Goal: Task Accomplishment & Management: Manage account settings

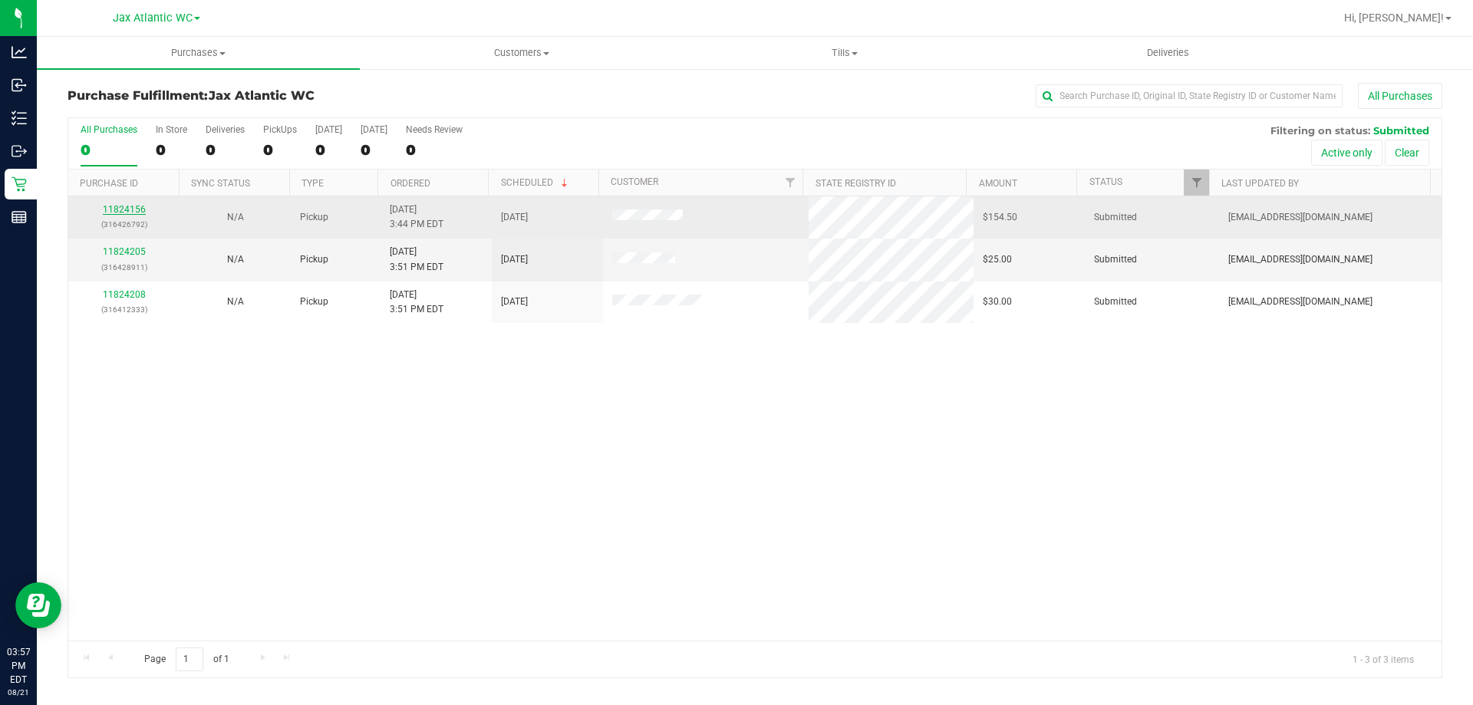
click at [136, 208] on link "11824156" at bounding box center [124, 209] width 43 height 11
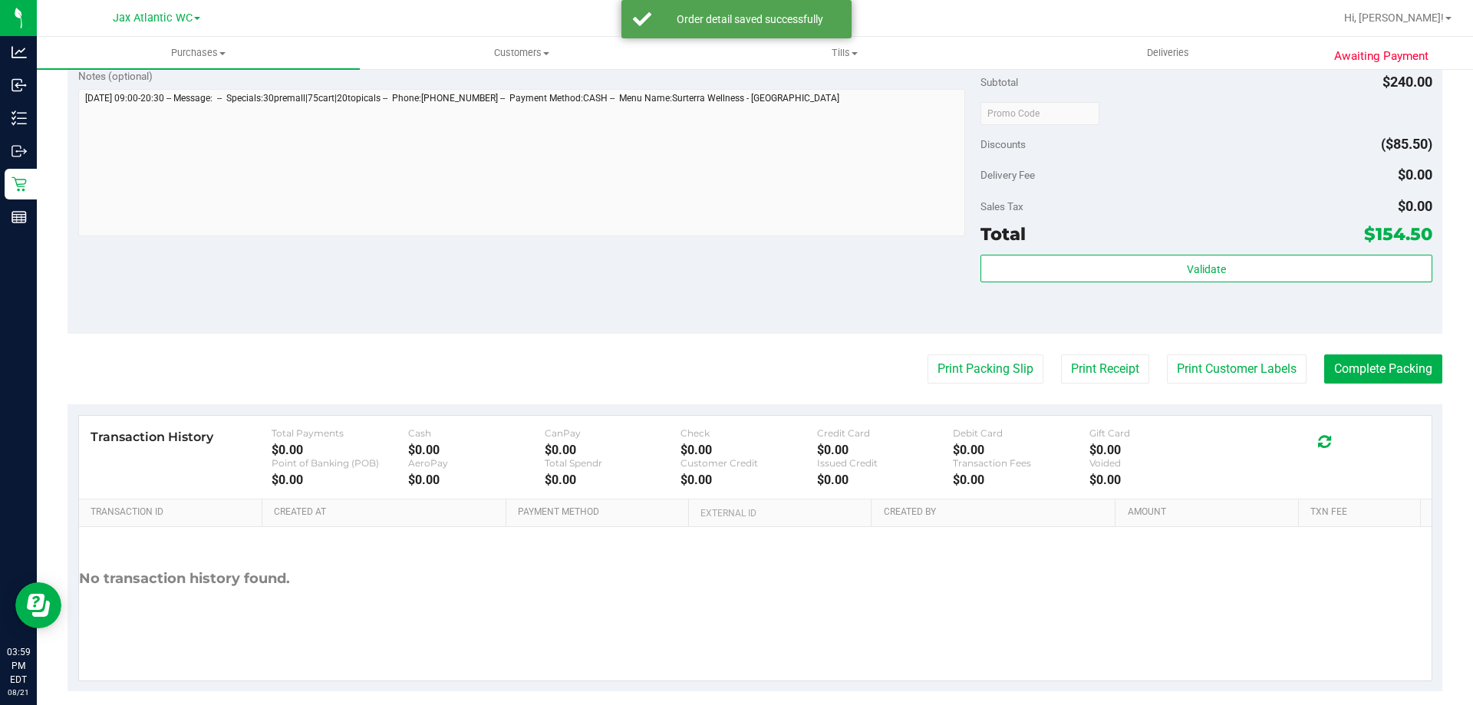
scroll to position [816, 0]
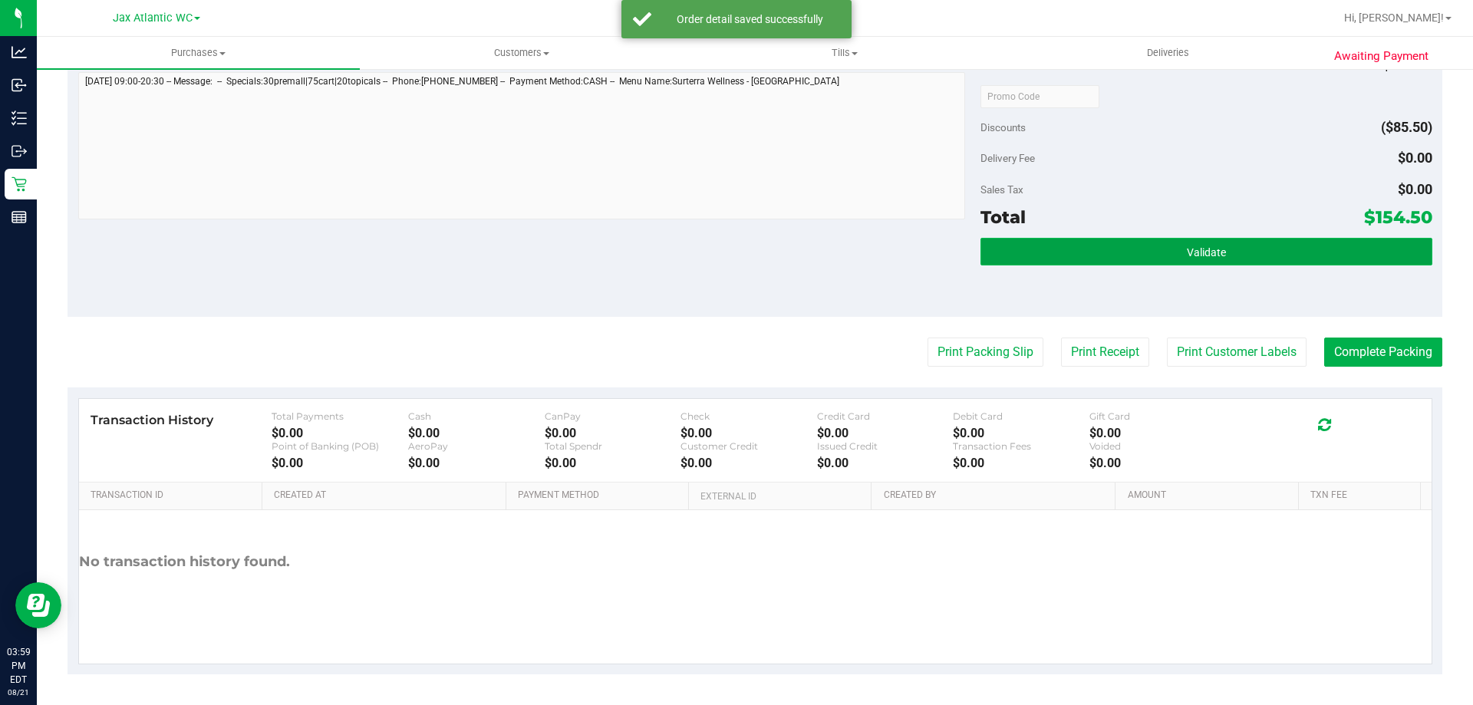
click at [1089, 259] on button "Validate" at bounding box center [1206, 252] width 451 height 28
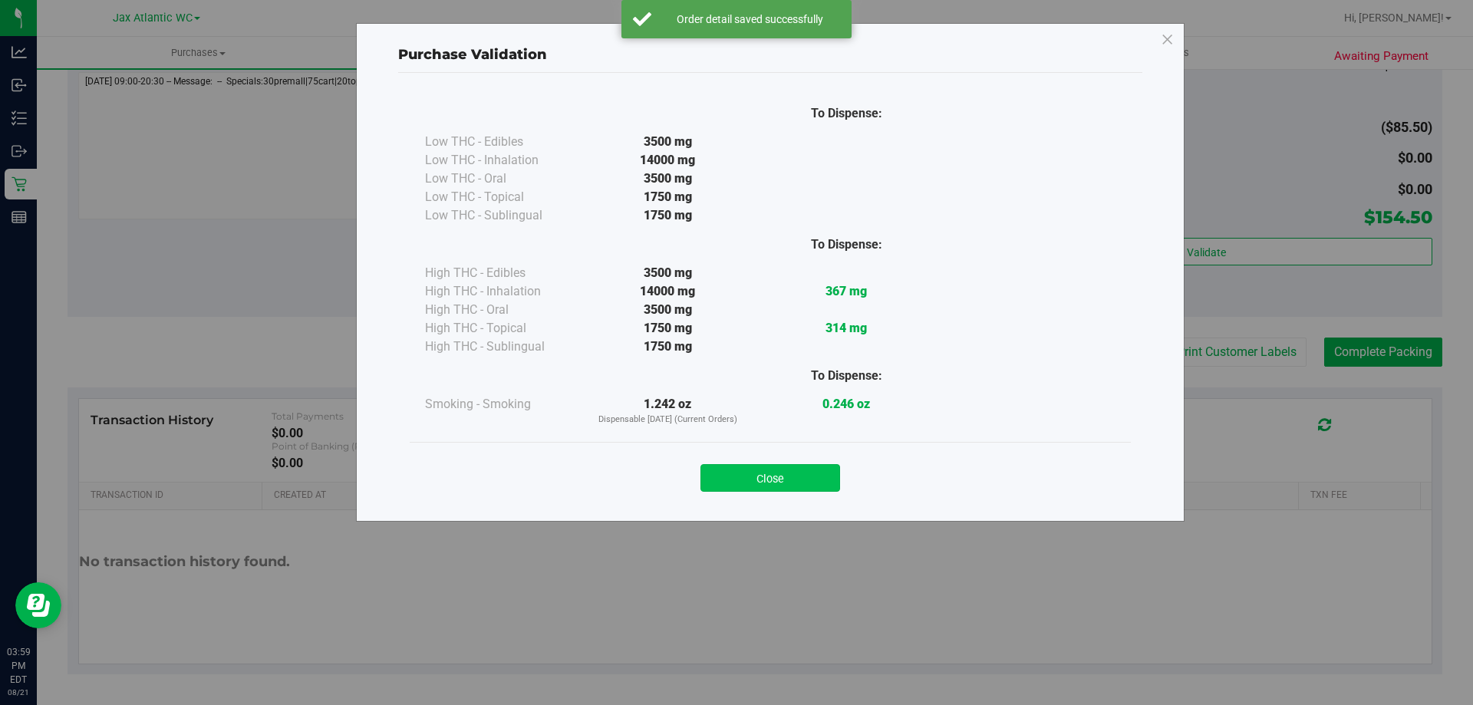
click at [818, 476] on button "Close" at bounding box center [771, 478] width 140 height 28
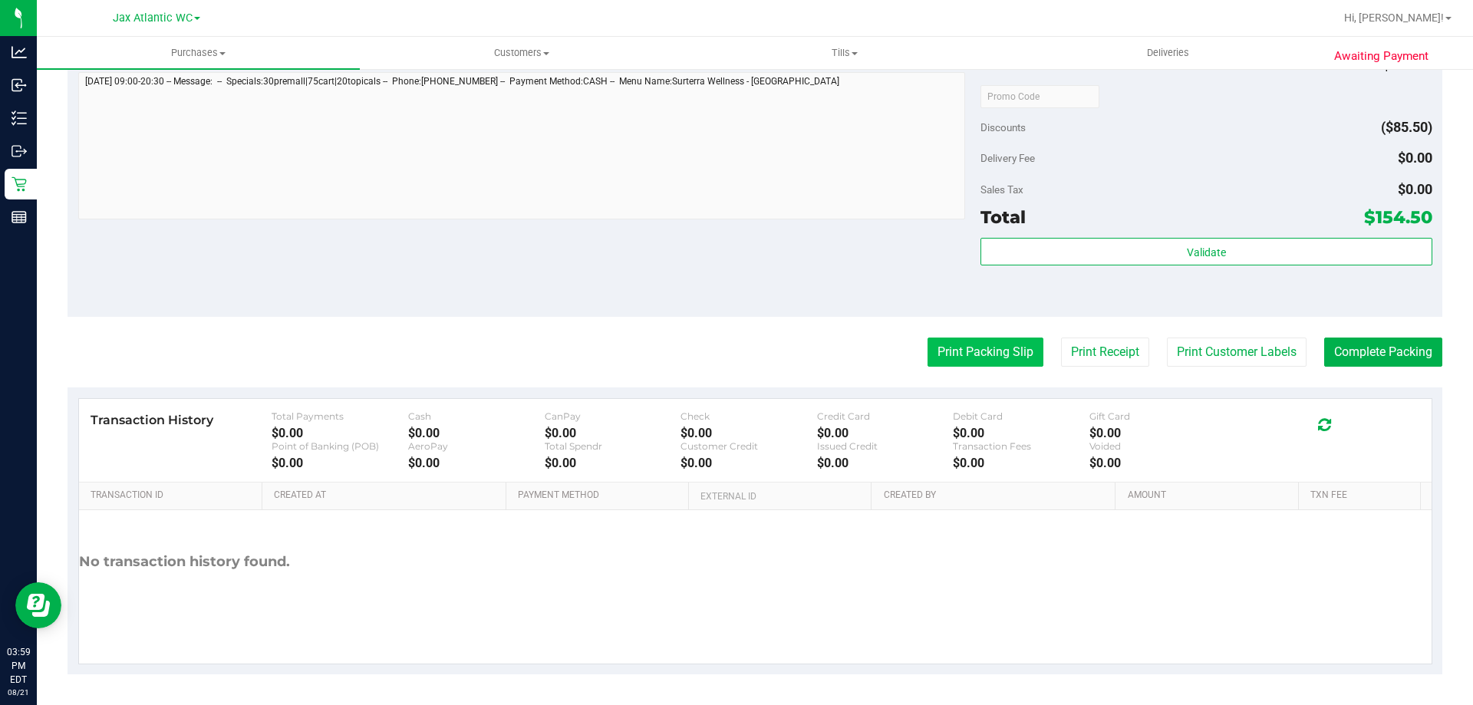
click at [945, 351] on button "Print Packing Slip" at bounding box center [986, 352] width 116 height 29
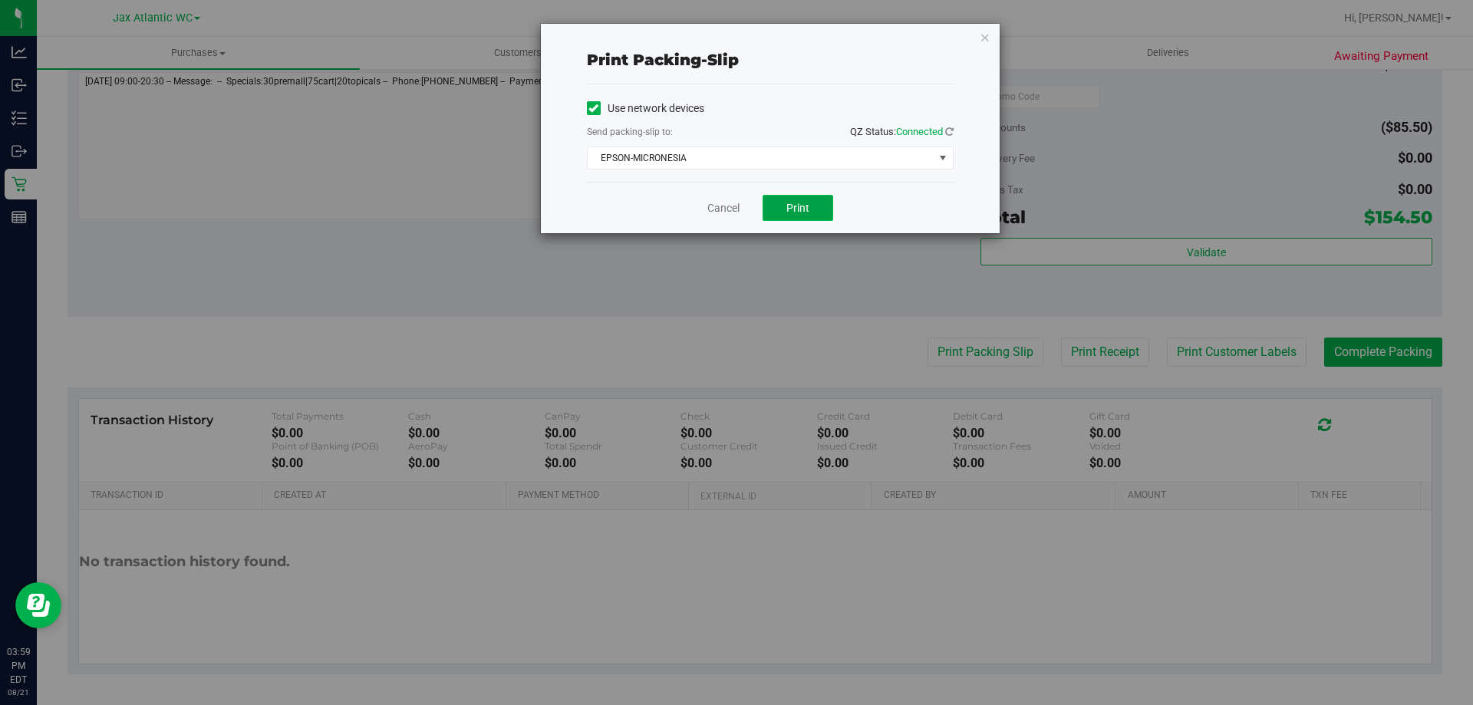
click at [819, 209] on button "Print" at bounding box center [798, 208] width 71 height 26
click at [733, 206] on link "Cancel" at bounding box center [724, 208] width 32 height 16
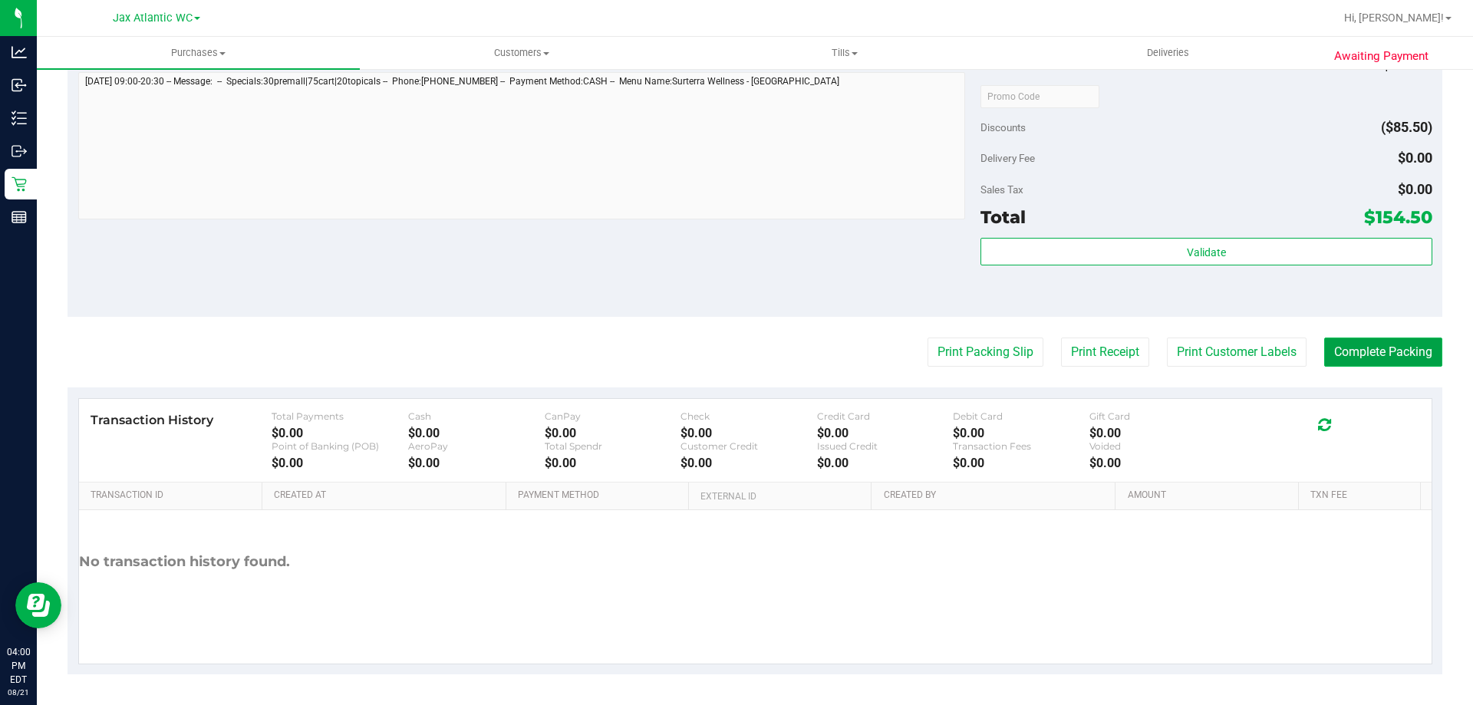
click at [1354, 348] on button "Complete Packing" at bounding box center [1383, 352] width 118 height 29
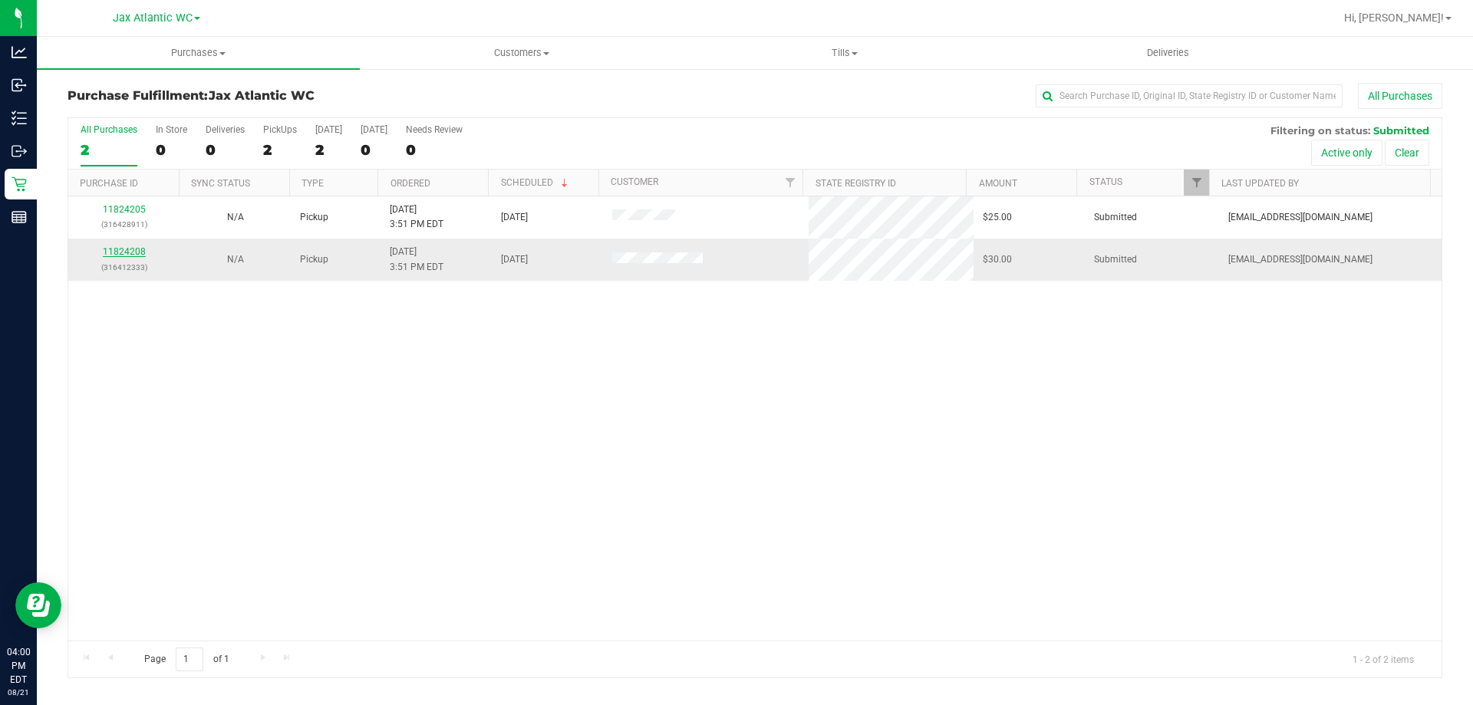
click at [137, 249] on link "11824208" at bounding box center [124, 251] width 43 height 11
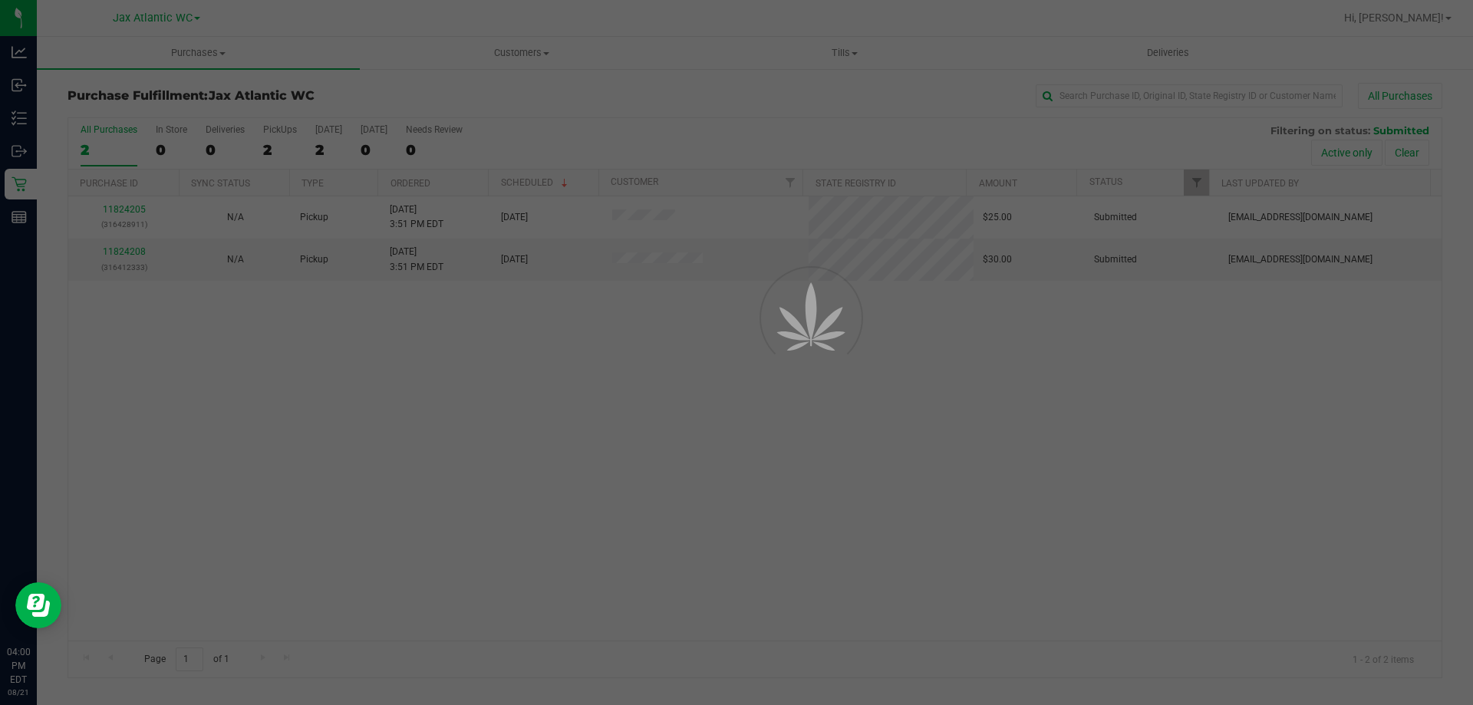
click at [1263, 457] on div at bounding box center [736, 352] width 1473 height 705
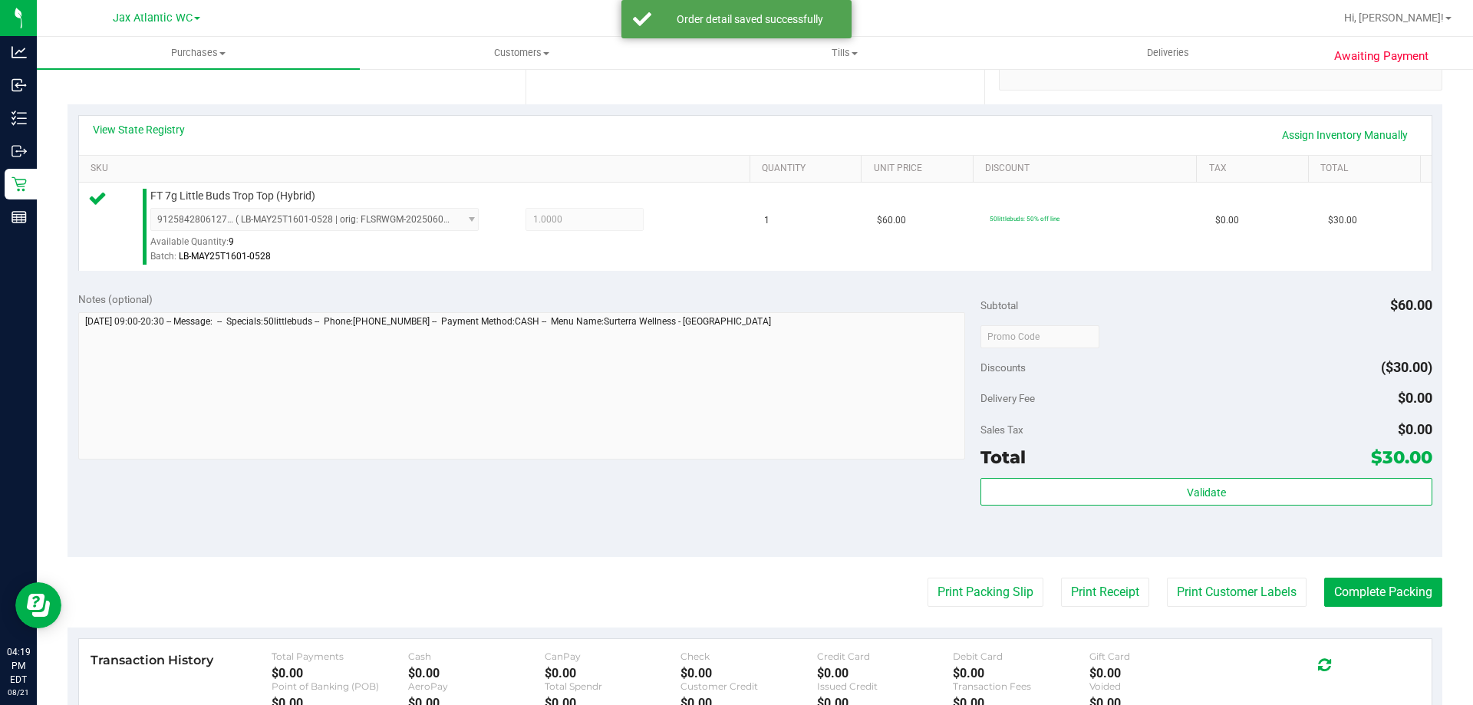
scroll to position [384, 0]
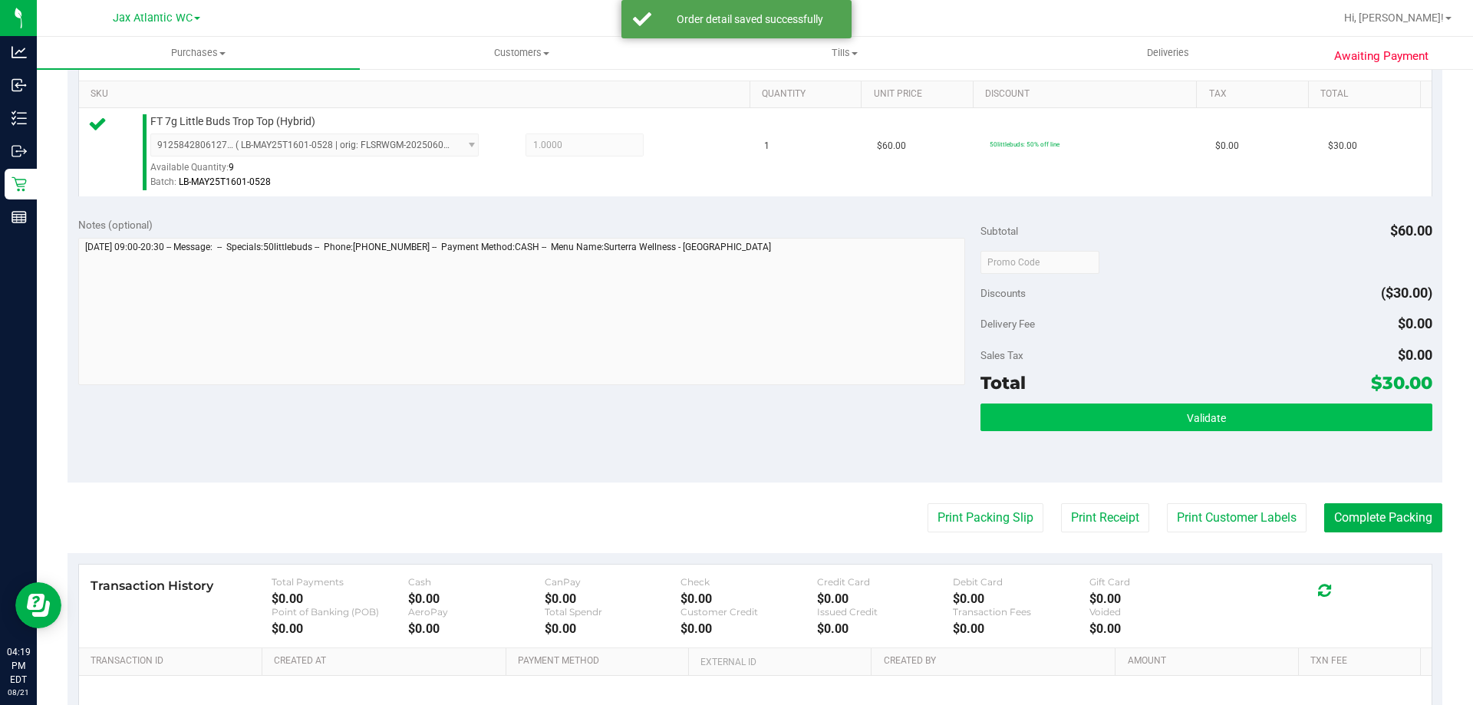
drag, startPoint x: 1007, startPoint y: 398, endPoint x: 1018, endPoint y: 411, distance: 16.3
click at [1009, 401] on div "Subtotal $60.00 Discounts ($30.00) Delivery Fee $0.00 Sales Tax $0.00 Total $30…" at bounding box center [1206, 345] width 451 height 256
click at [1018, 411] on button "Validate" at bounding box center [1206, 418] width 451 height 28
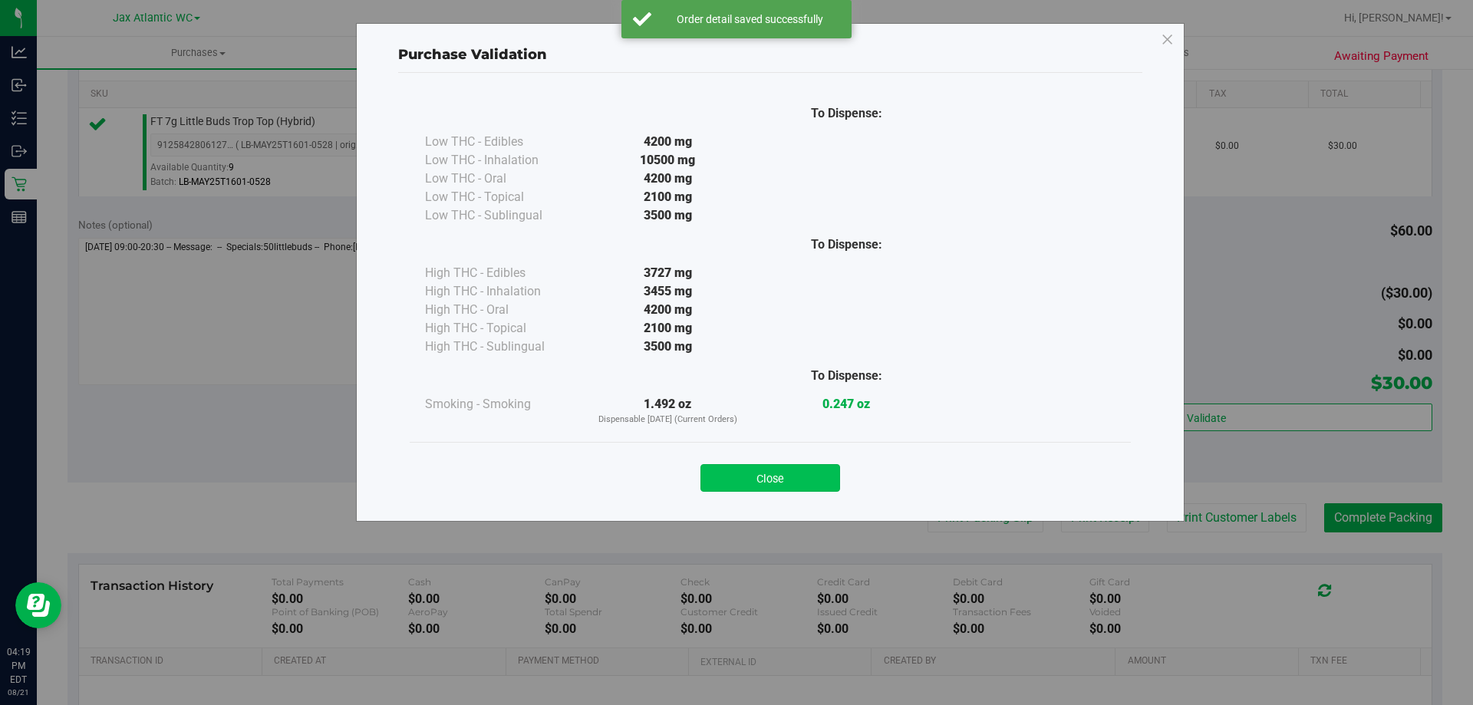
click at [765, 477] on button "Close" at bounding box center [771, 478] width 140 height 28
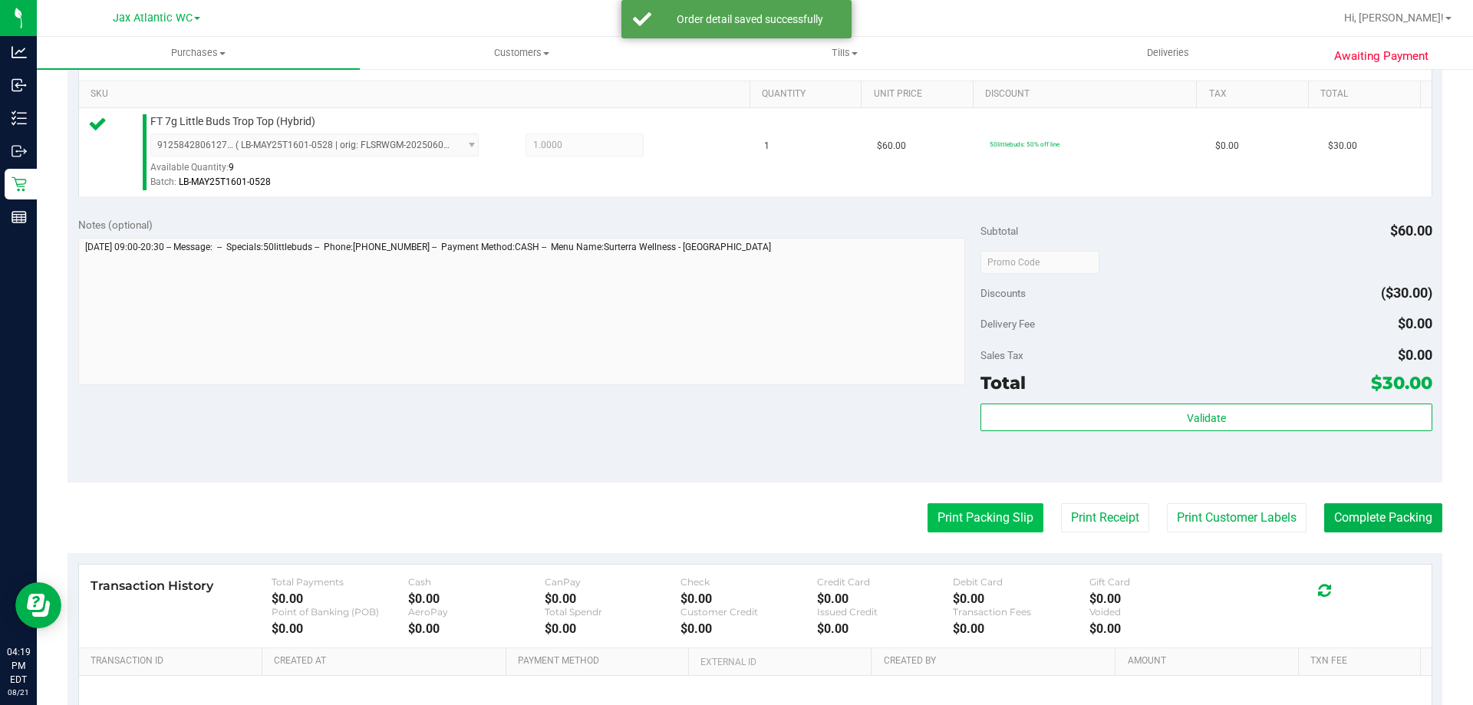
drag, startPoint x: 765, startPoint y: 477, endPoint x: 957, endPoint y: 529, distance: 198.8
click at [821, 513] on div "Print Packing Slip Print Receipt Print Customer Labels Complete Packing" at bounding box center [755, 517] width 1375 height 29
click at [965, 526] on button "Print Packing Slip" at bounding box center [986, 517] width 116 height 29
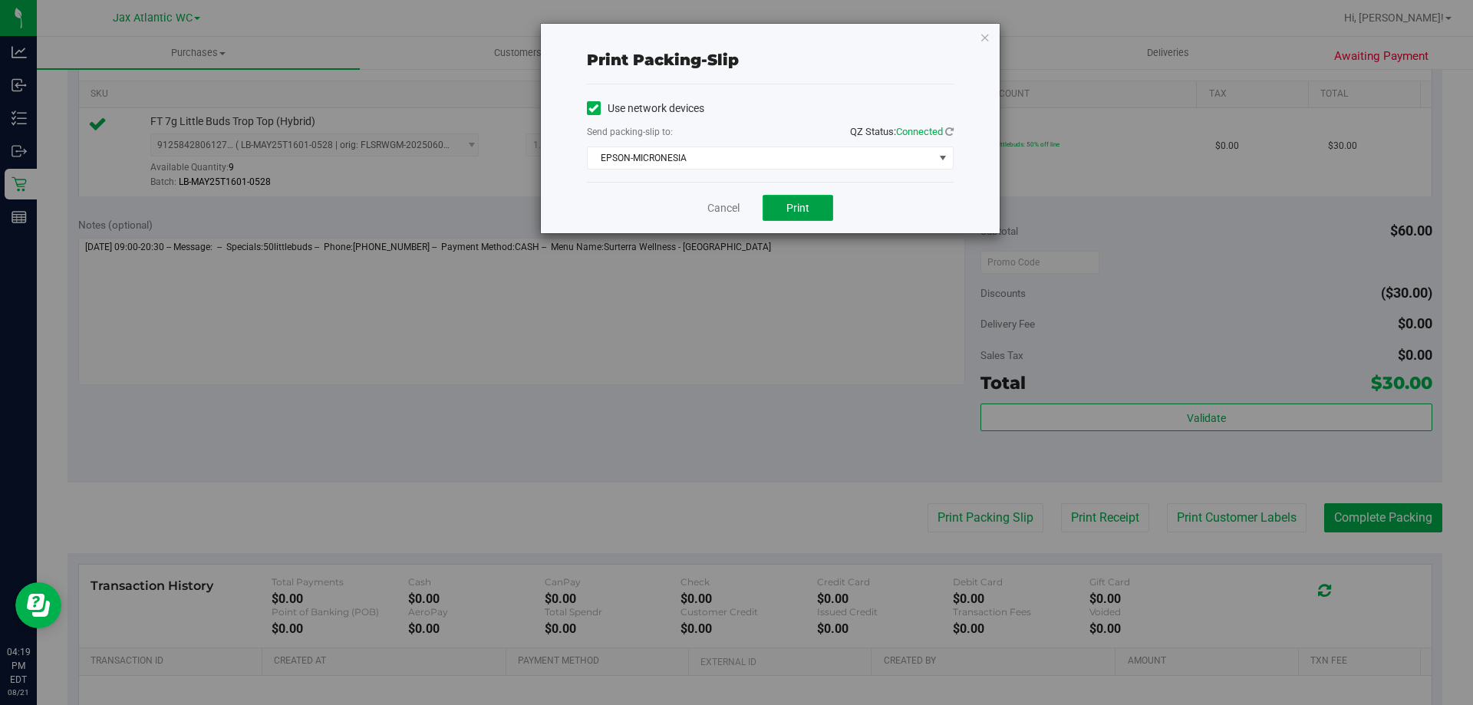
click at [797, 208] on span "Print" at bounding box center [798, 208] width 23 height 12
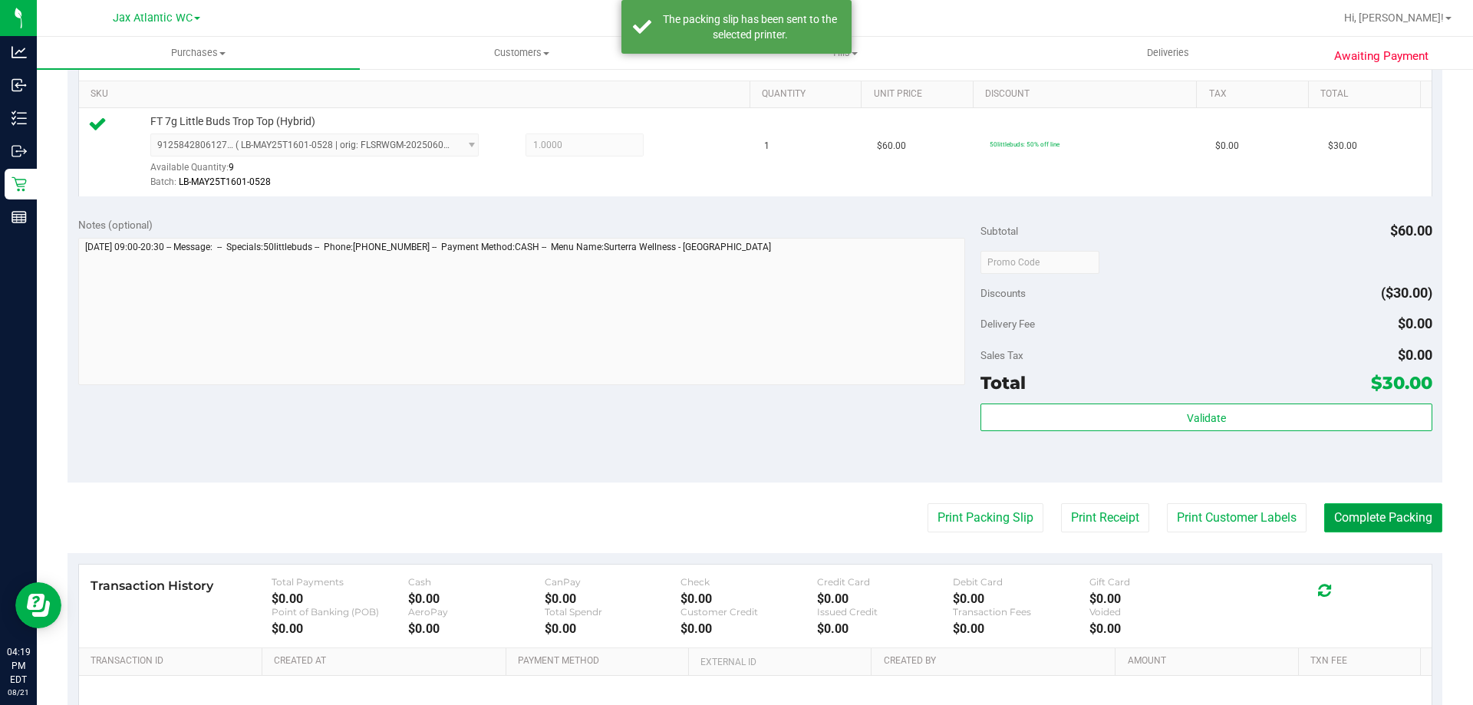
click at [1341, 525] on button "Complete Packing" at bounding box center [1383, 517] width 118 height 29
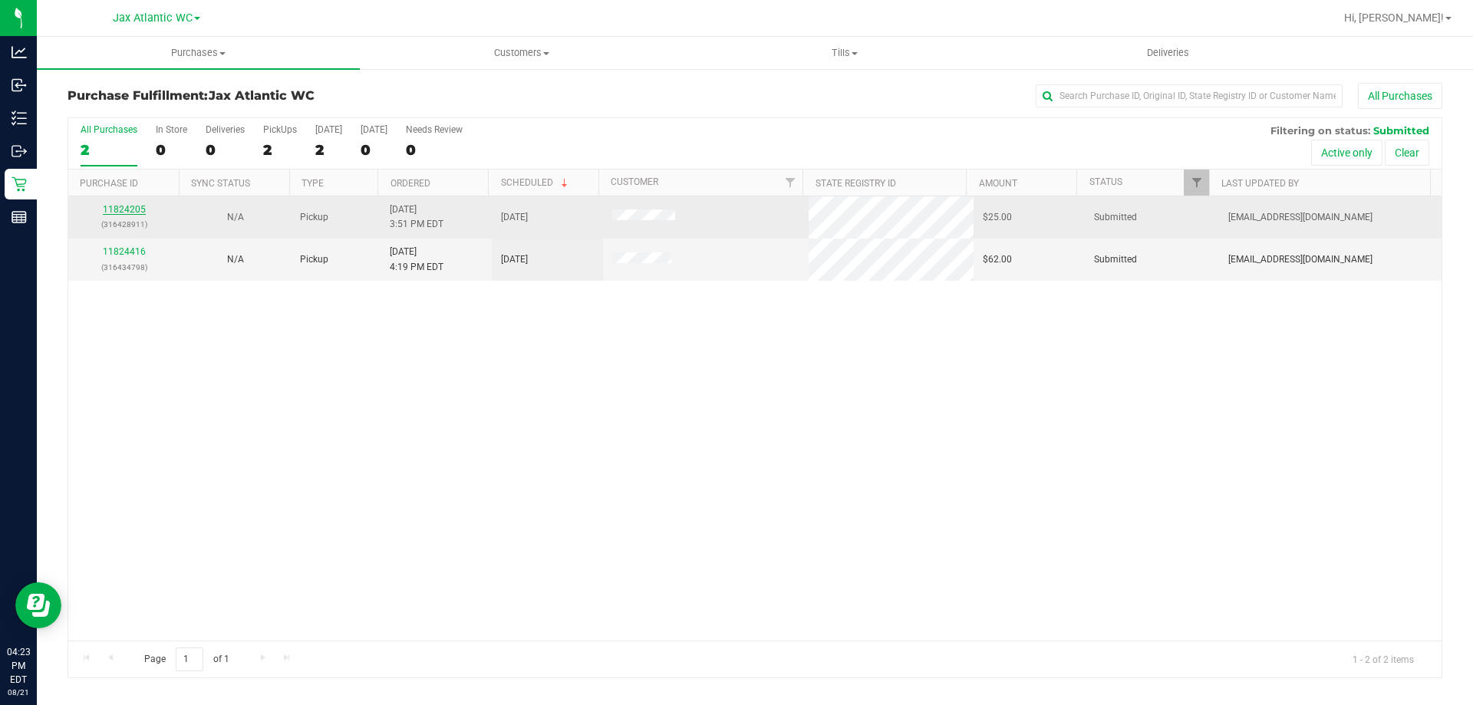
click at [117, 206] on link "11824205" at bounding box center [124, 209] width 43 height 11
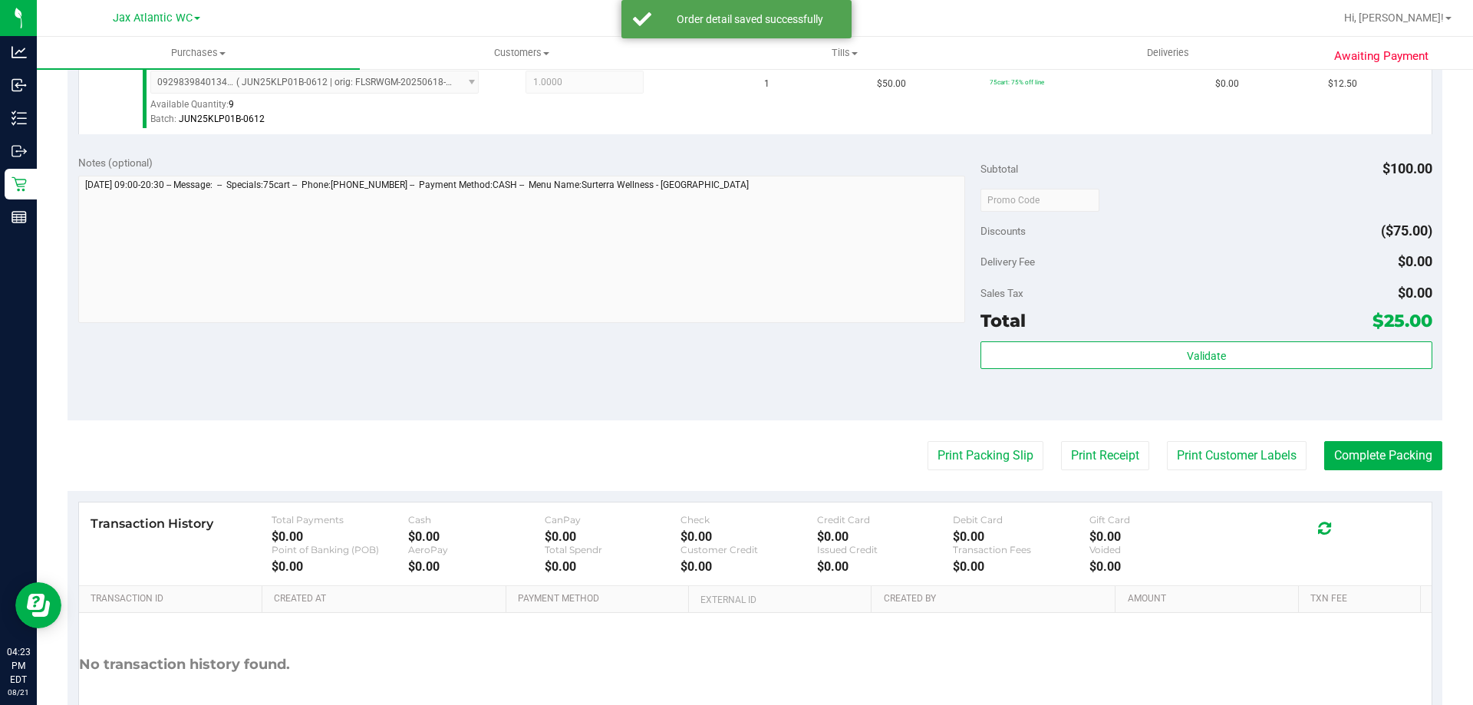
scroll to position [537, 0]
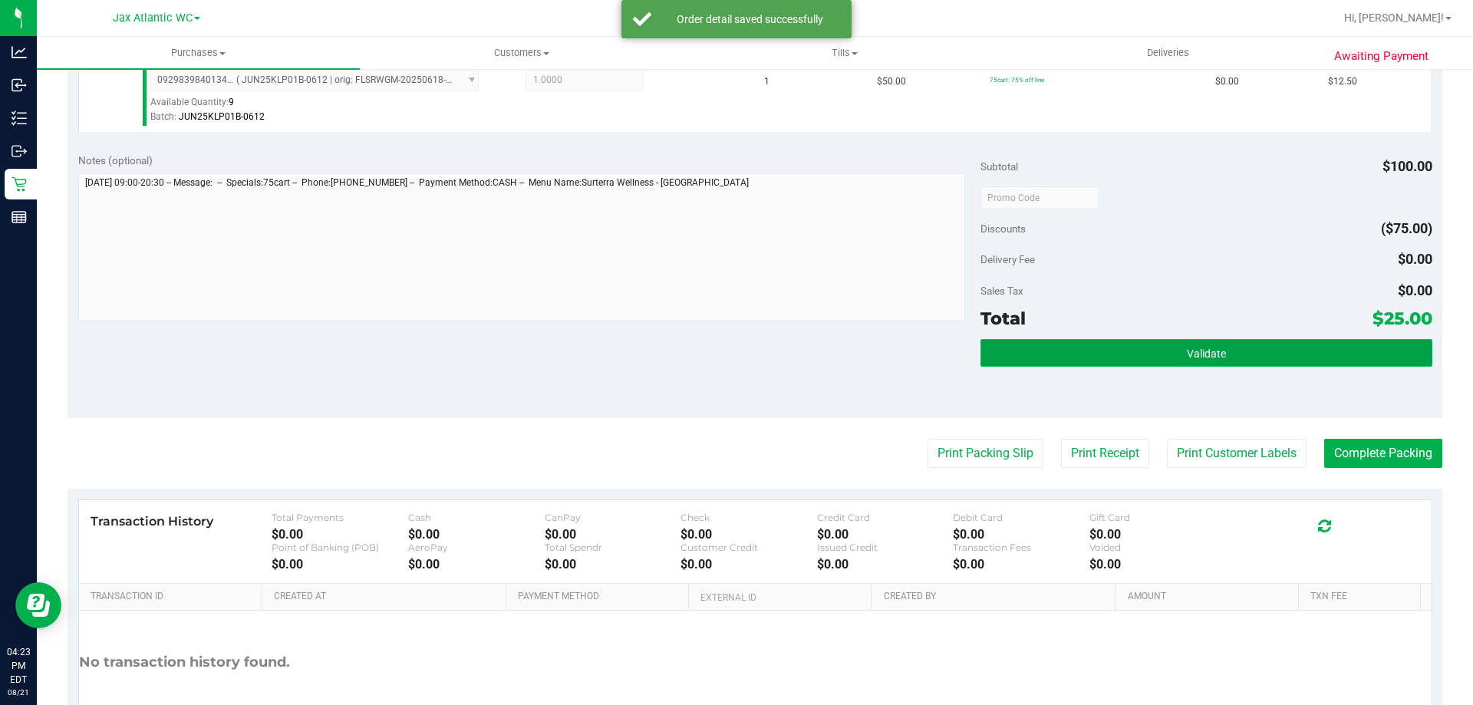
click at [1103, 349] on button "Validate" at bounding box center [1206, 353] width 451 height 28
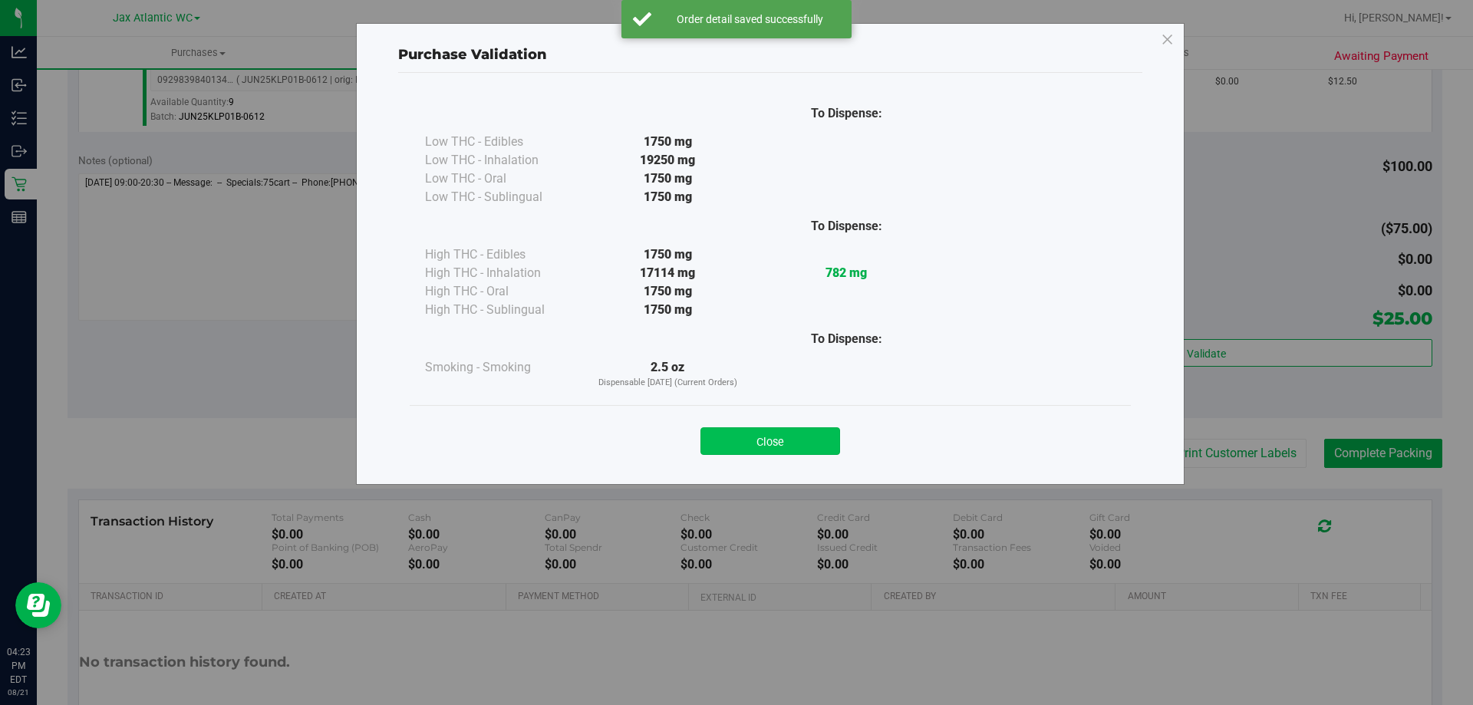
click at [816, 444] on button "Close" at bounding box center [771, 441] width 140 height 28
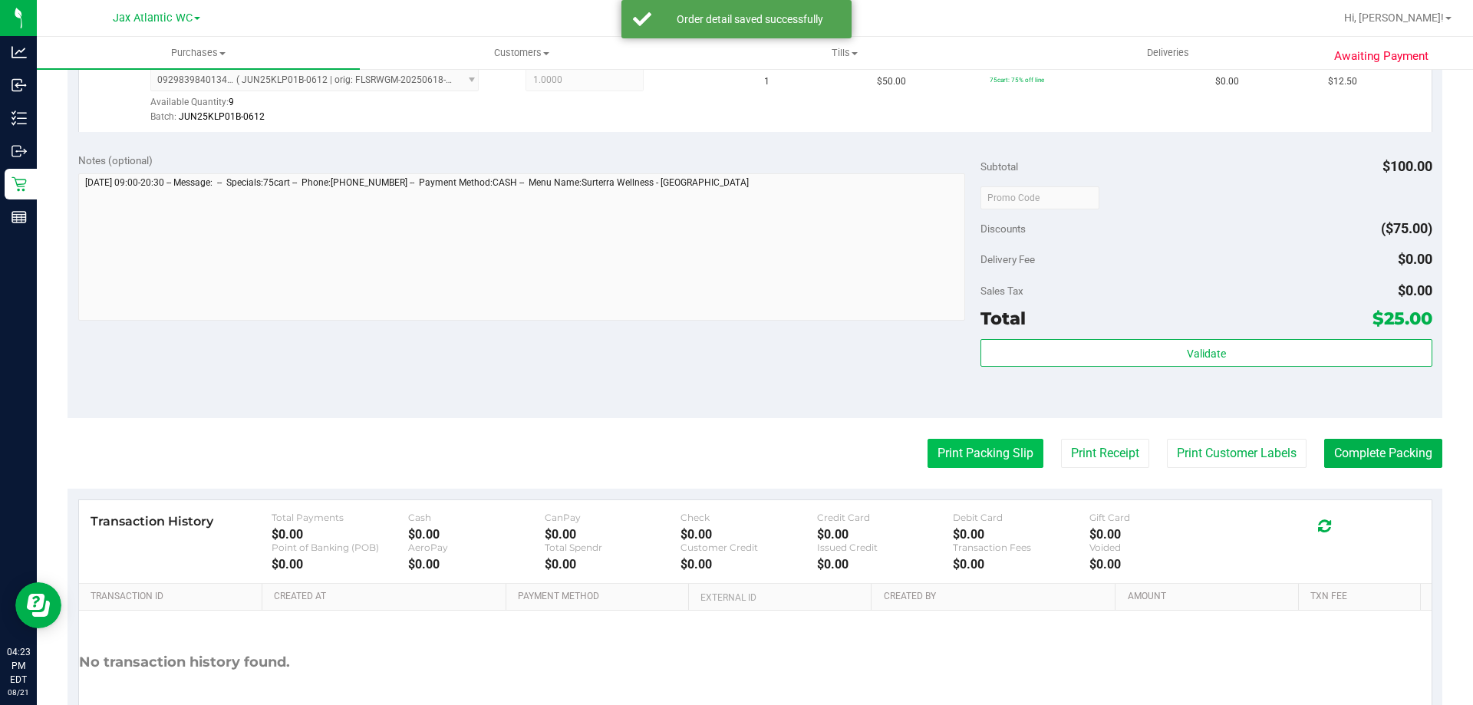
click at [928, 444] on button "Print Packing Slip" at bounding box center [986, 453] width 116 height 29
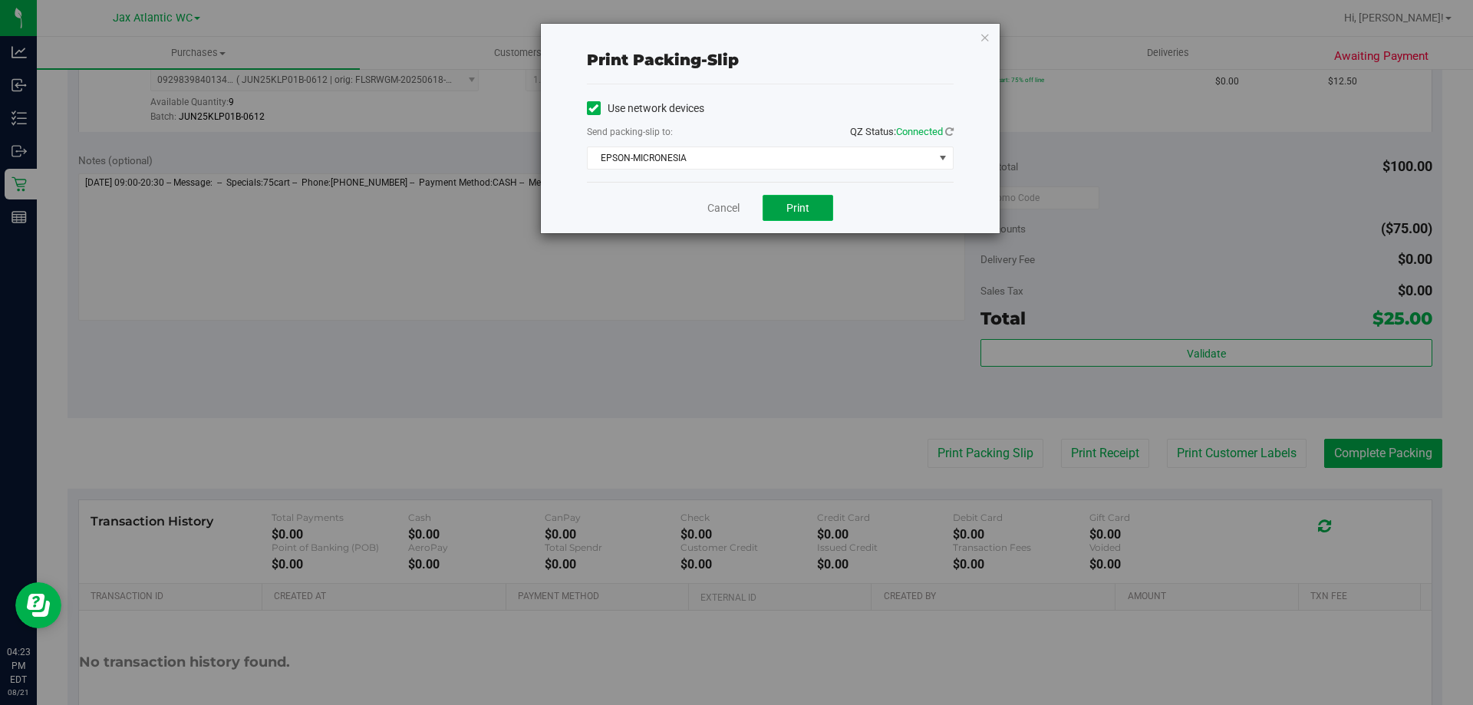
click at [776, 208] on button "Print" at bounding box center [798, 208] width 71 height 26
click at [704, 209] on div "Cancel Print" at bounding box center [770, 207] width 367 height 51
click at [706, 209] on div "Cancel Print" at bounding box center [770, 207] width 367 height 51
click at [708, 209] on link "Cancel" at bounding box center [724, 208] width 32 height 16
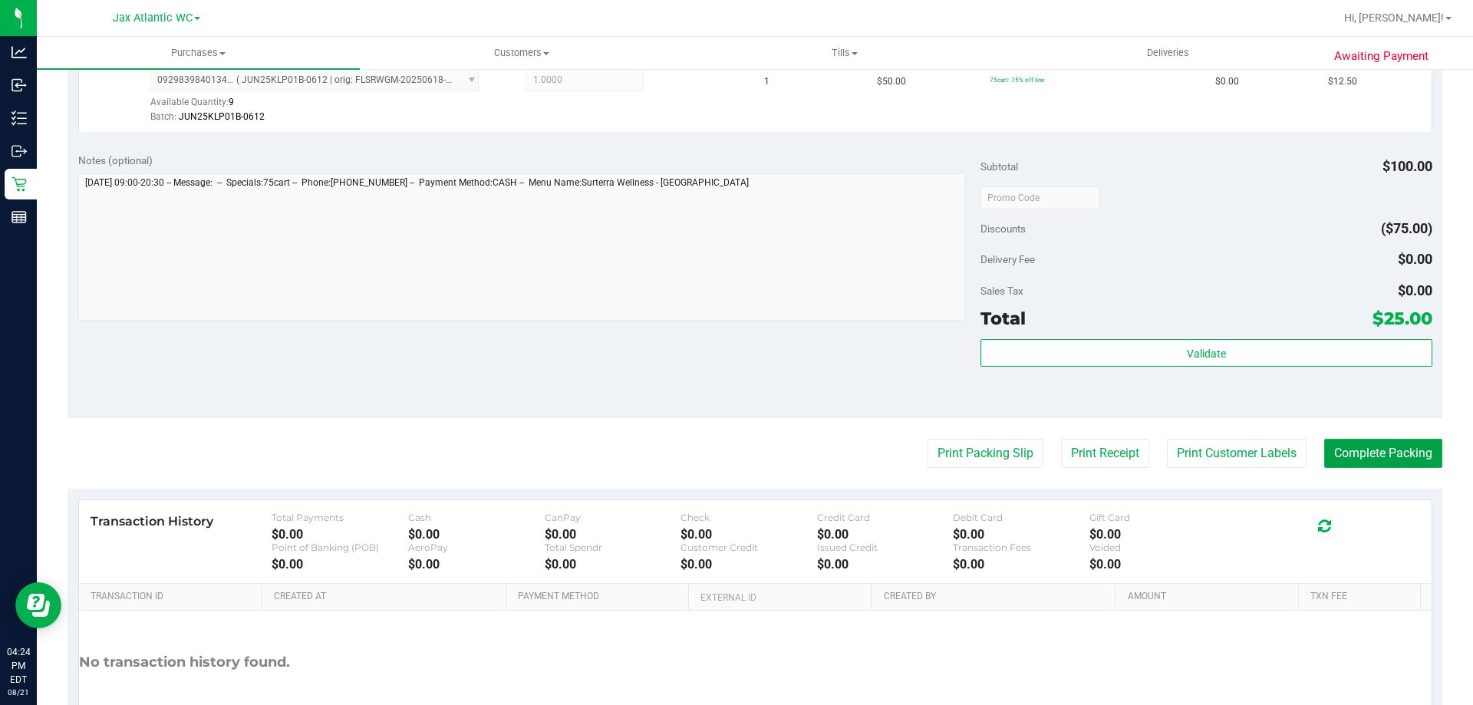
click at [1354, 444] on button "Complete Packing" at bounding box center [1383, 453] width 118 height 29
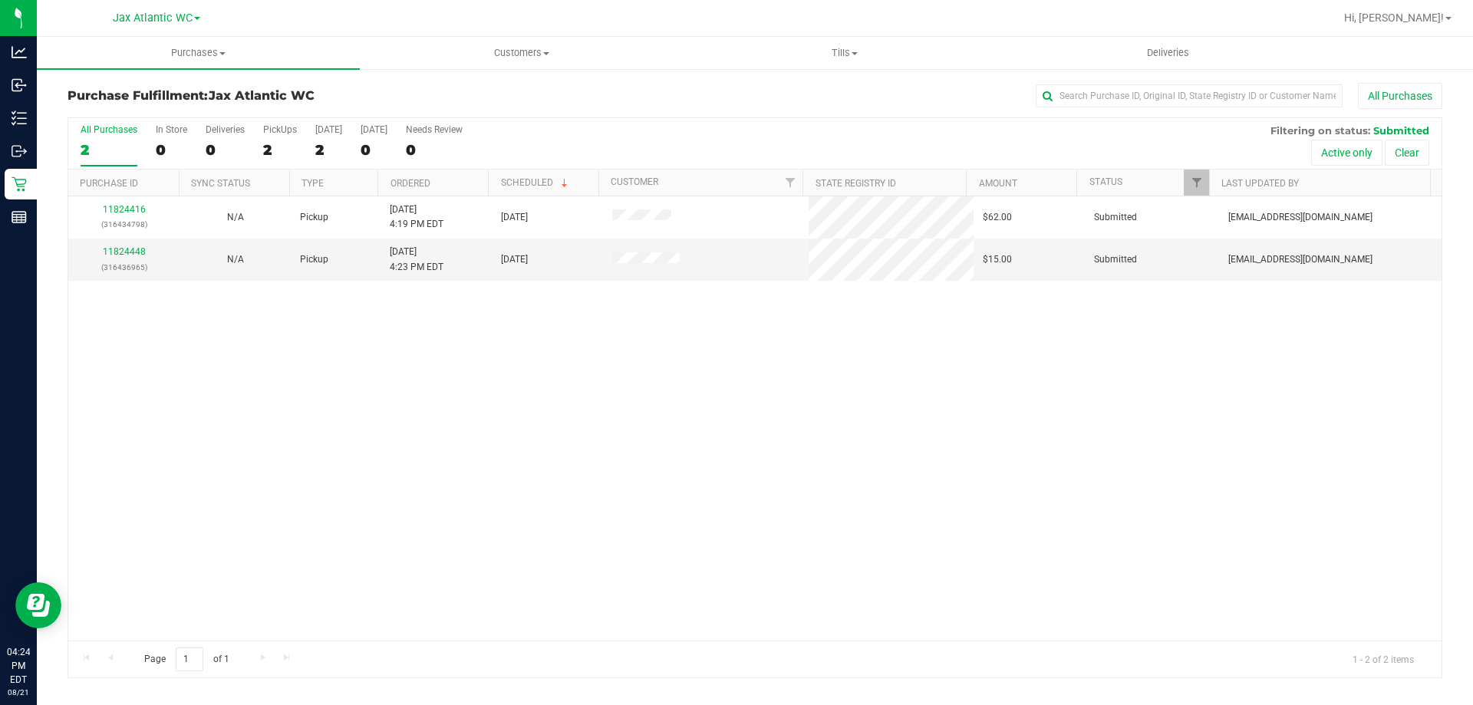
click at [560, 329] on div "11824416 (316434798) N/A Pickup 8/21/2025 4:19 PM EDT 8/21/2025 $62.00 Submitte…" at bounding box center [755, 418] width 1374 height 444
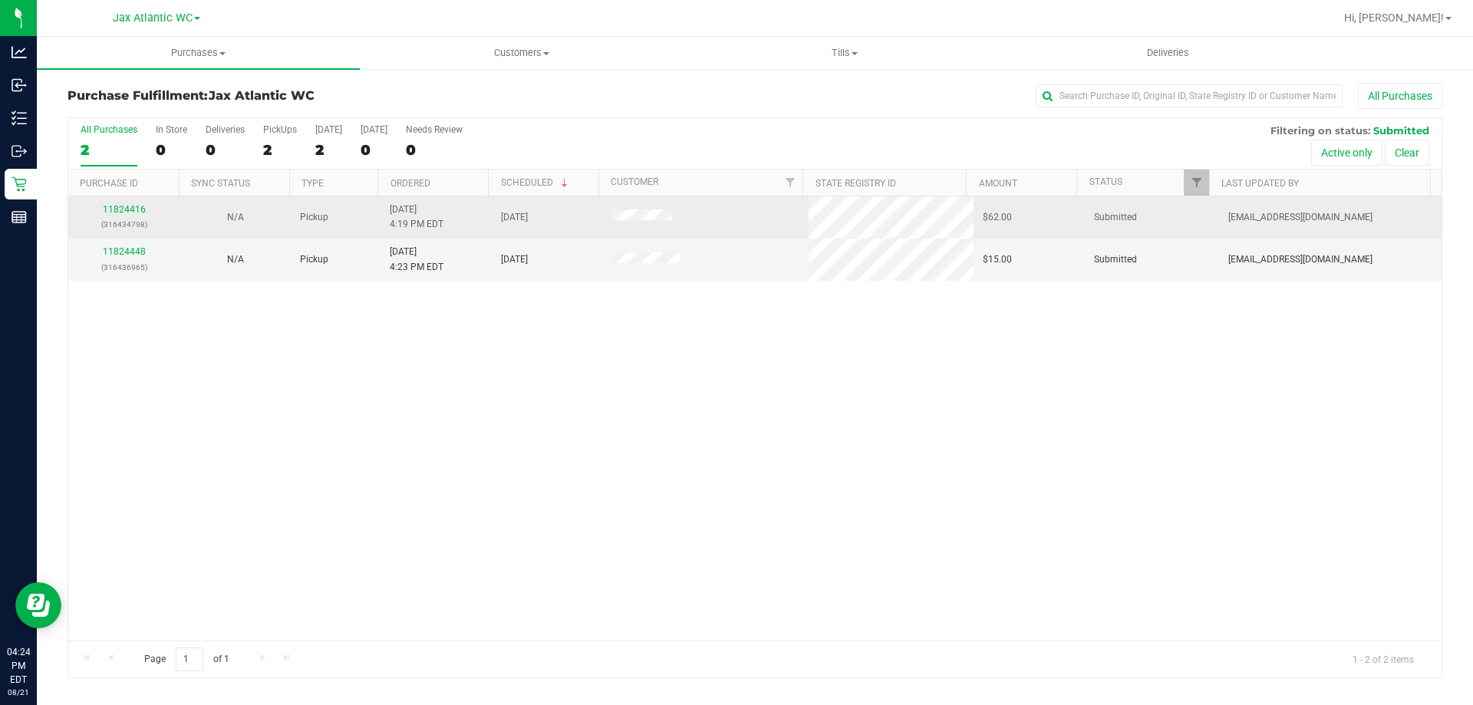
click at [143, 203] on div "11824416 (316434798)" at bounding box center [124, 217] width 93 height 29
click at [140, 207] on link "11824416" at bounding box center [124, 209] width 43 height 11
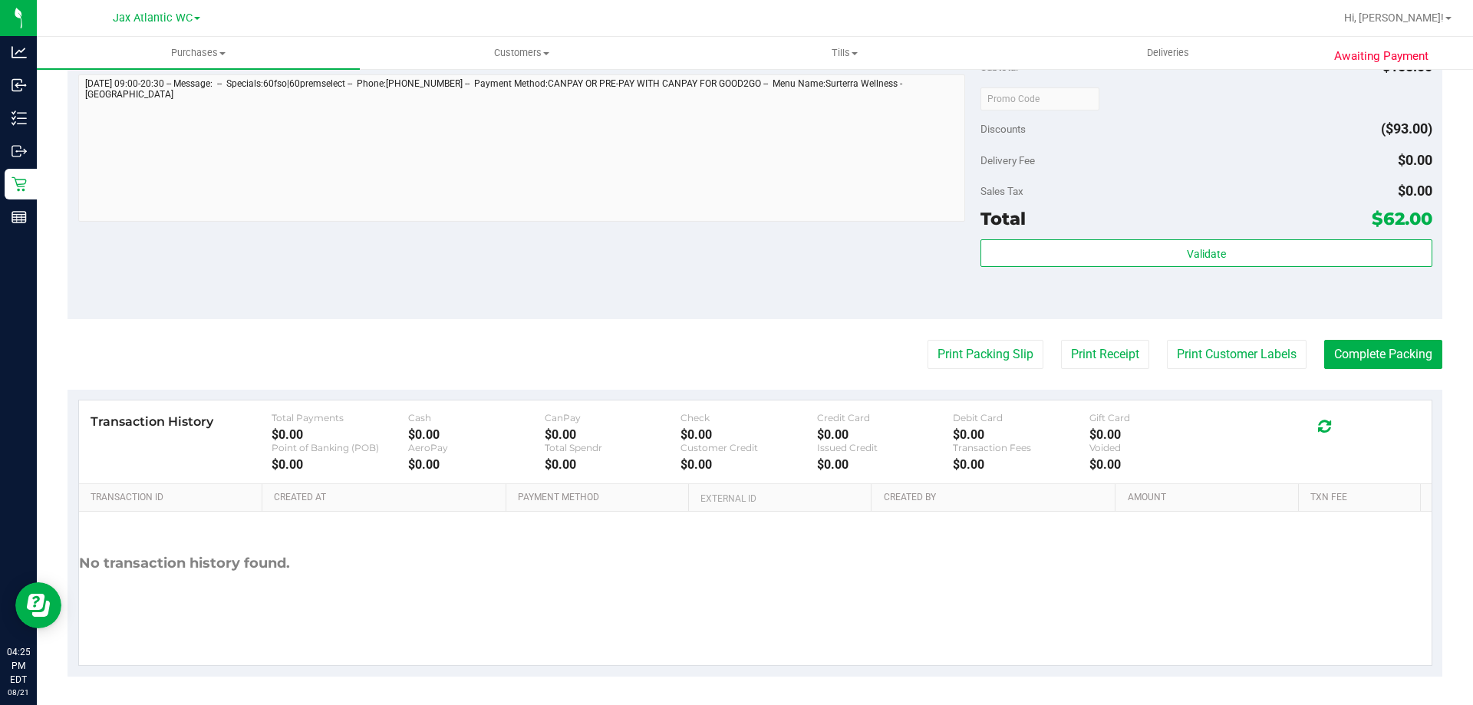
scroll to position [727, 0]
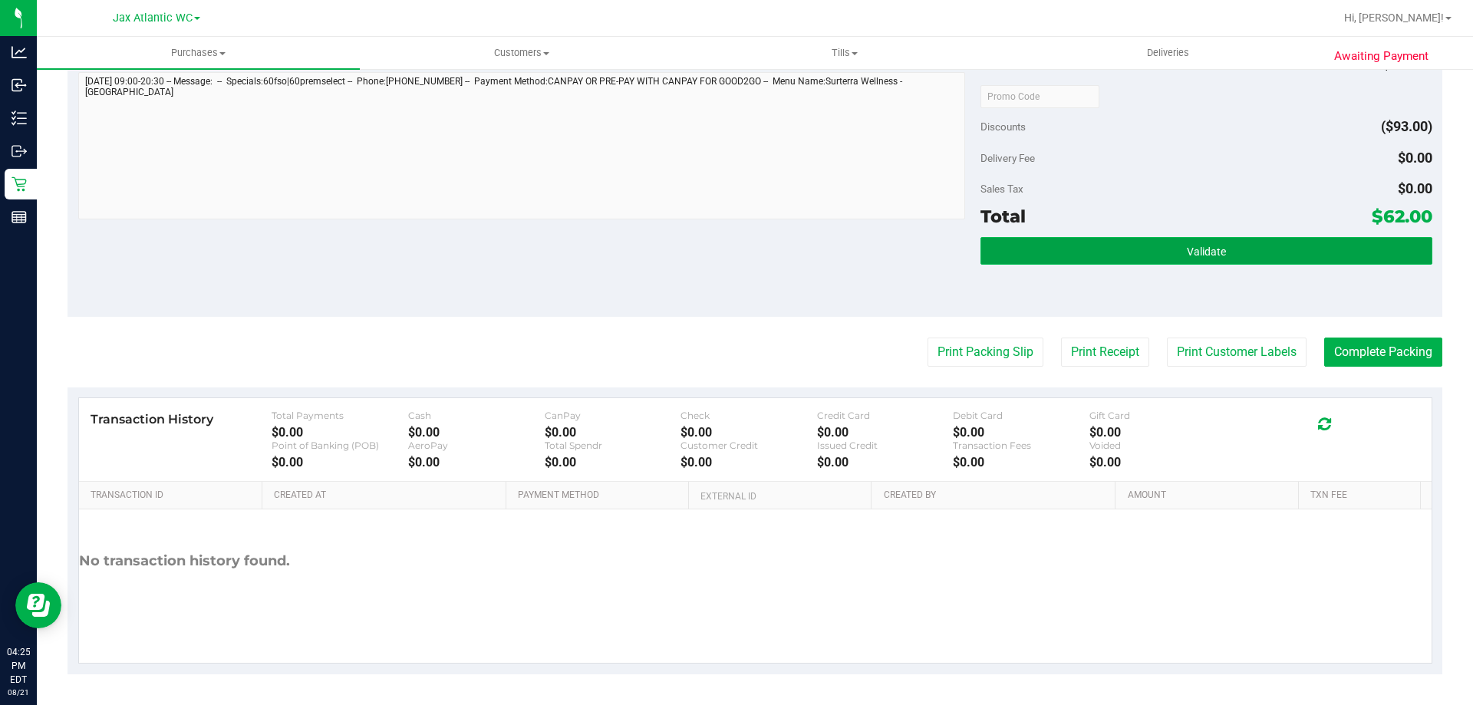
click at [1126, 252] on button "Validate" at bounding box center [1206, 251] width 451 height 28
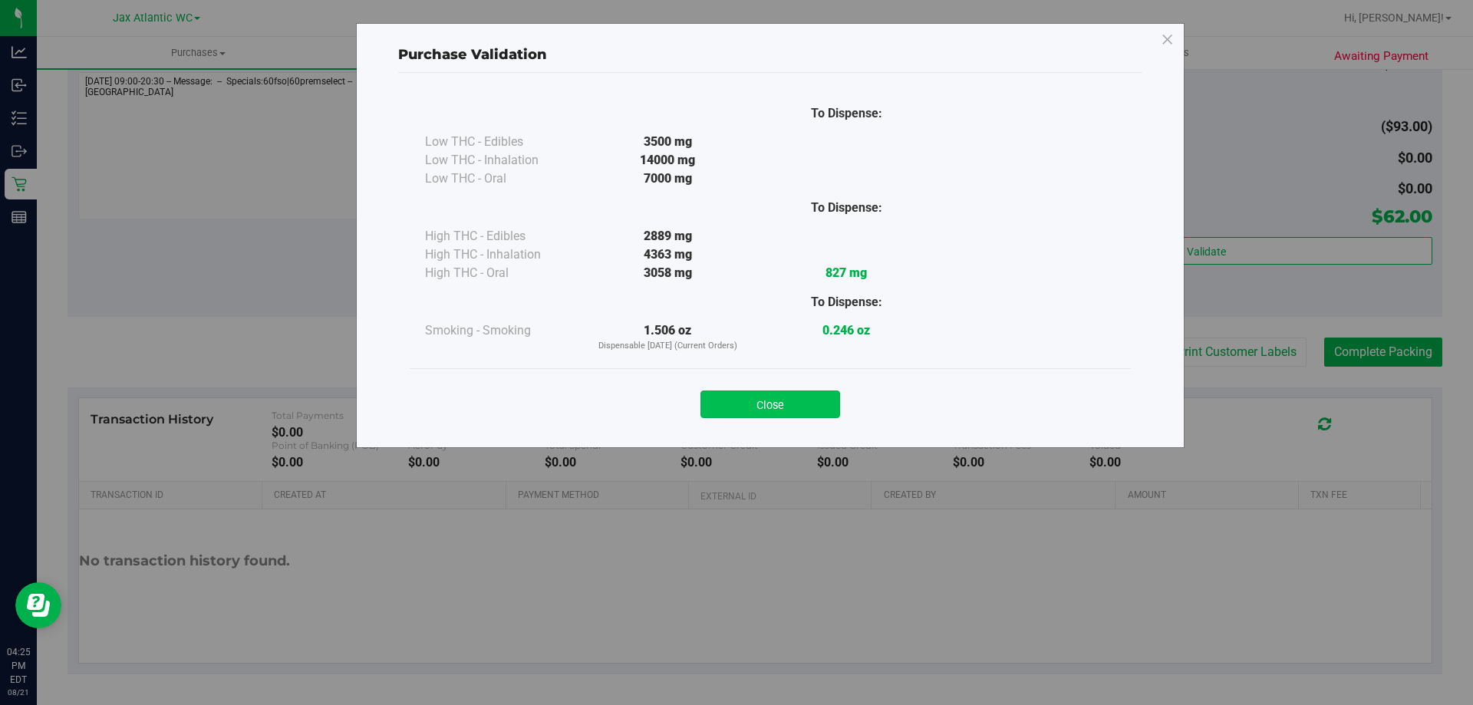
click at [820, 414] on button "Close" at bounding box center [771, 405] width 140 height 28
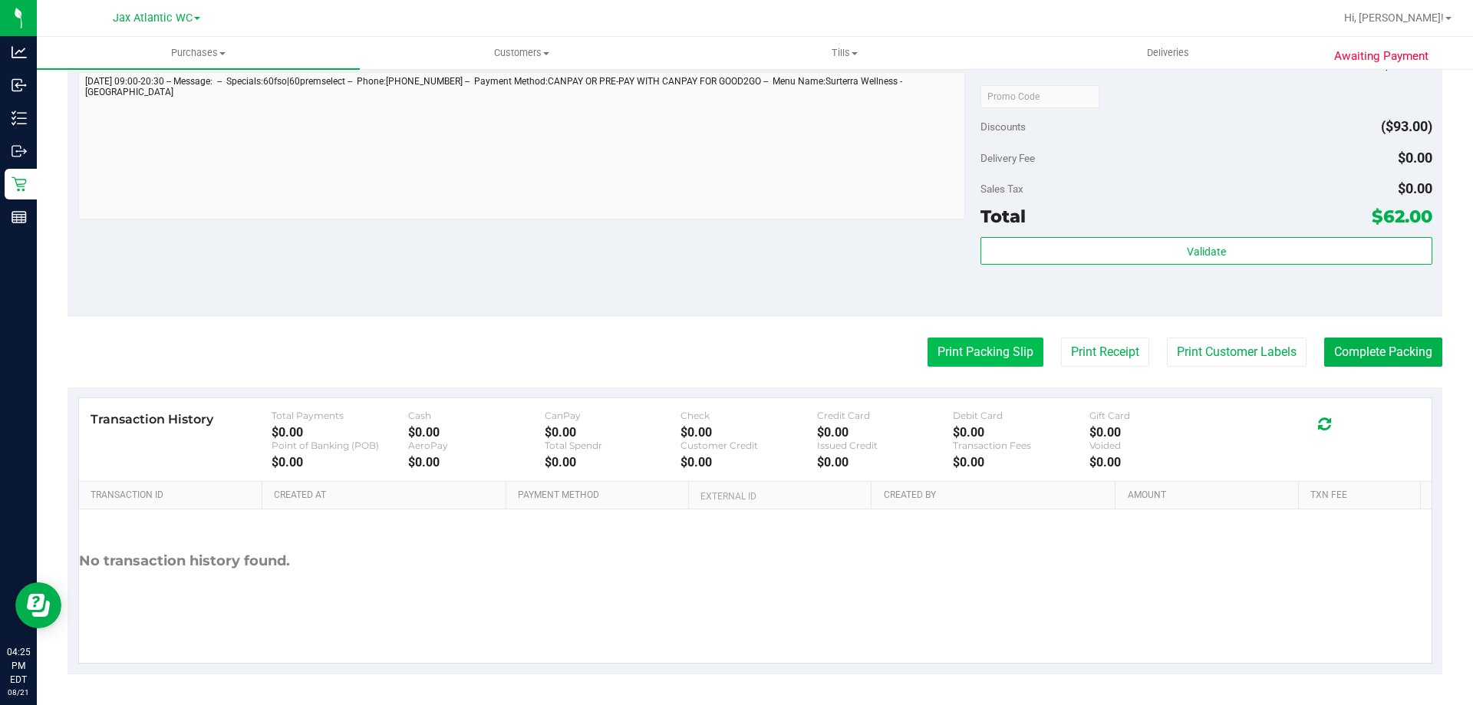
click at [963, 342] on button "Print Packing Slip" at bounding box center [986, 352] width 116 height 29
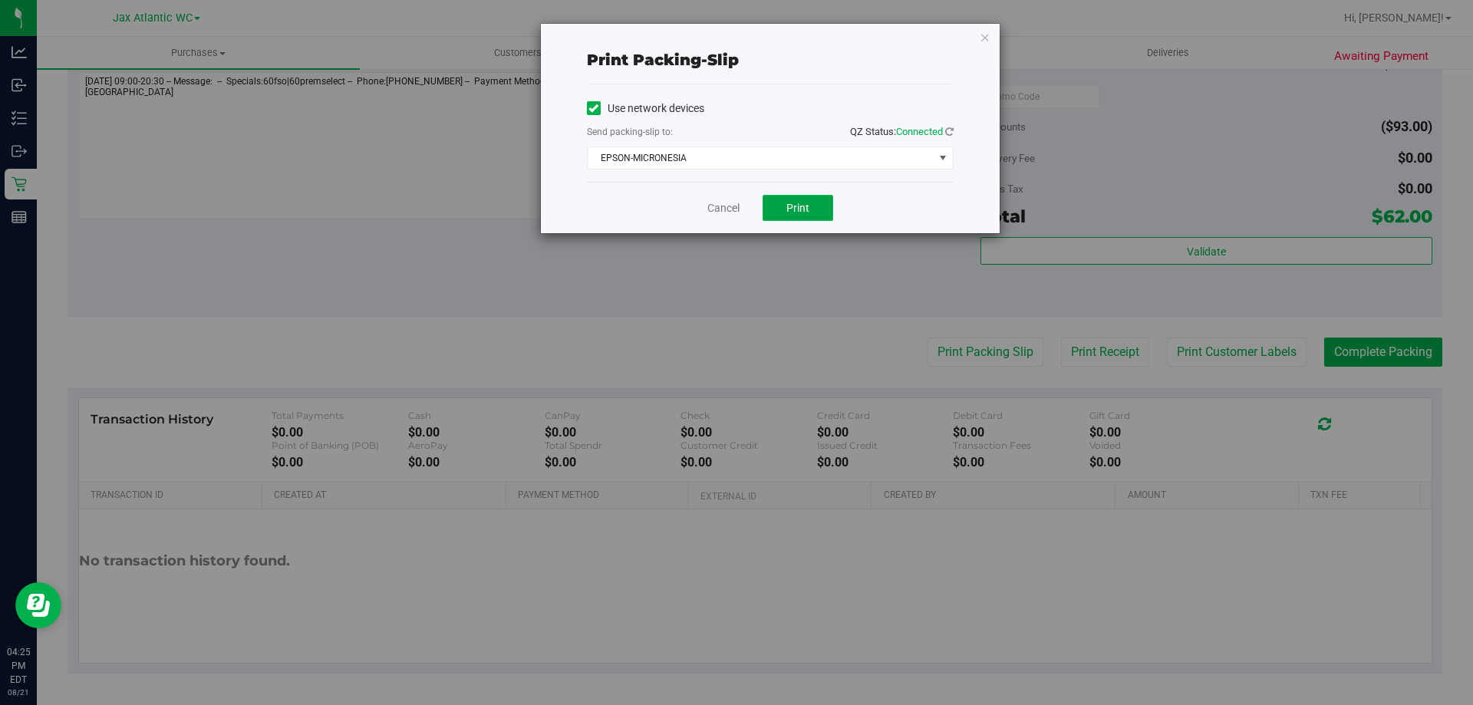
click at [805, 206] on span "Print" at bounding box center [798, 208] width 23 height 12
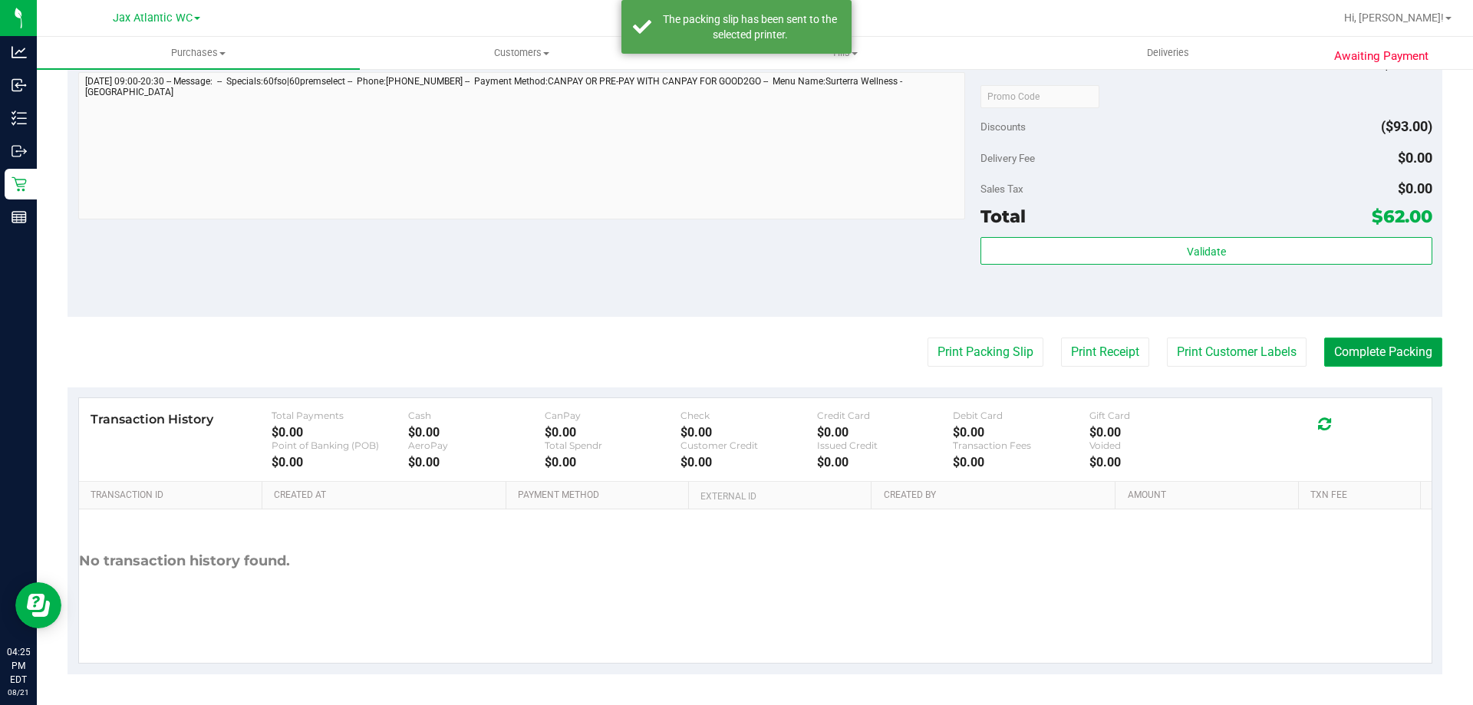
click at [1341, 345] on button "Complete Packing" at bounding box center [1383, 352] width 118 height 29
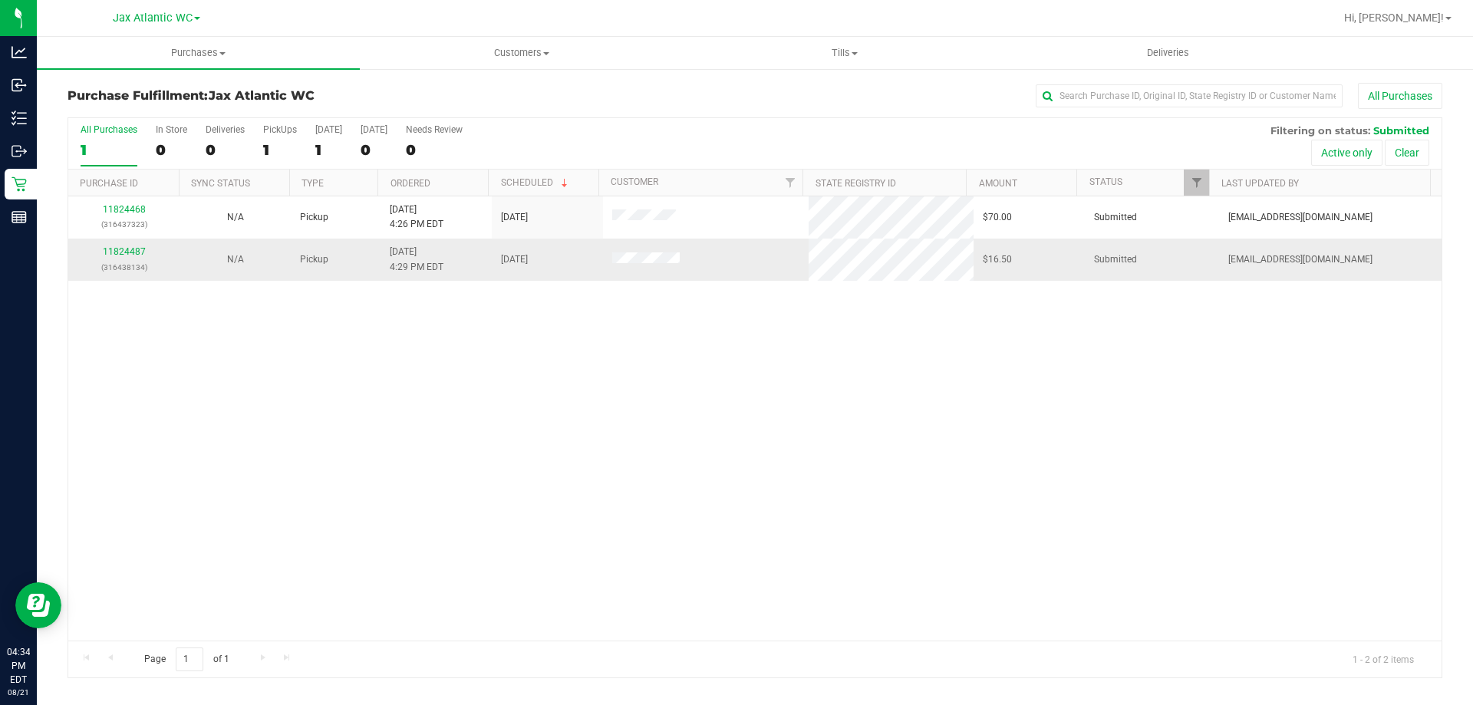
click at [128, 246] on div "11824487 (316438134)" at bounding box center [124, 259] width 93 height 29
click at [134, 249] on link "11824487" at bounding box center [124, 251] width 43 height 11
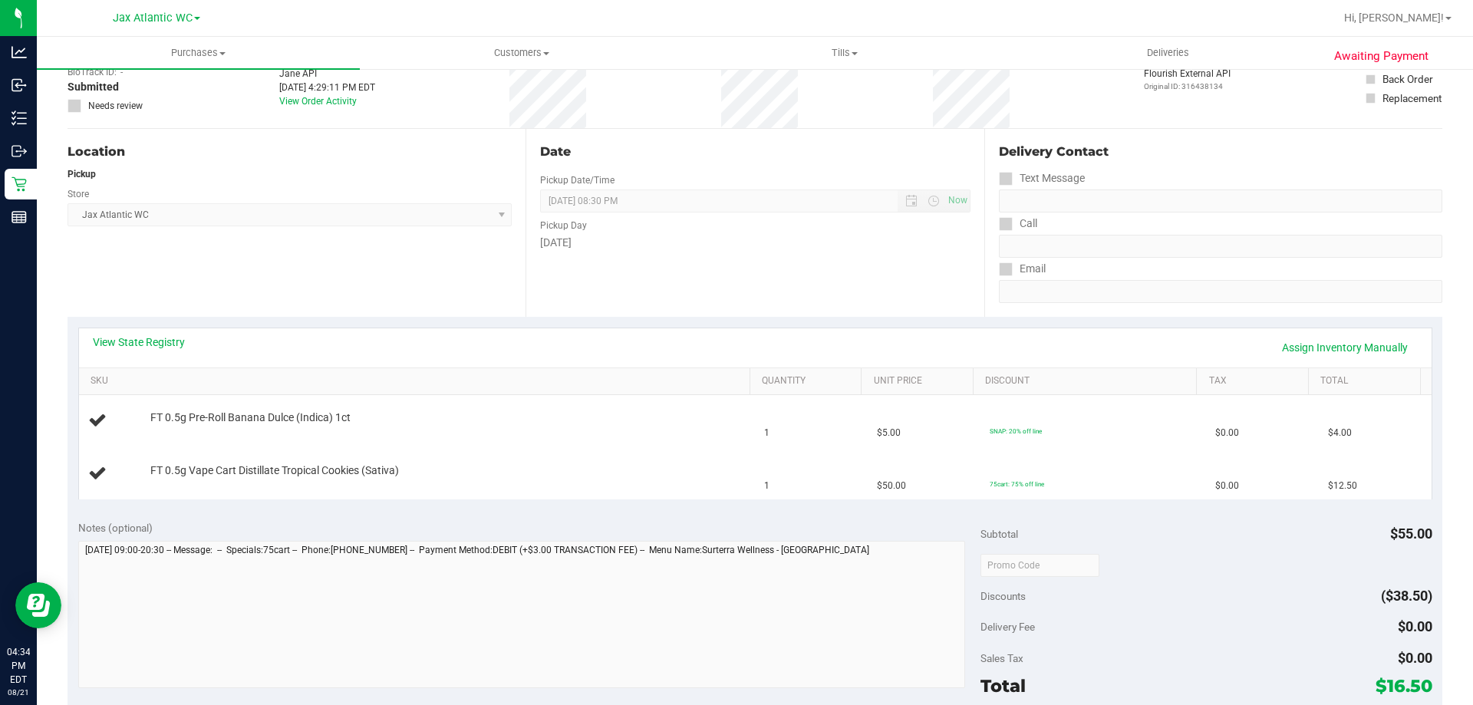
scroll to position [153, 0]
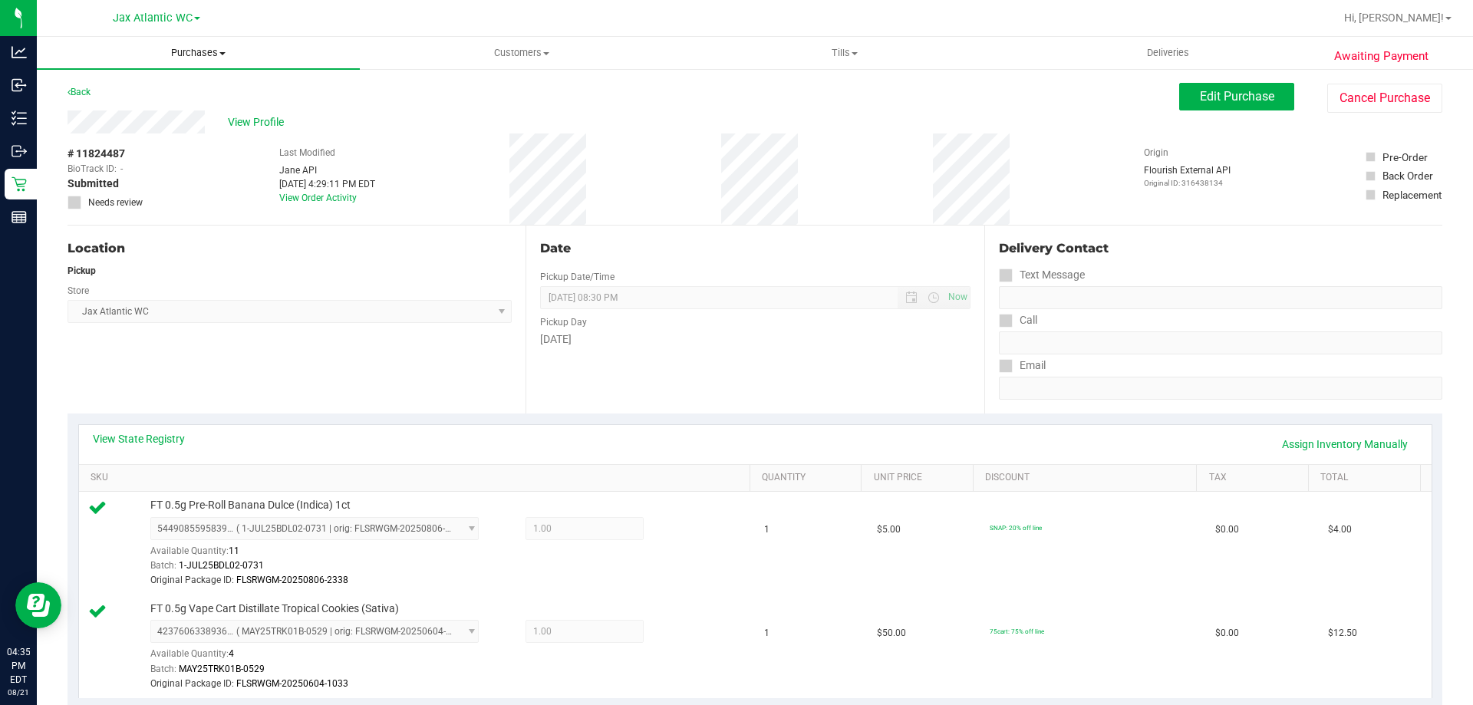
click at [175, 48] on span "Purchases" at bounding box center [198, 53] width 323 height 14
click at [117, 110] on span "Fulfillment" at bounding box center [84, 110] width 95 height 13
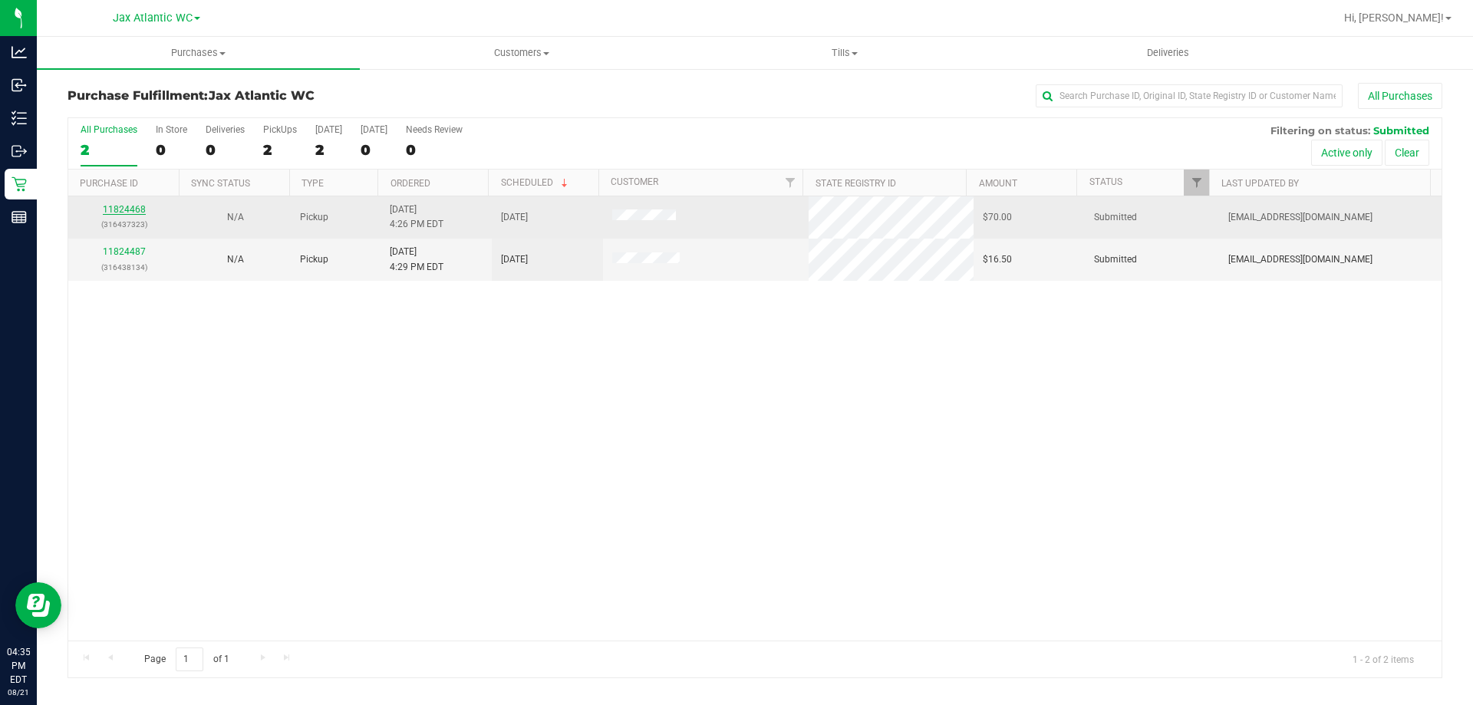
click at [136, 207] on link "11824468" at bounding box center [124, 209] width 43 height 11
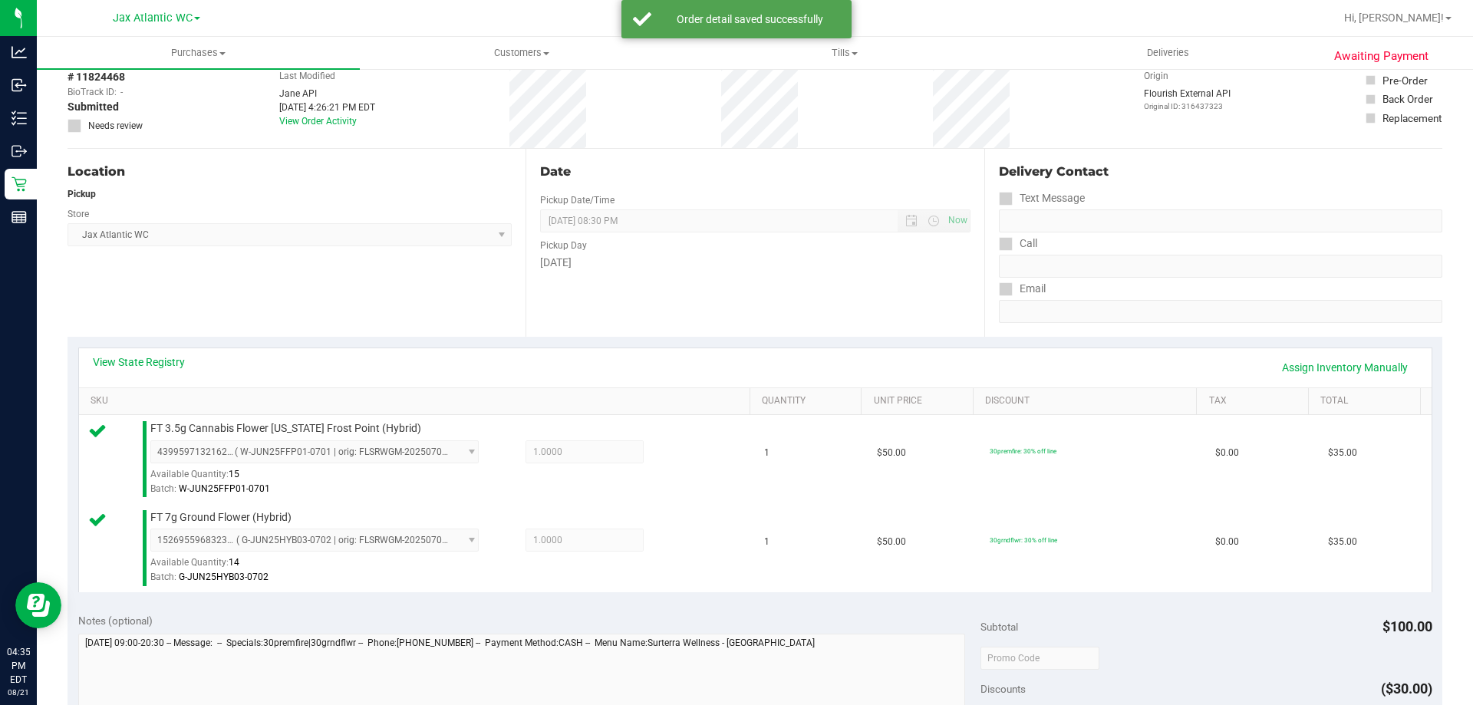
scroll to position [460, 0]
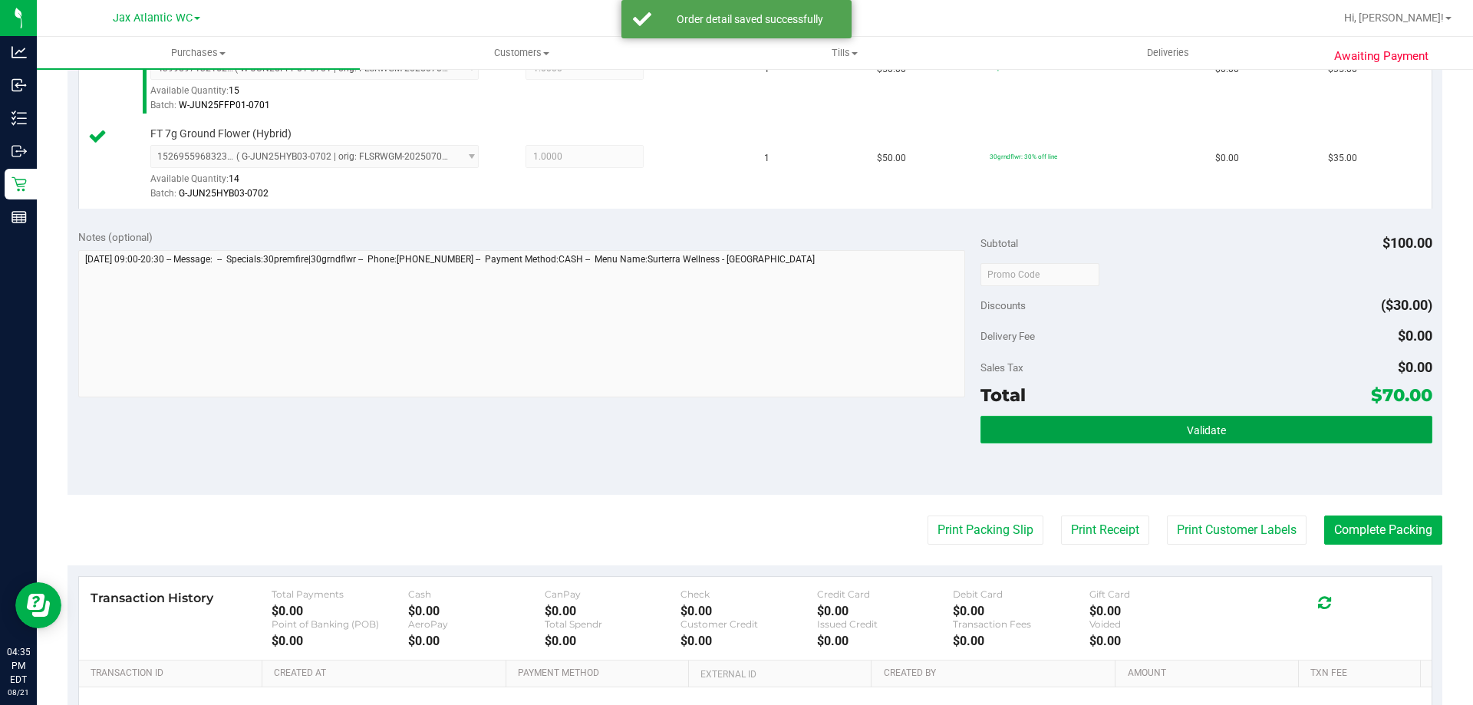
click at [1036, 427] on button "Validate" at bounding box center [1206, 430] width 451 height 28
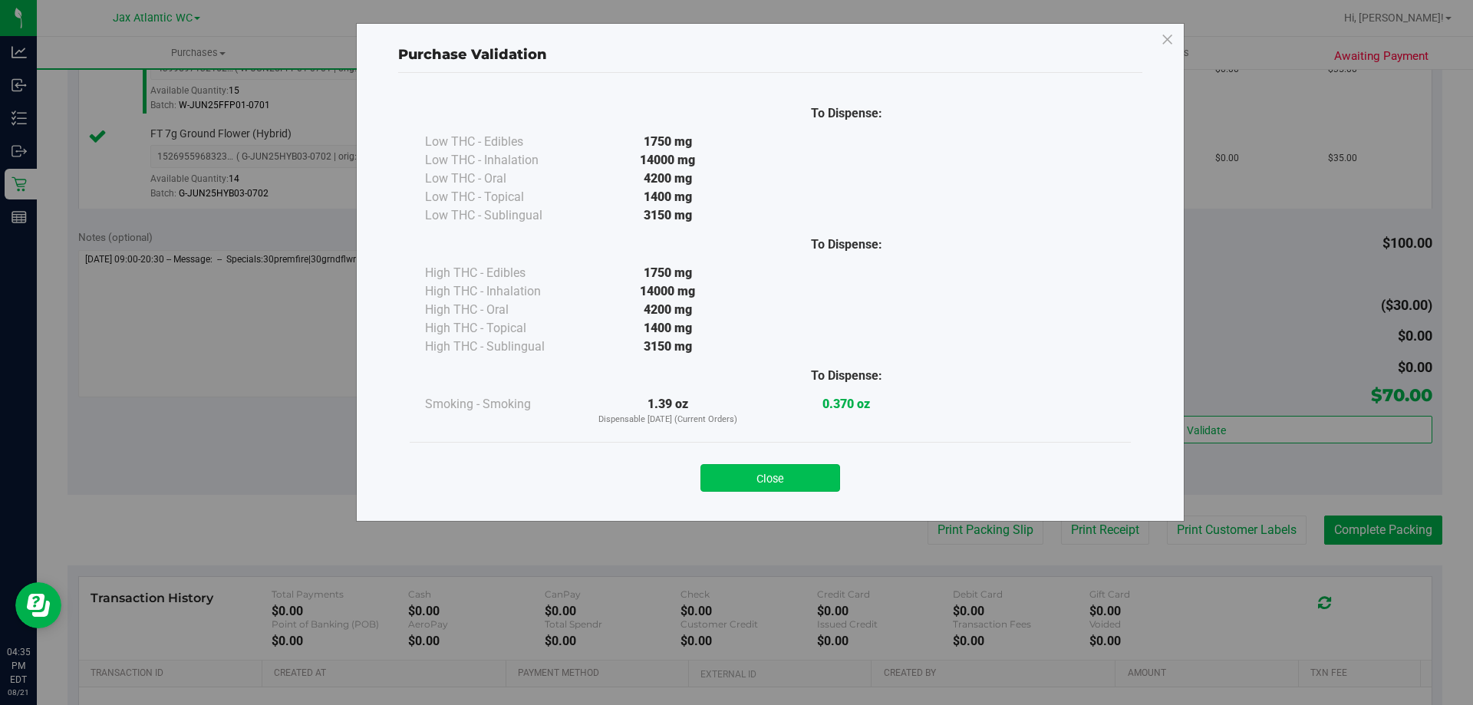
click at [794, 483] on button "Close" at bounding box center [771, 478] width 140 height 28
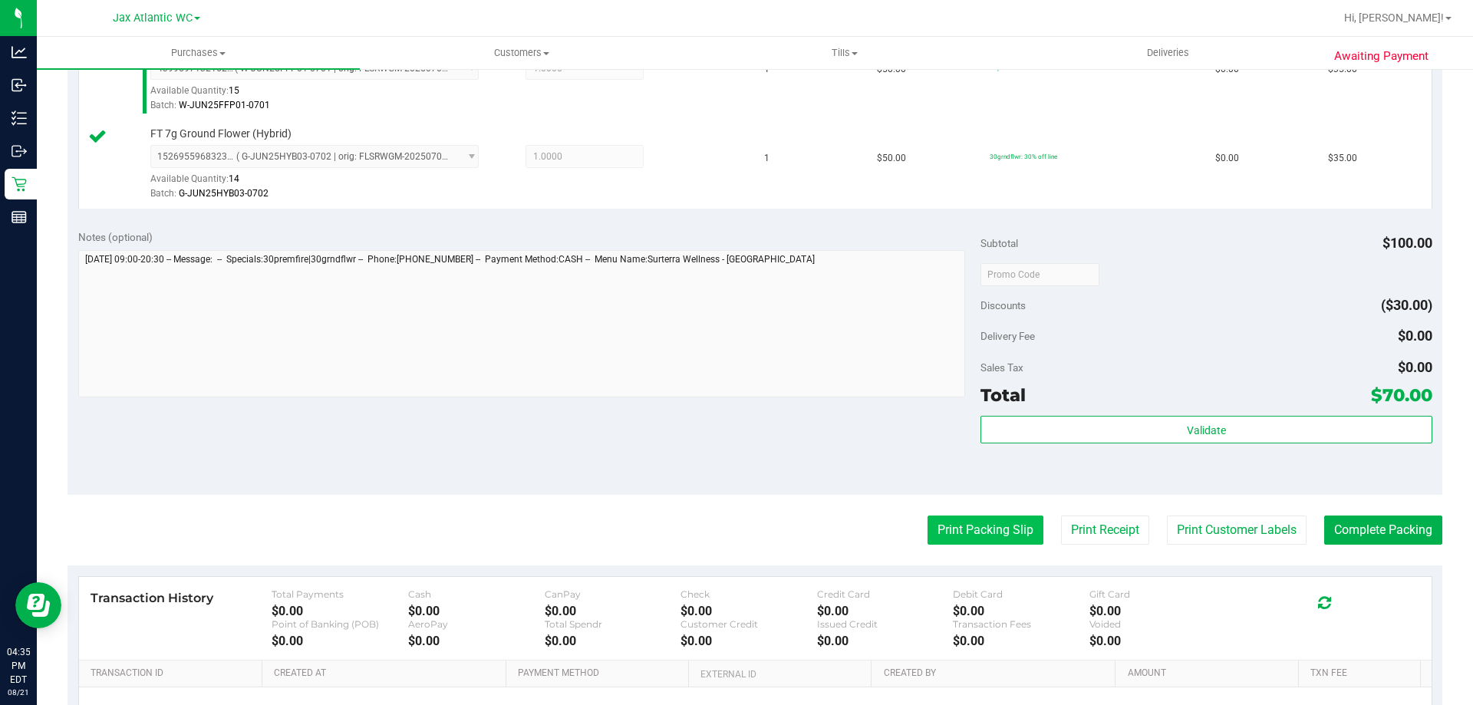
click at [934, 538] on button "Print Packing Slip" at bounding box center [986, 530] width 116 height 29
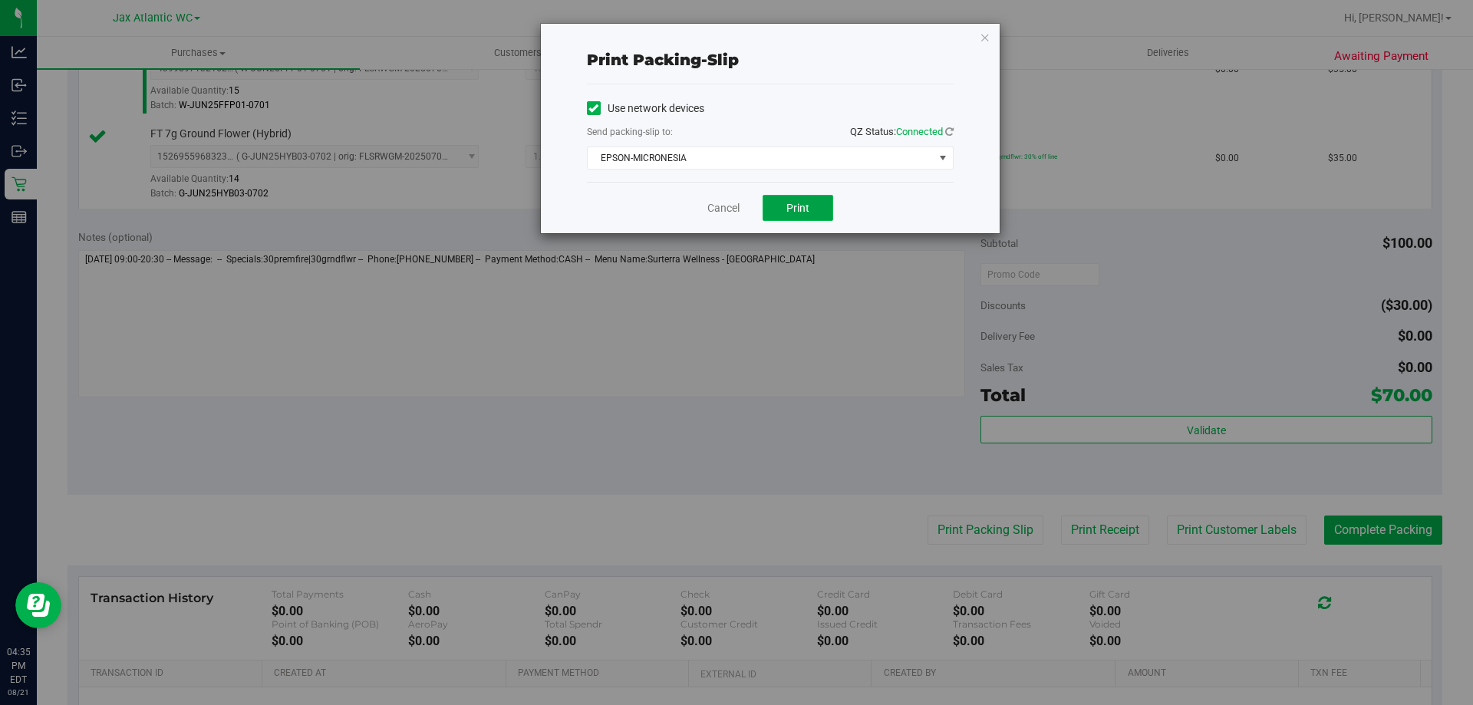
click at [810, 216] on button "Print" at bounding box center [798, 208] width 71 height 26
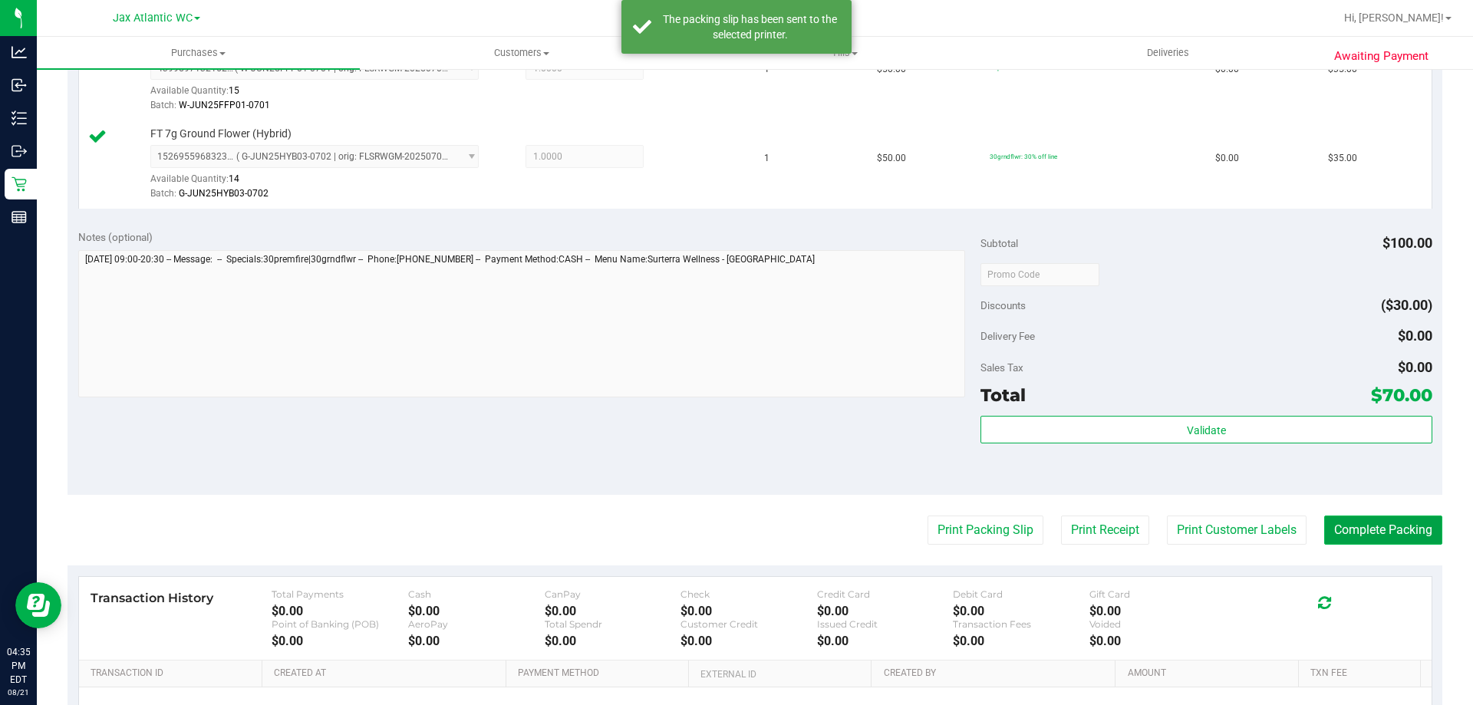
click at [1356, 534] on button "Complete Packing" at bounding box center [1383, 530] width 118 height 29
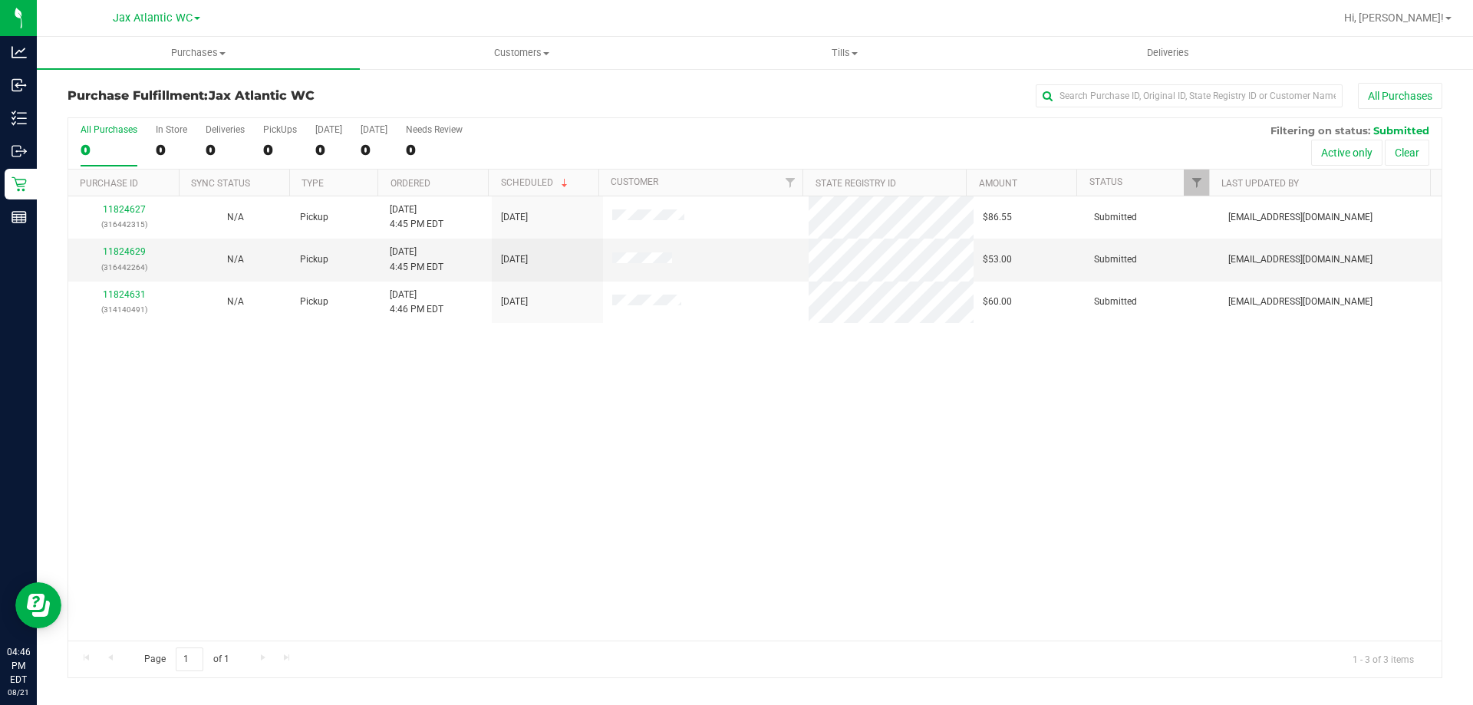
click at [684, 423] on div "11824627 (316442315) N/A Pickup 8/21/2025 4:45 PM EDT 8/21/2025 $86.55 Submitte…" at bounding box center [755, 418] width 1374 height 444
click at [291, 13] on div at bounding box center [805, 18] width 1060 height 30
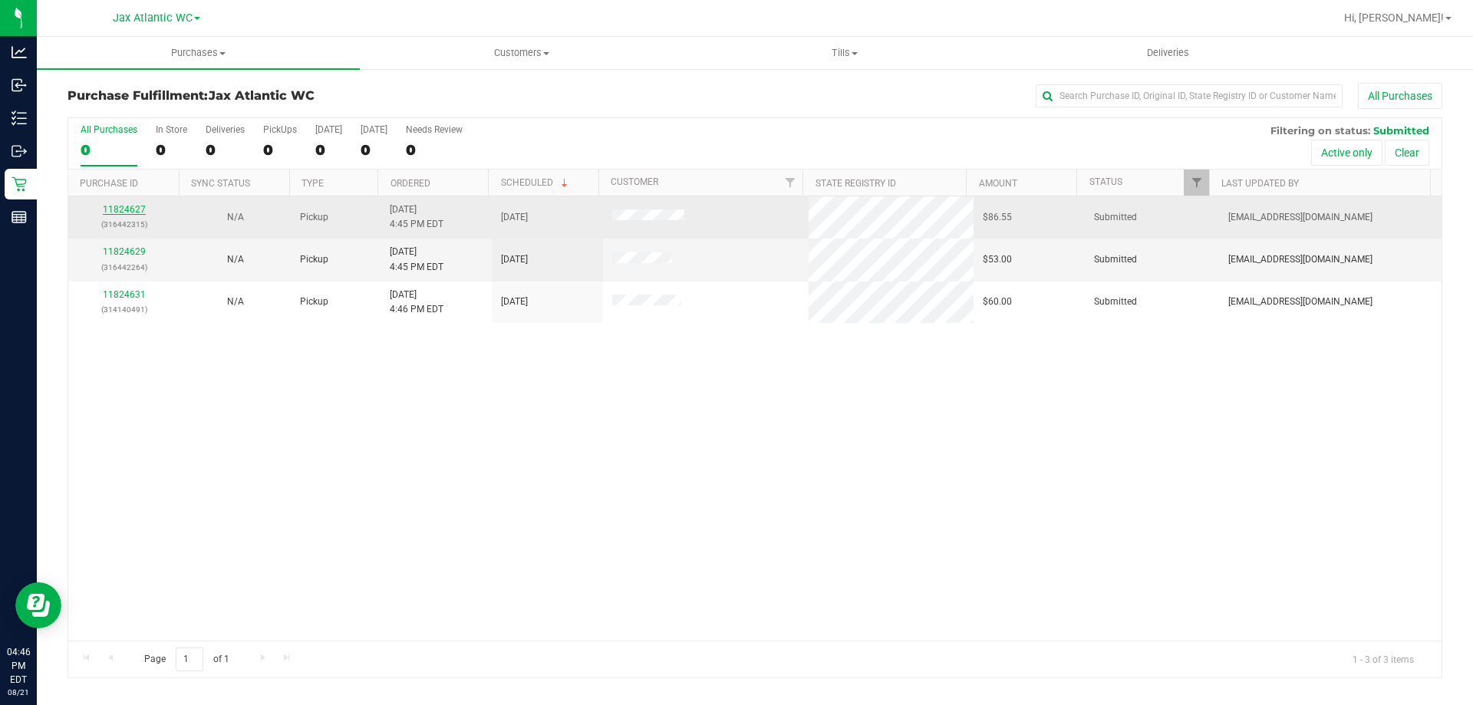
click at [131, 214] on link "11824627" at bounding box center [124, 209] width 43 height 11
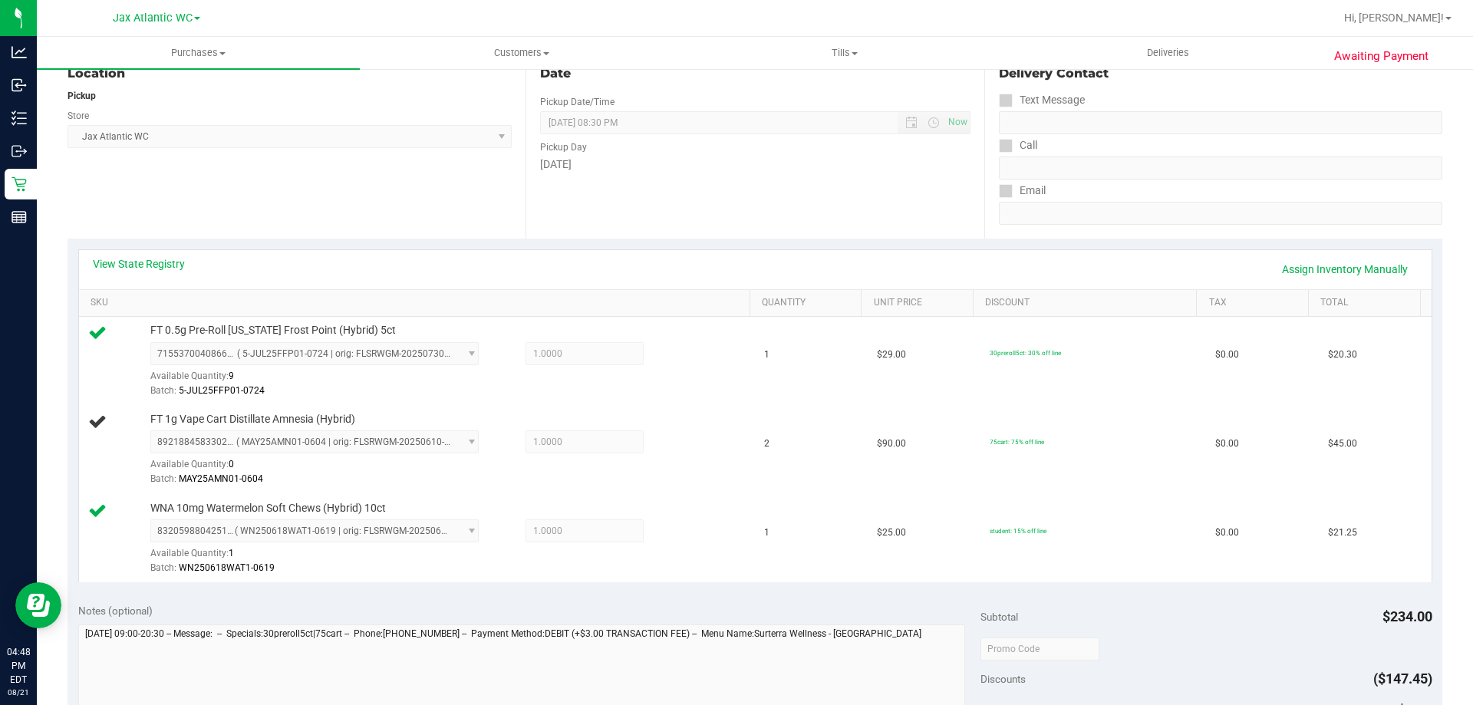
scroll to position [153, 0]
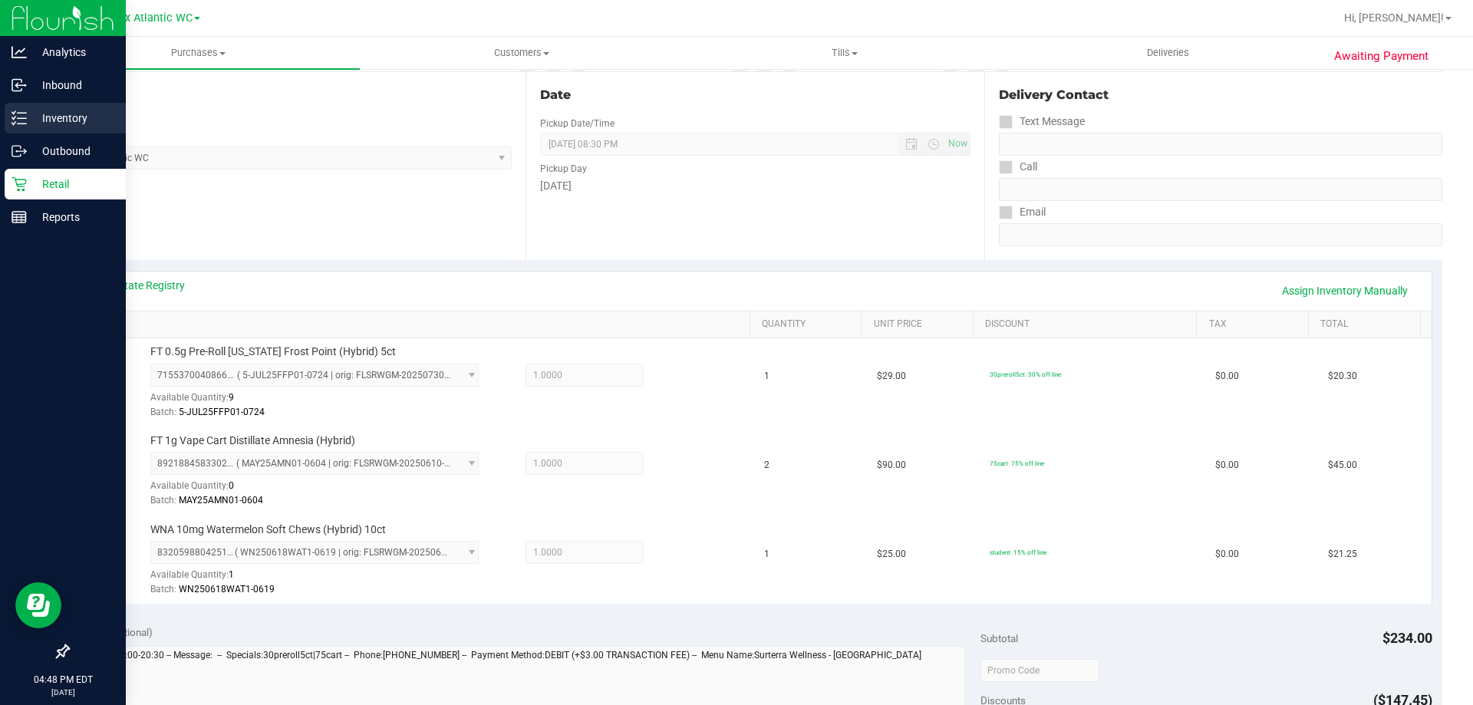
click at [26, 120] on icon at bounding box center [19, 117] width 15 height 15
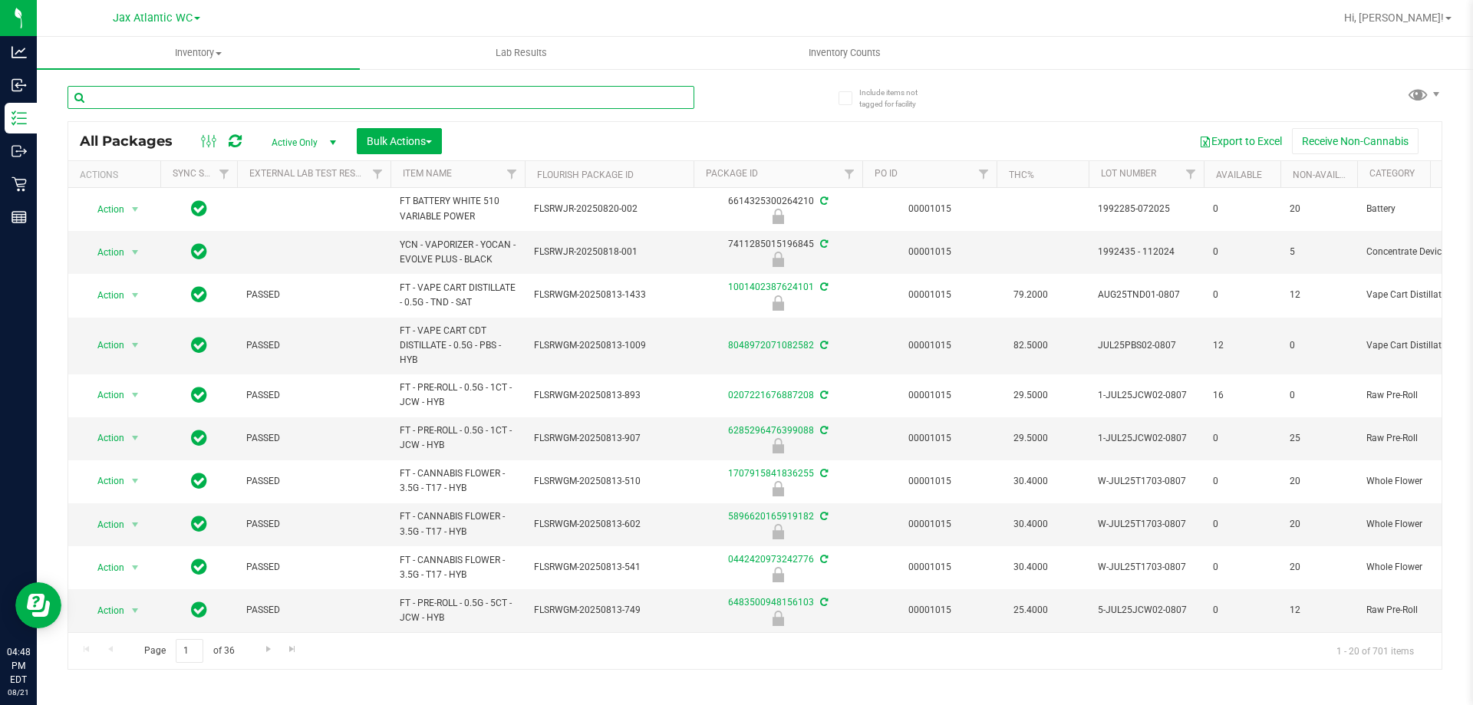
click at [355, 96] on input "text" at bounding box center [381, 97] width 627 height 23
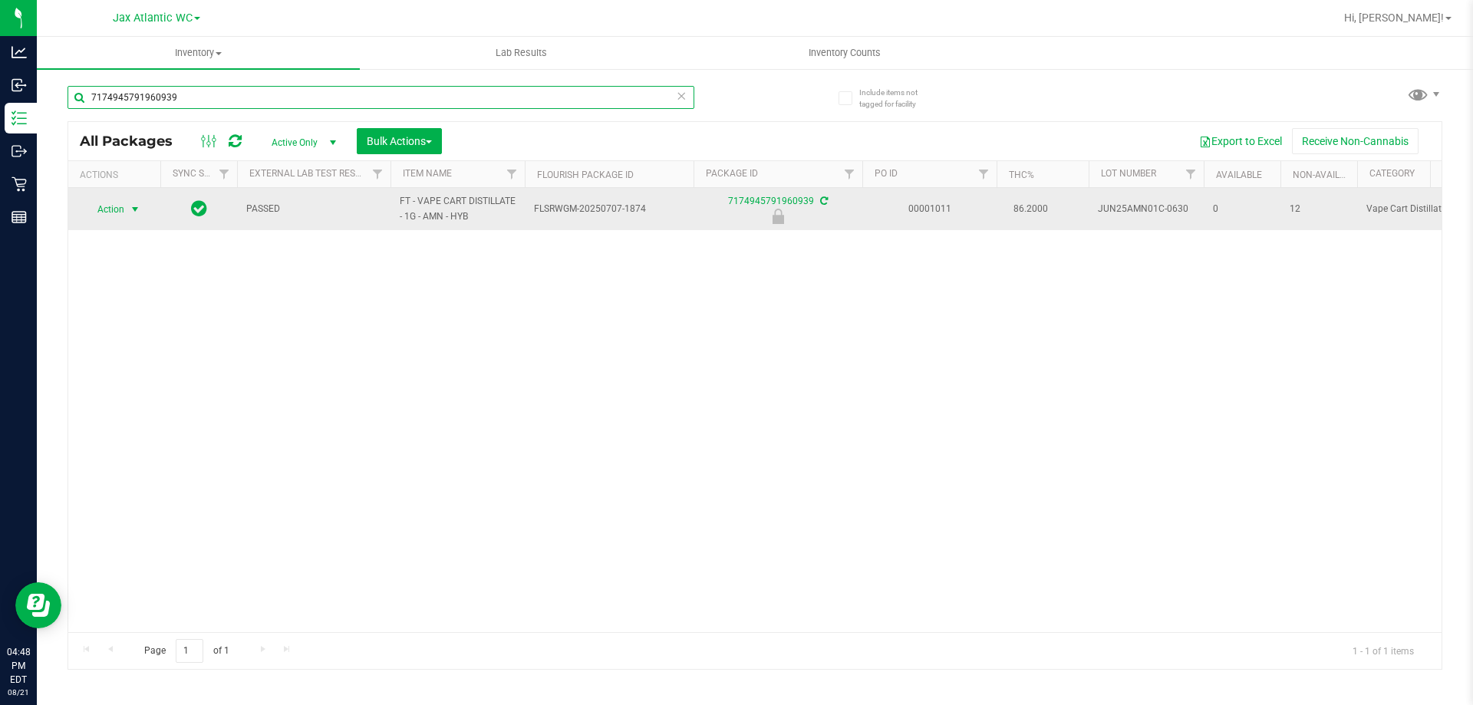
type input "7174945791960939"
click at [129, 206] on span "select" at bounding box center [135, 209] width 12 height 12
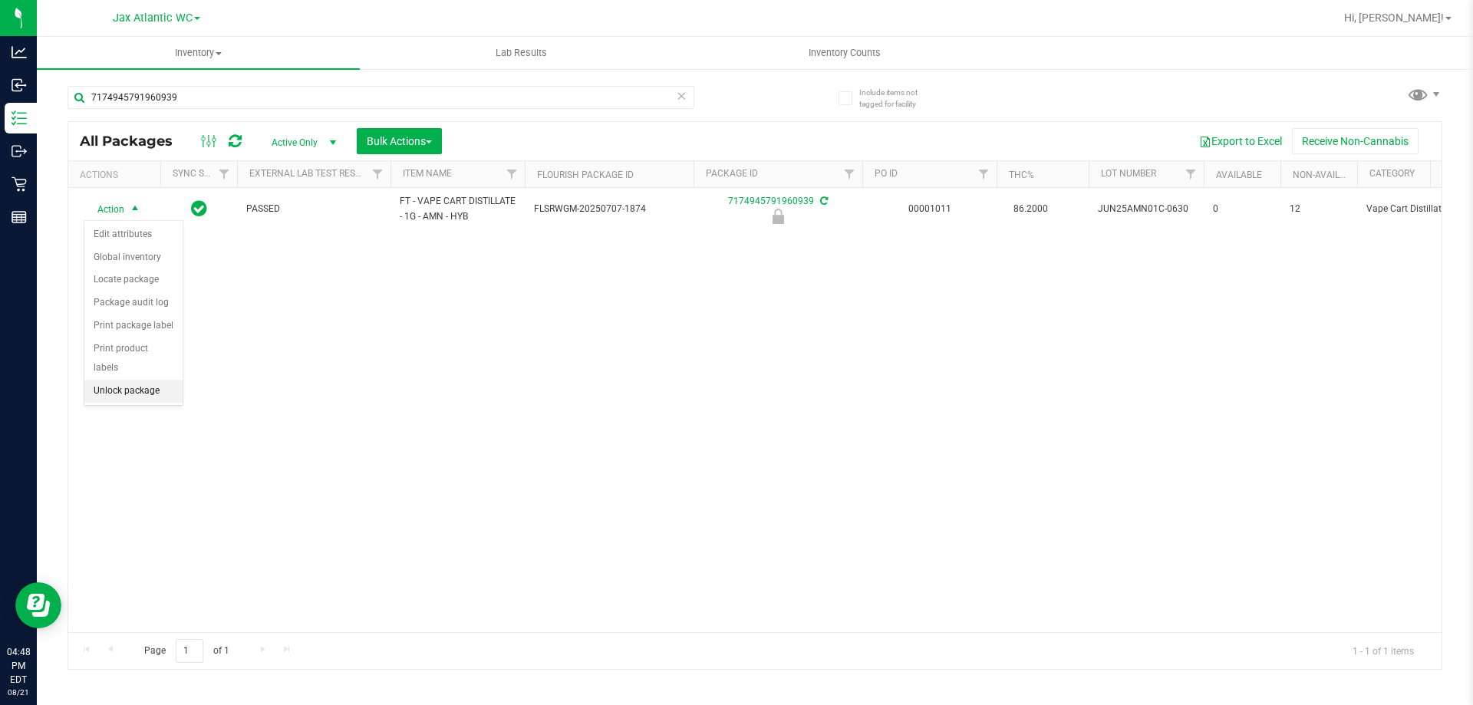
drag, startPoint x: 139, startPoint y: 373, endPoint x: 167, endPoint y: 369, distance: 27.9
click at [141, 380] on li "Unlock package" at bounding box center [133, 391] width 98 height 23
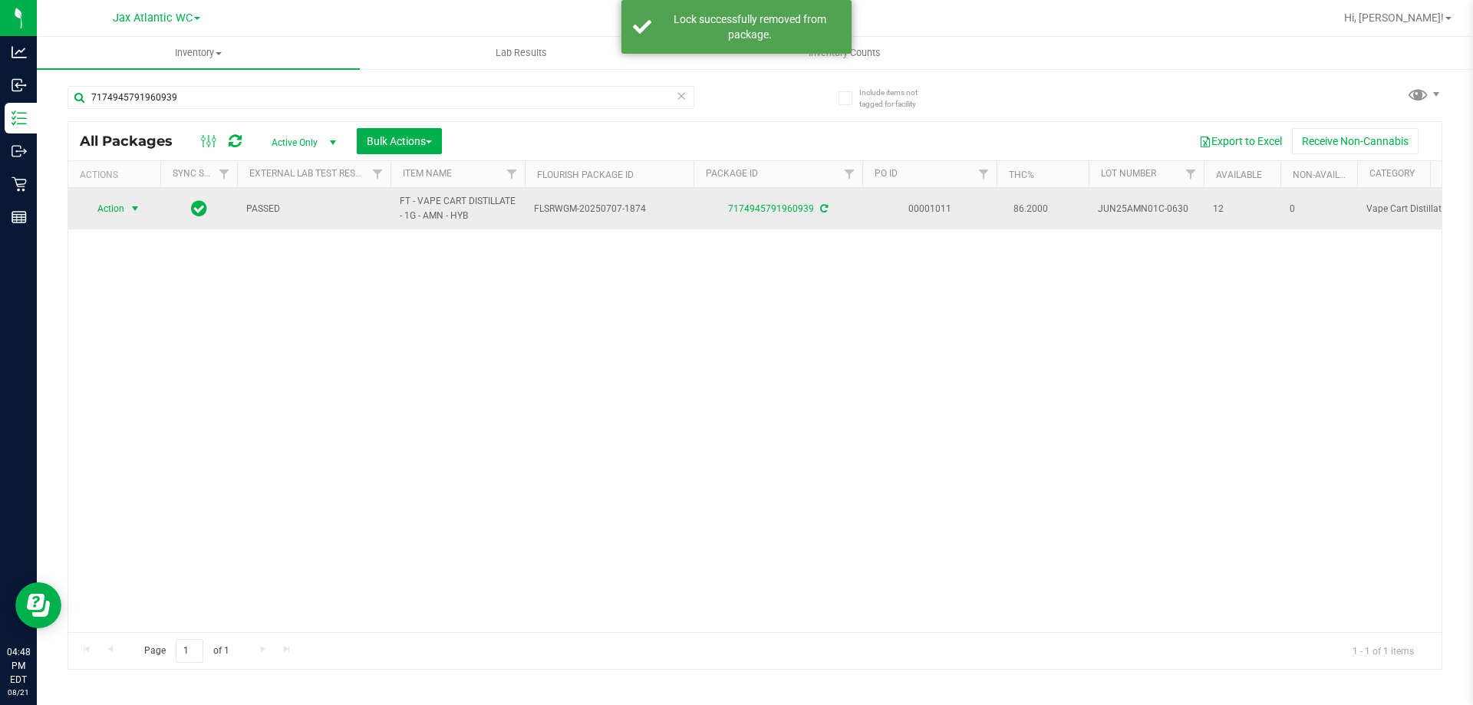
click at [128, 213] on span "select" at bounding box center [135, 208] width 19 height 21
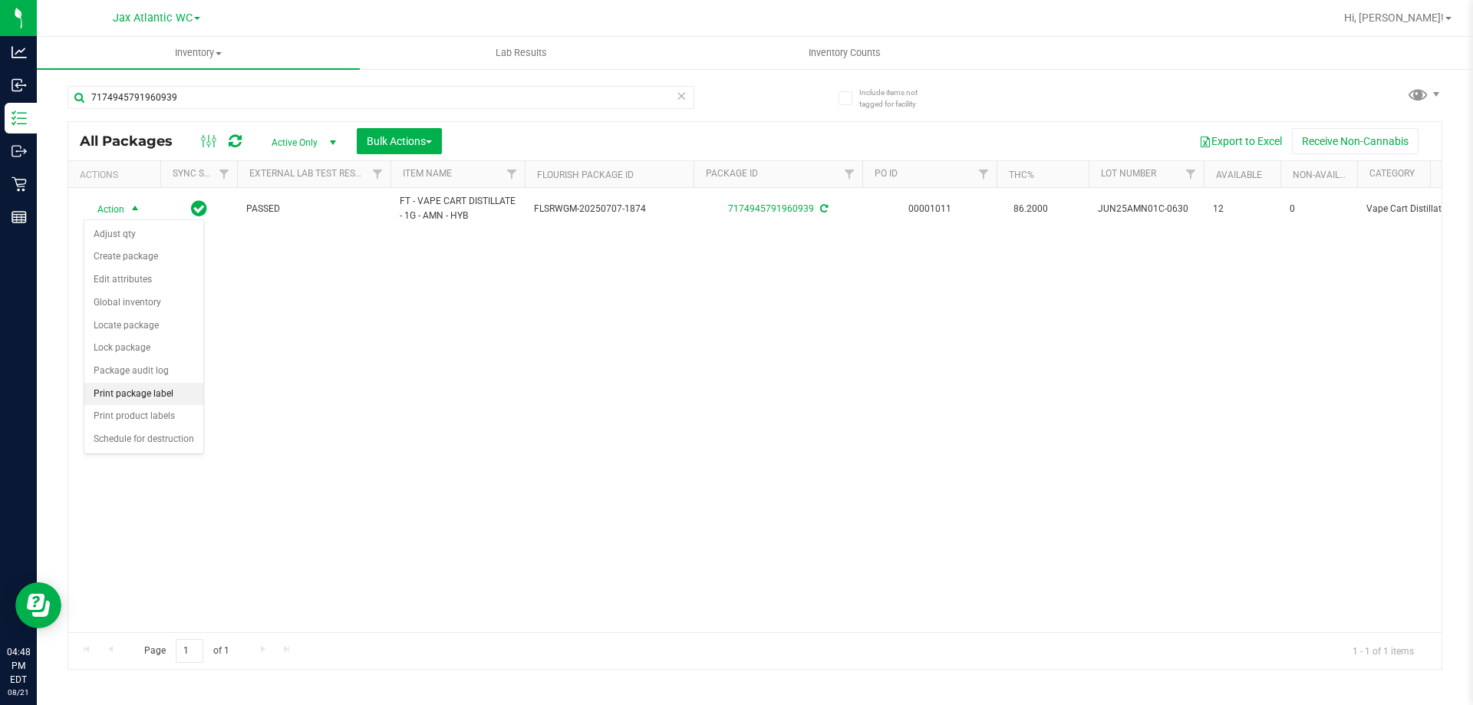
click at [121, 396] on li "Print package label" at bounding box center [143, 394] width 119 height 23
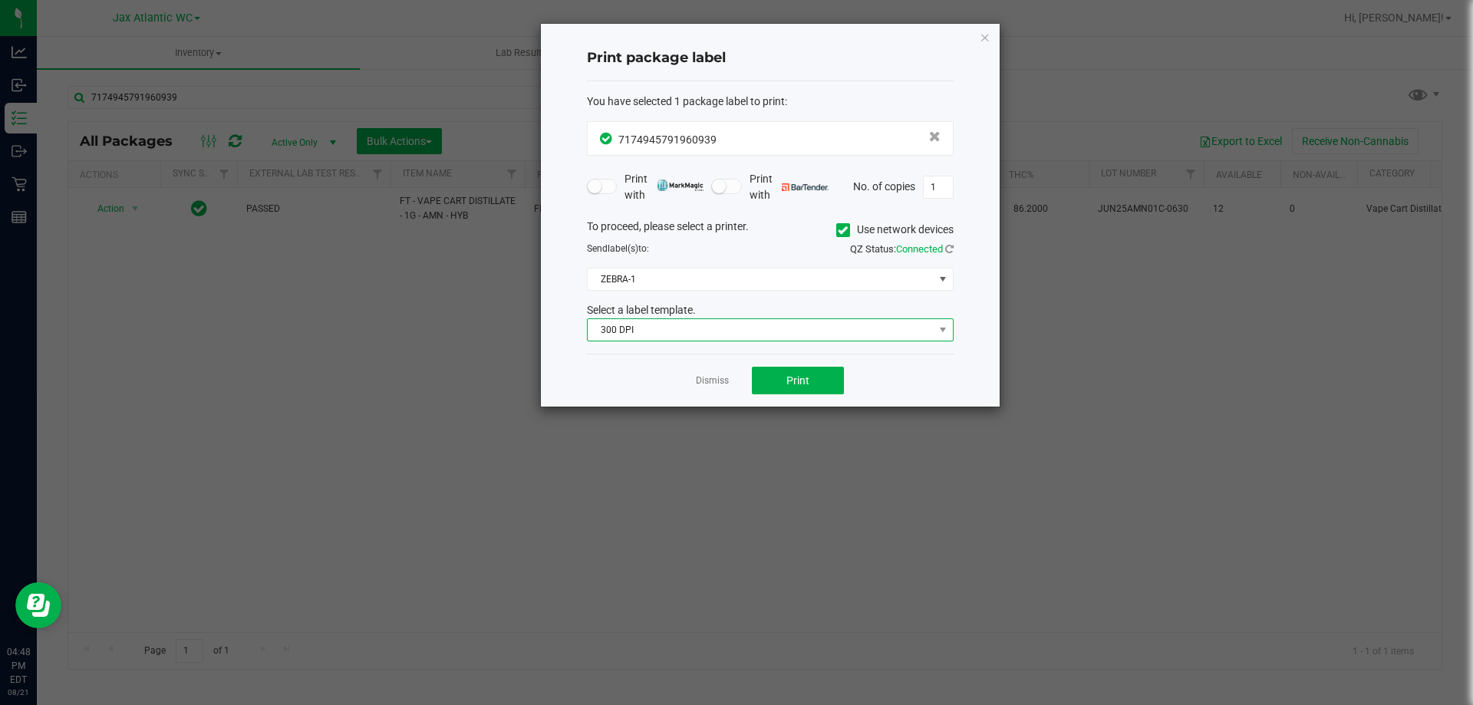
click at [755, 331] on span "300 DPI" at bounding box center [761, 329] width 346 height 21
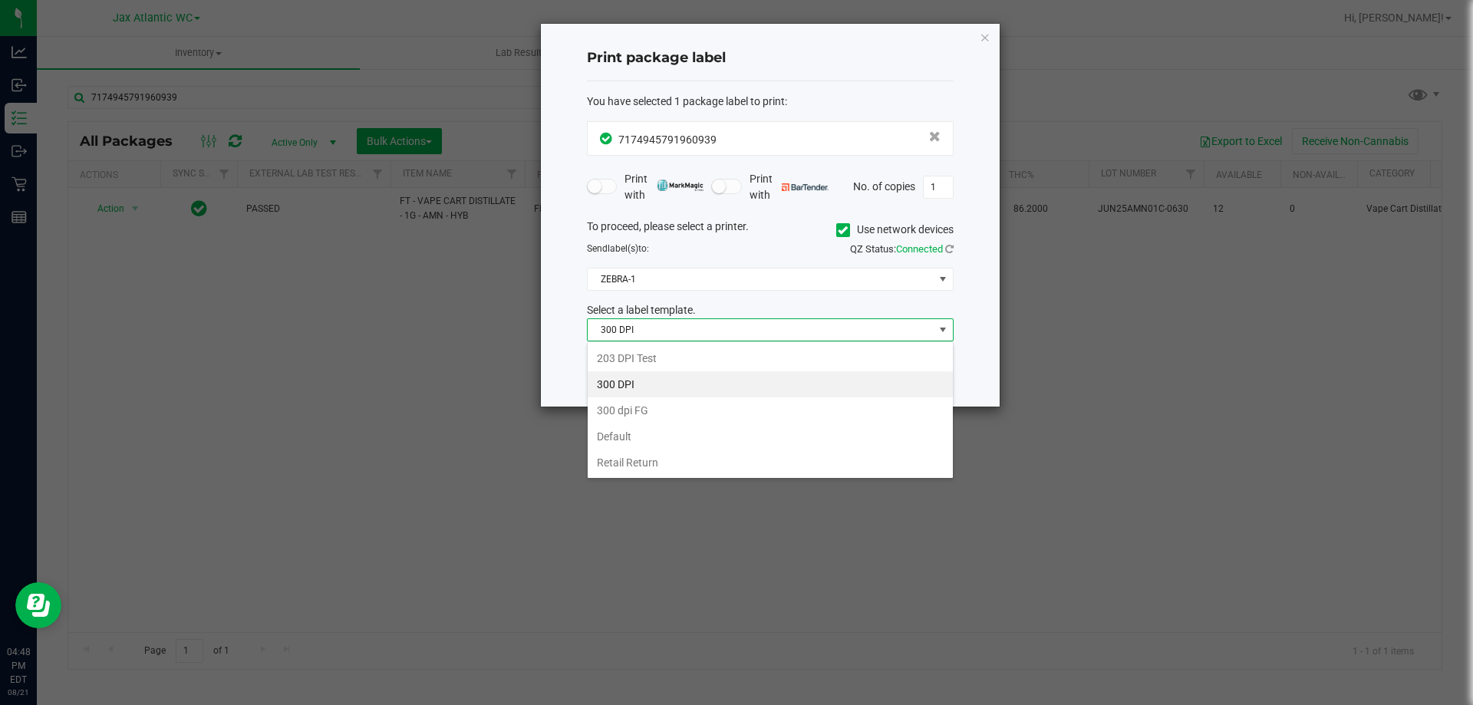
scroll to position [23, 367]
click at [633, 363] on li "203 DPI Test" at bounding box center [770, 358] width 365 height 26
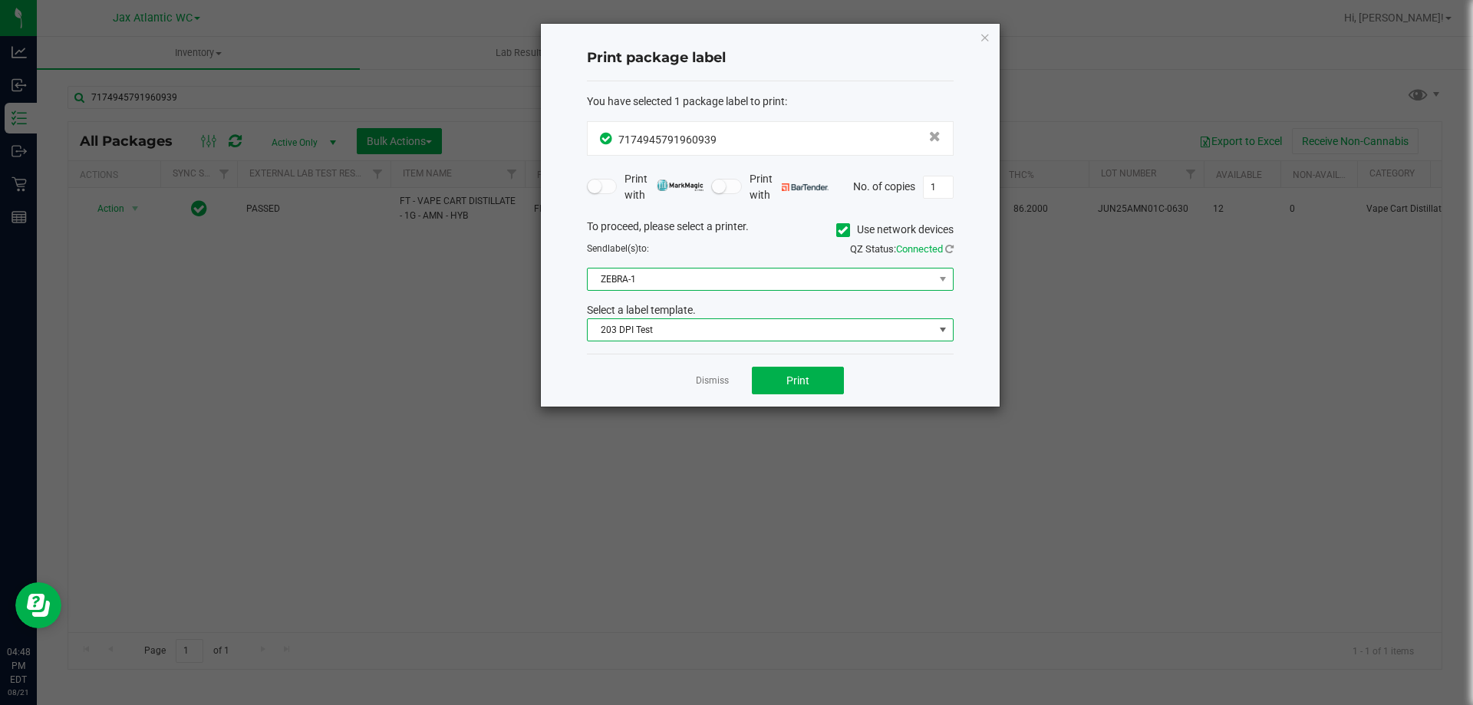
click at [695, 277] on span "ZEBRA-1" at bounding box center [761, 279] width 346 height 21
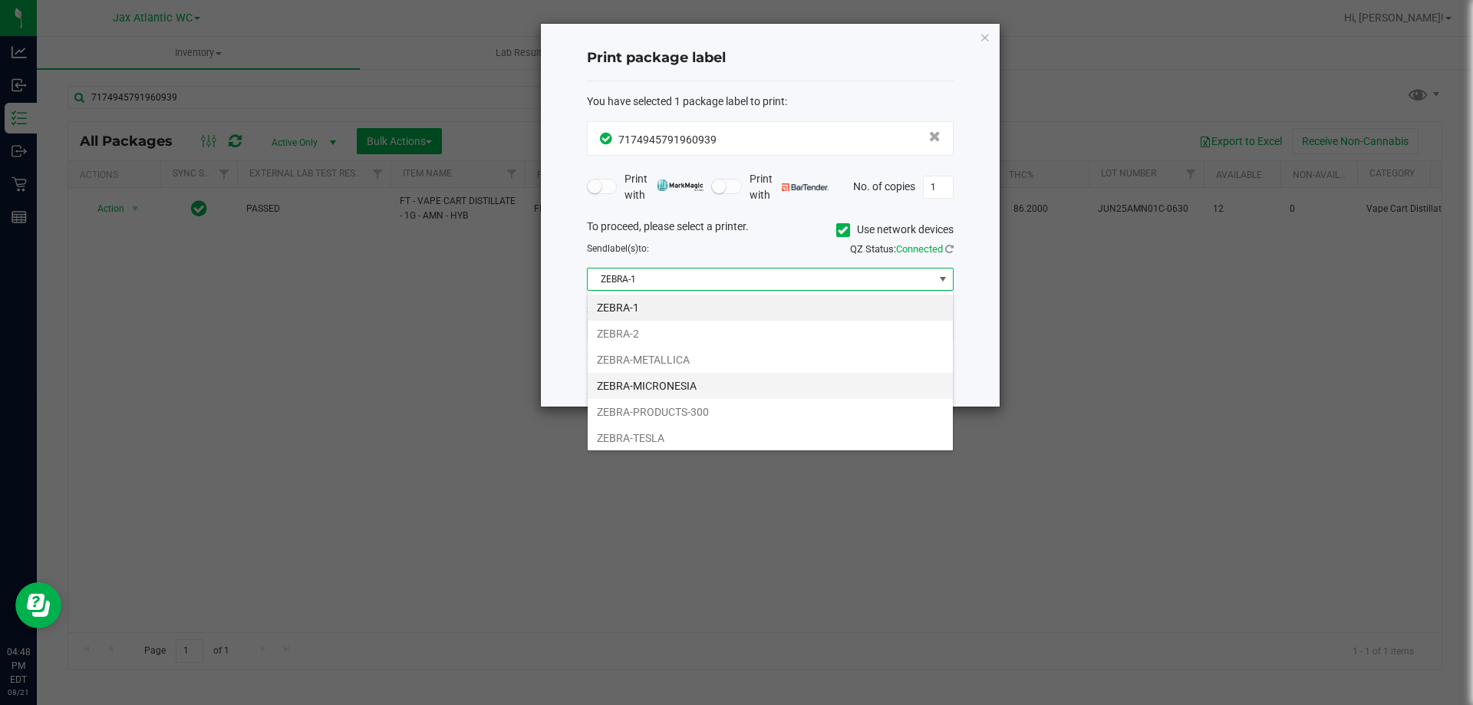
click at [636, 386] on li "ZEBRA-MICRONESIA" at bounding box center [770, 386] width 365 height 26
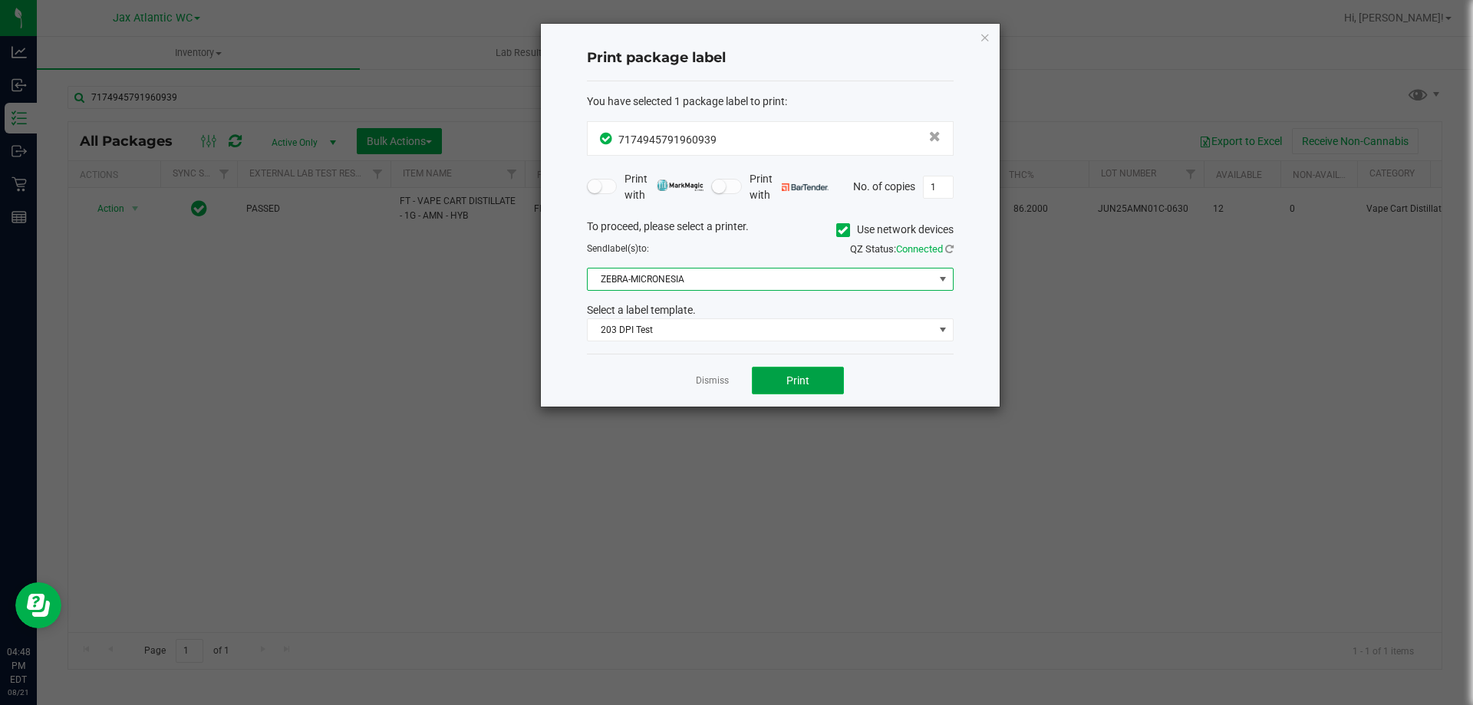
click at [790, 381] on span "Print" at bounding box center [798, 380] width 23 height 12
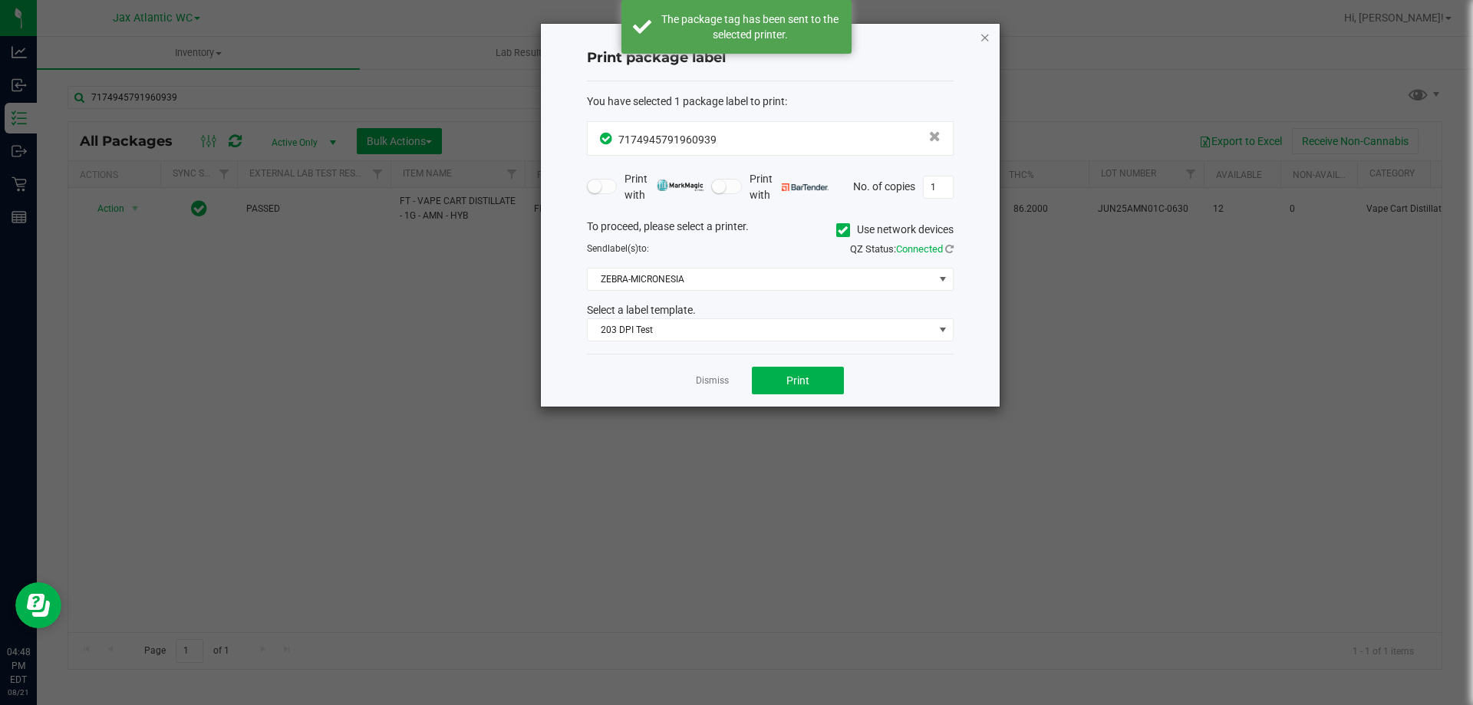
click at [981, 38] on icon "button" at bounding box center [985, 37] width 11 height 18
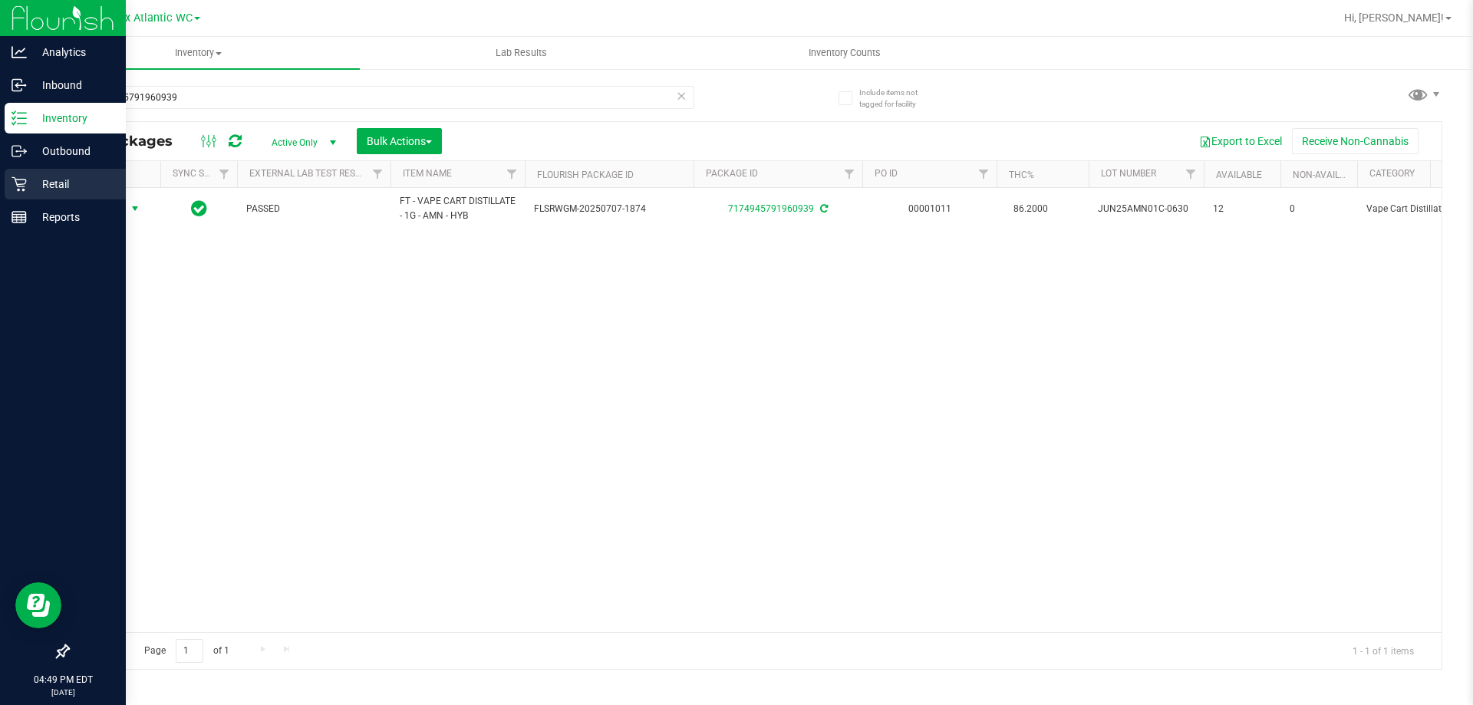
click at [31, 179] on p "Retail" at bounding box center [73, 184] width 92 height 18
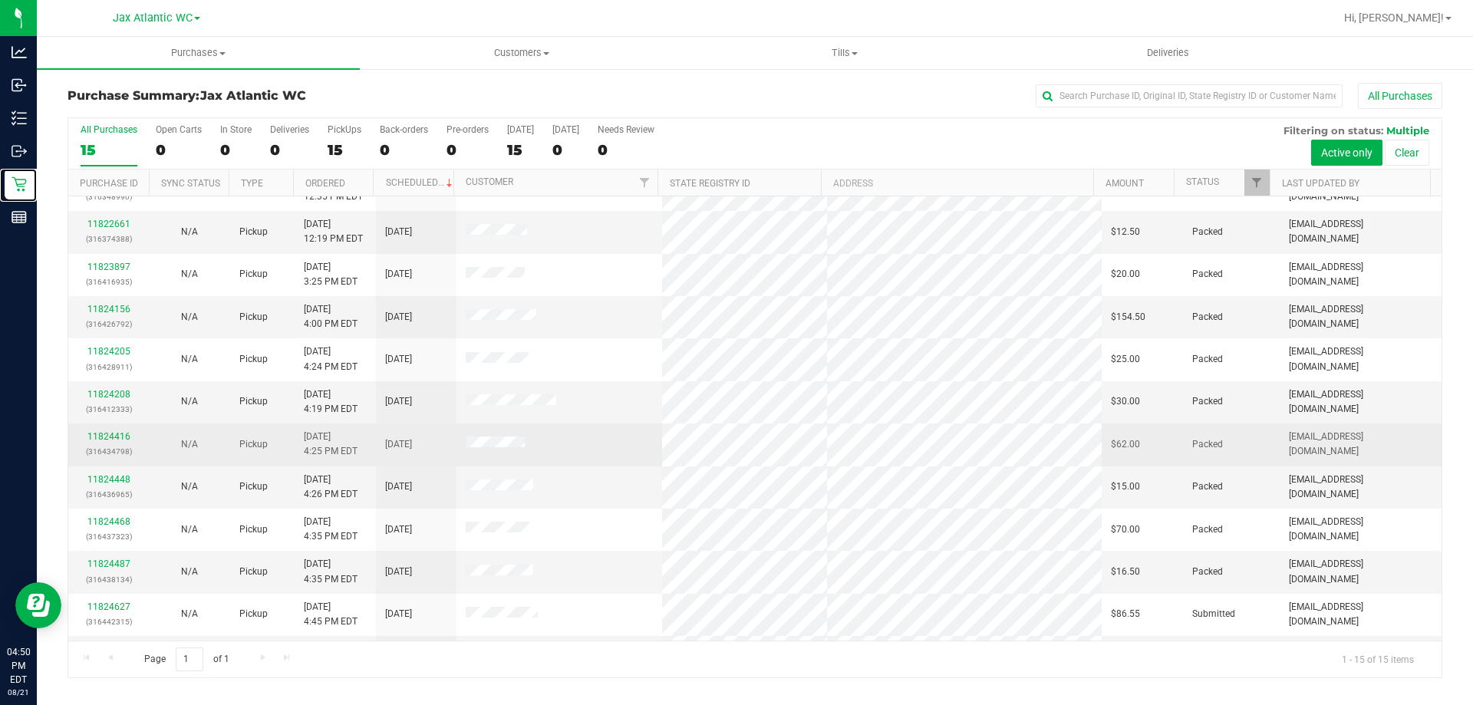
scroll to position [193, 0]
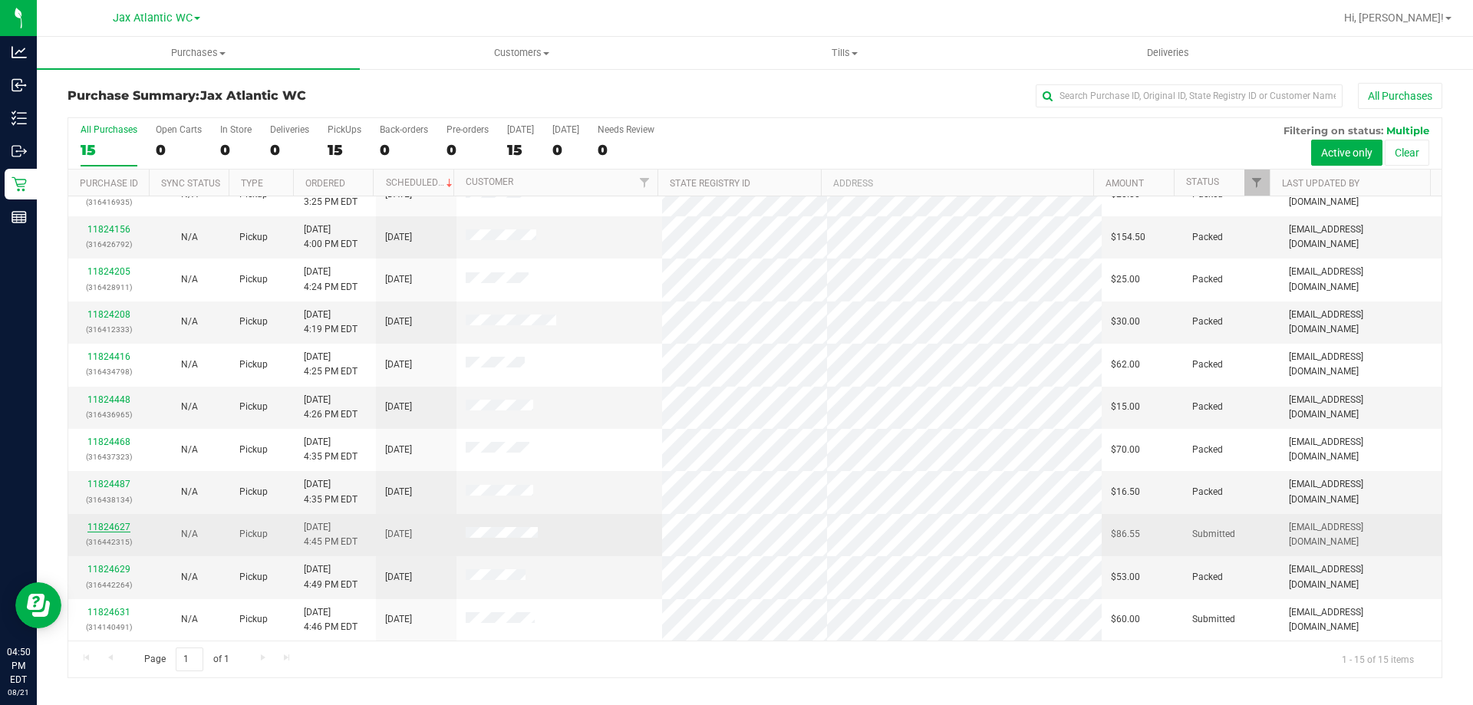
click at [115, 527] on link "11824627" at bounding box center [108, 527] width 43 height 11
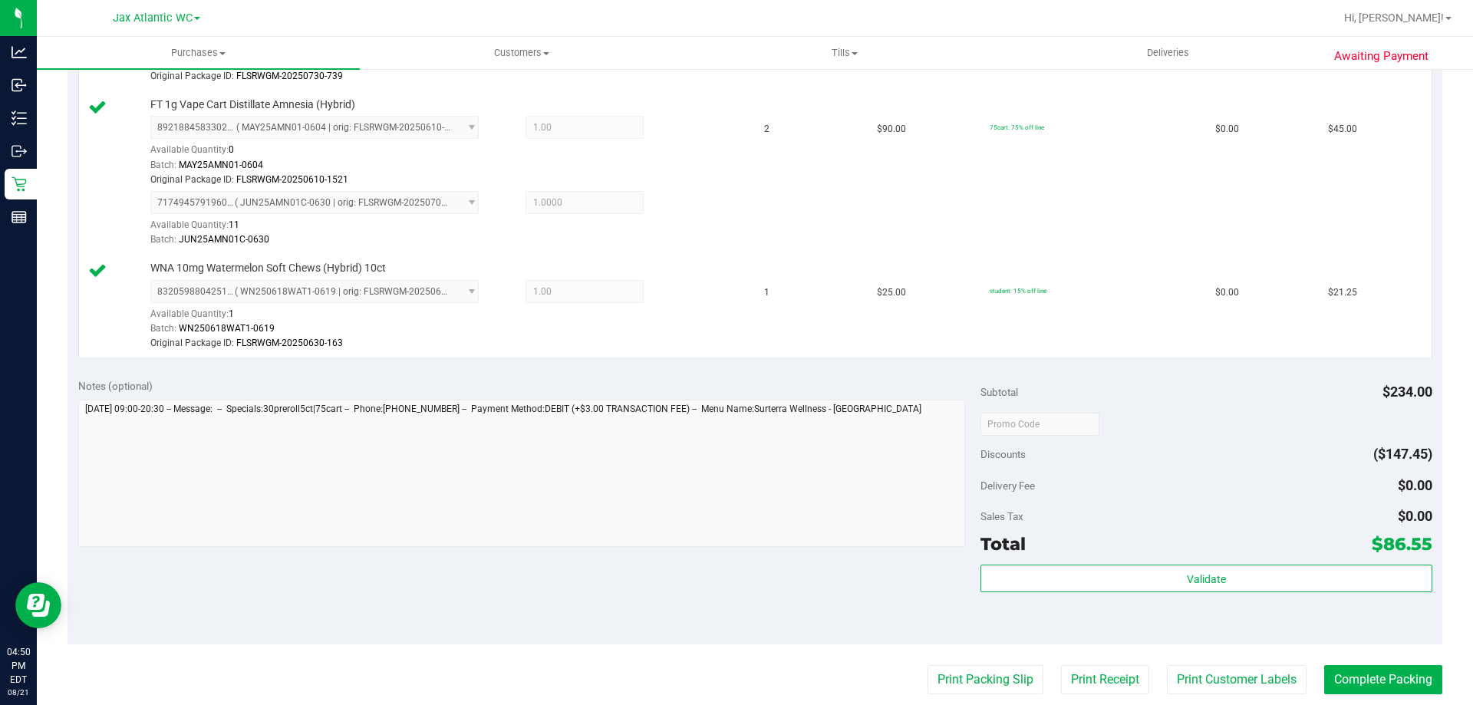
scroll to position [691, 0]
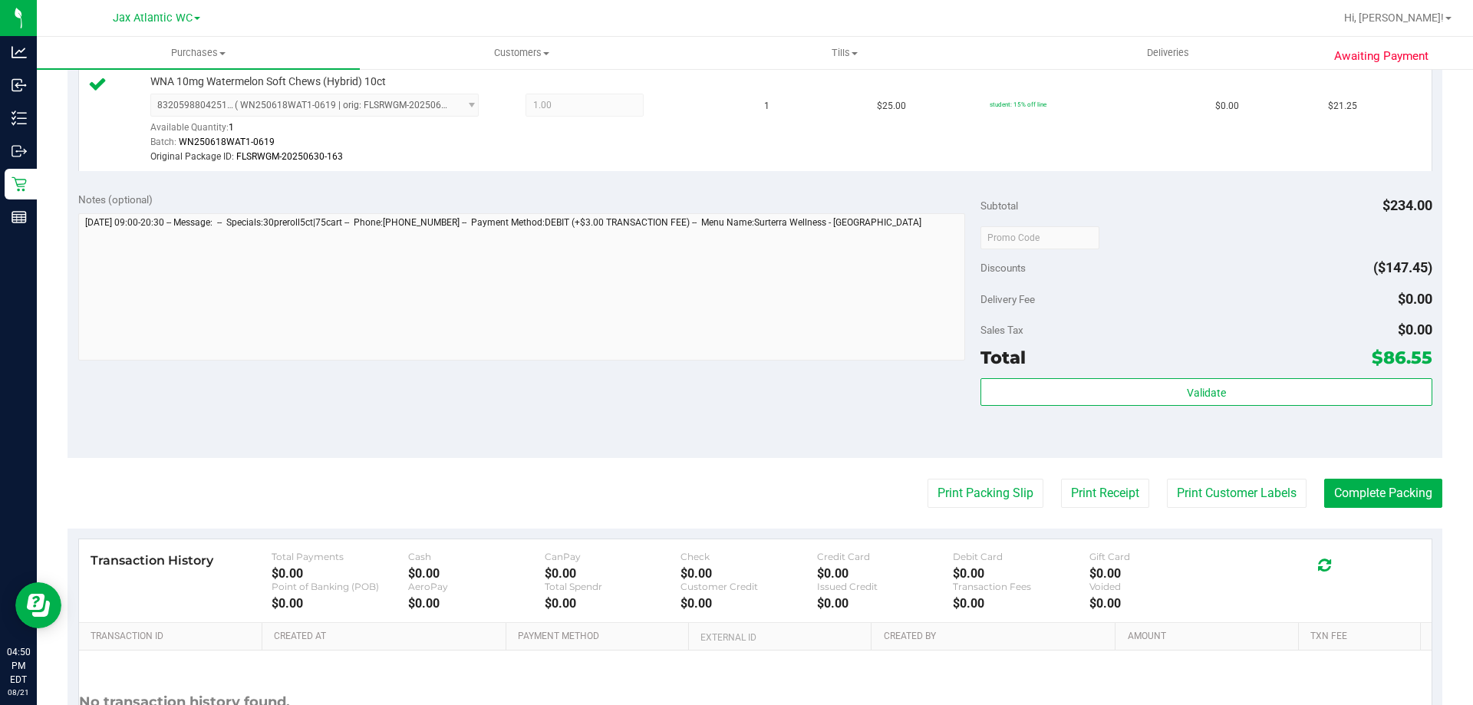
click at [1264, 412] on div "Validate" at bounding box center [1206, 412] width 451 height 69
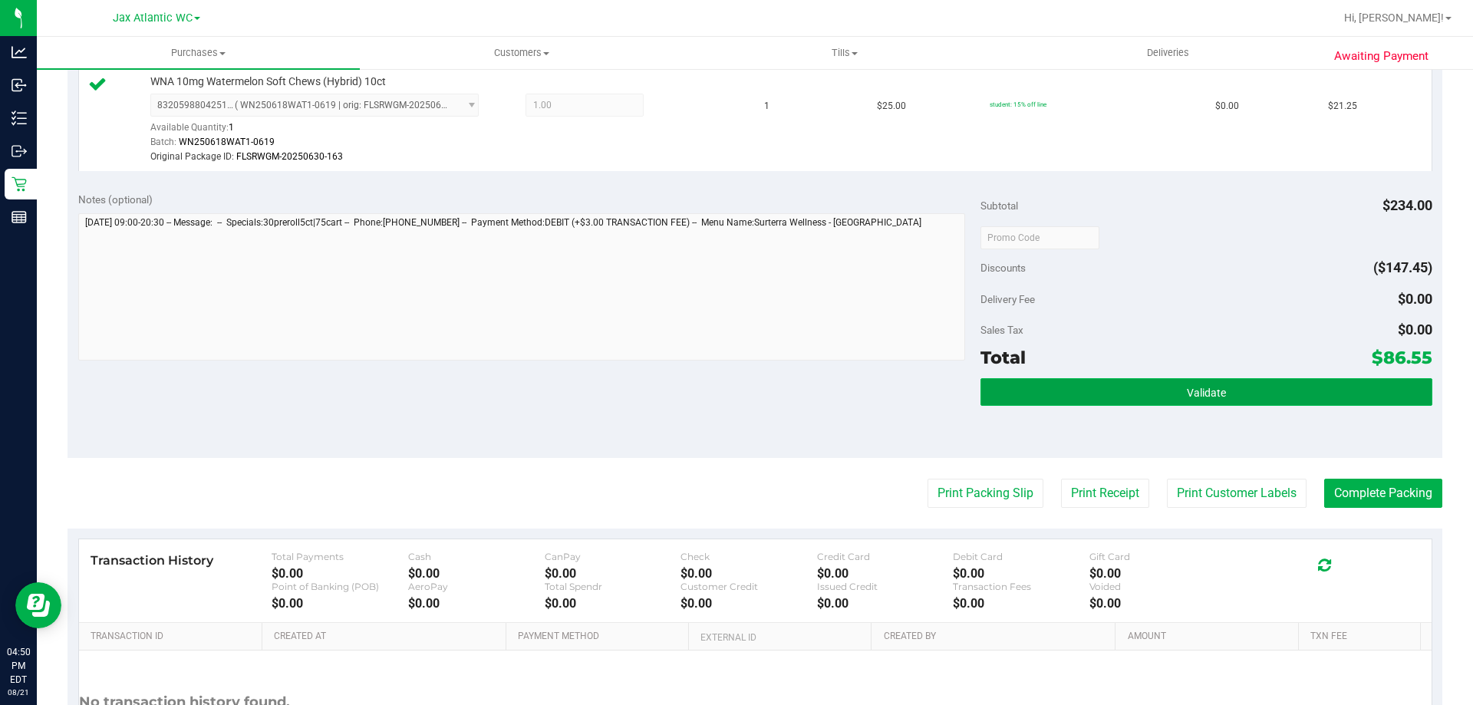
click at [1262, 406] on button "Validate" at bounding box center [1206, 392] width 451 height 28
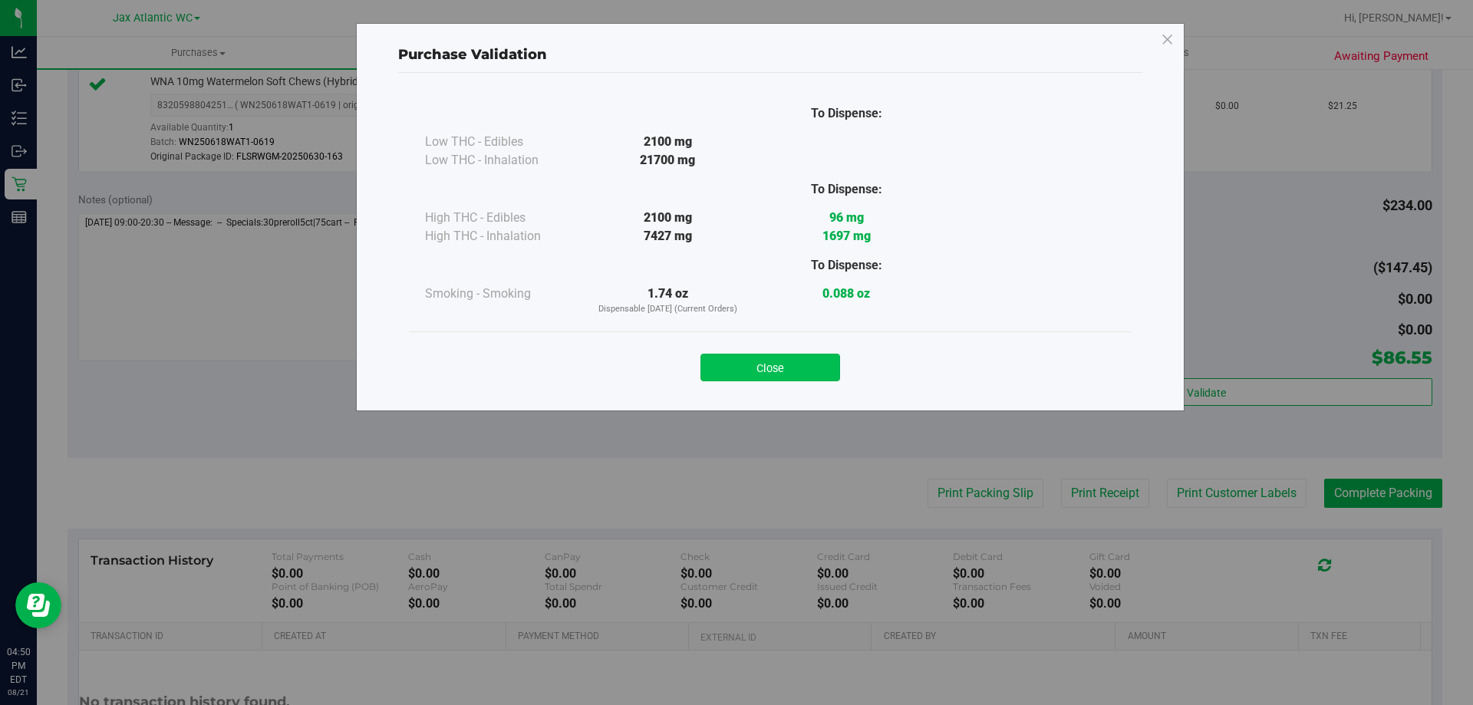
click at [799, 375] on button "Close" at bounding box center [771, 368] width 140 height 28
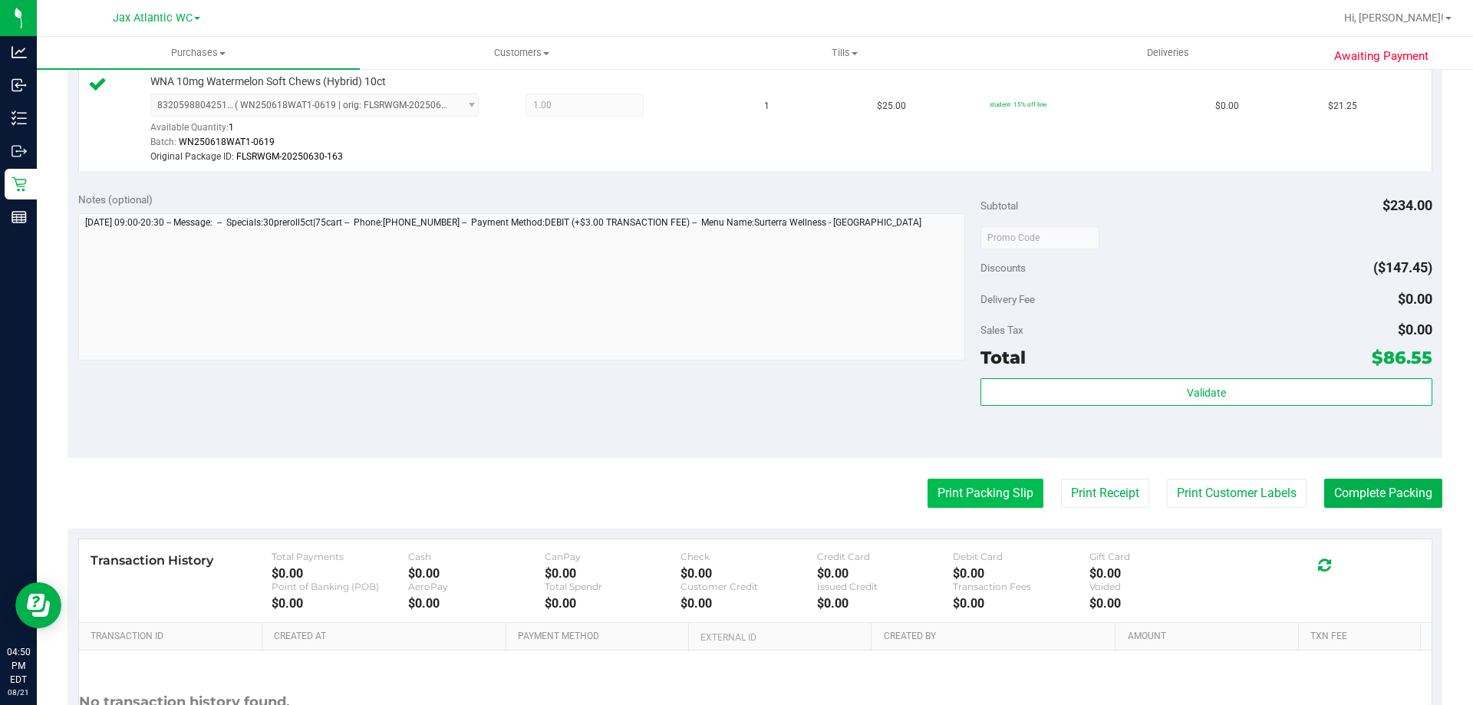
click at [963, 500] on button "Print Packing Slip" at bounding box center [986, 493] width 116 height 29
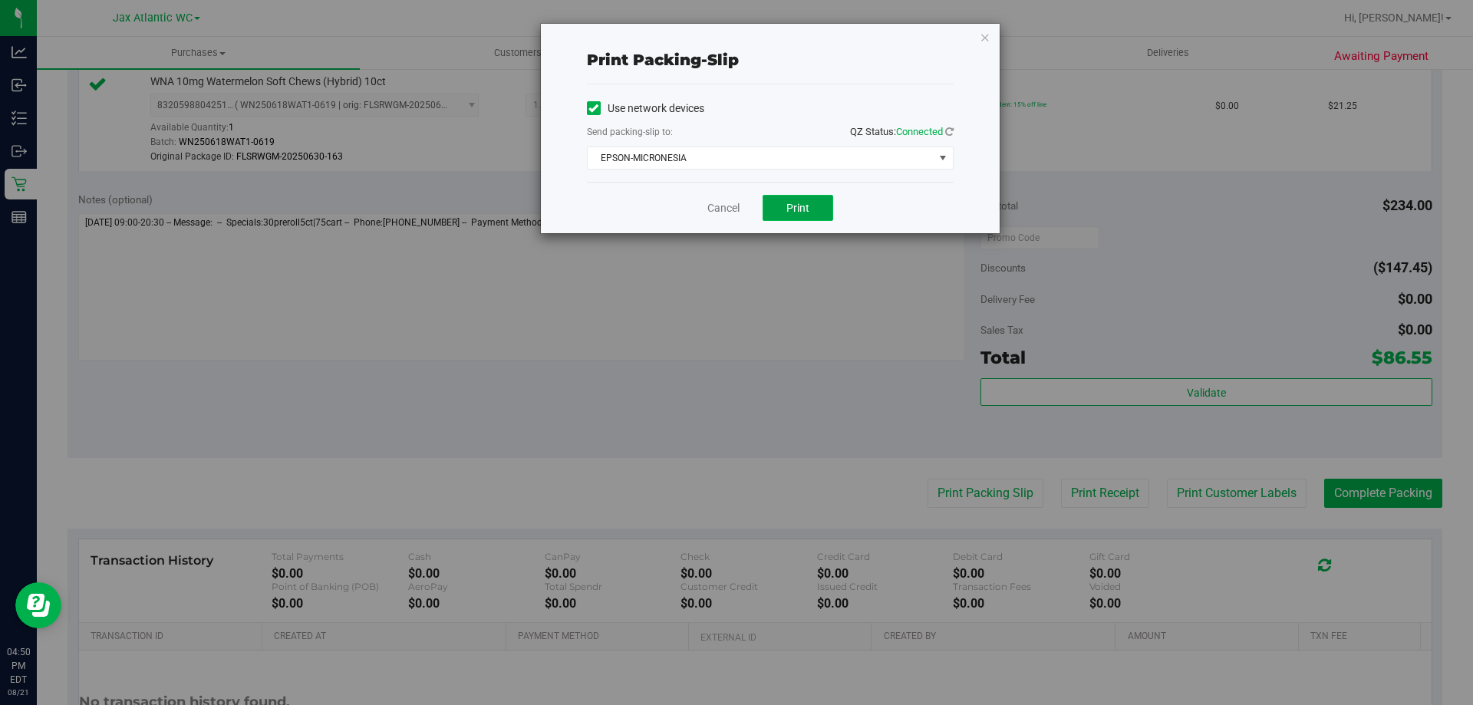
drag, startPoint x: 813, startPoint y: 206, endPoint x: 809, endPoint y: 216, distance: 10.0
click at [810, 213] on button "Print" at bounding box center [798, 208] width 71 height 26
click at [727, 209] on link "Cancel" at bounding box center [724, 208] width 32 height 16
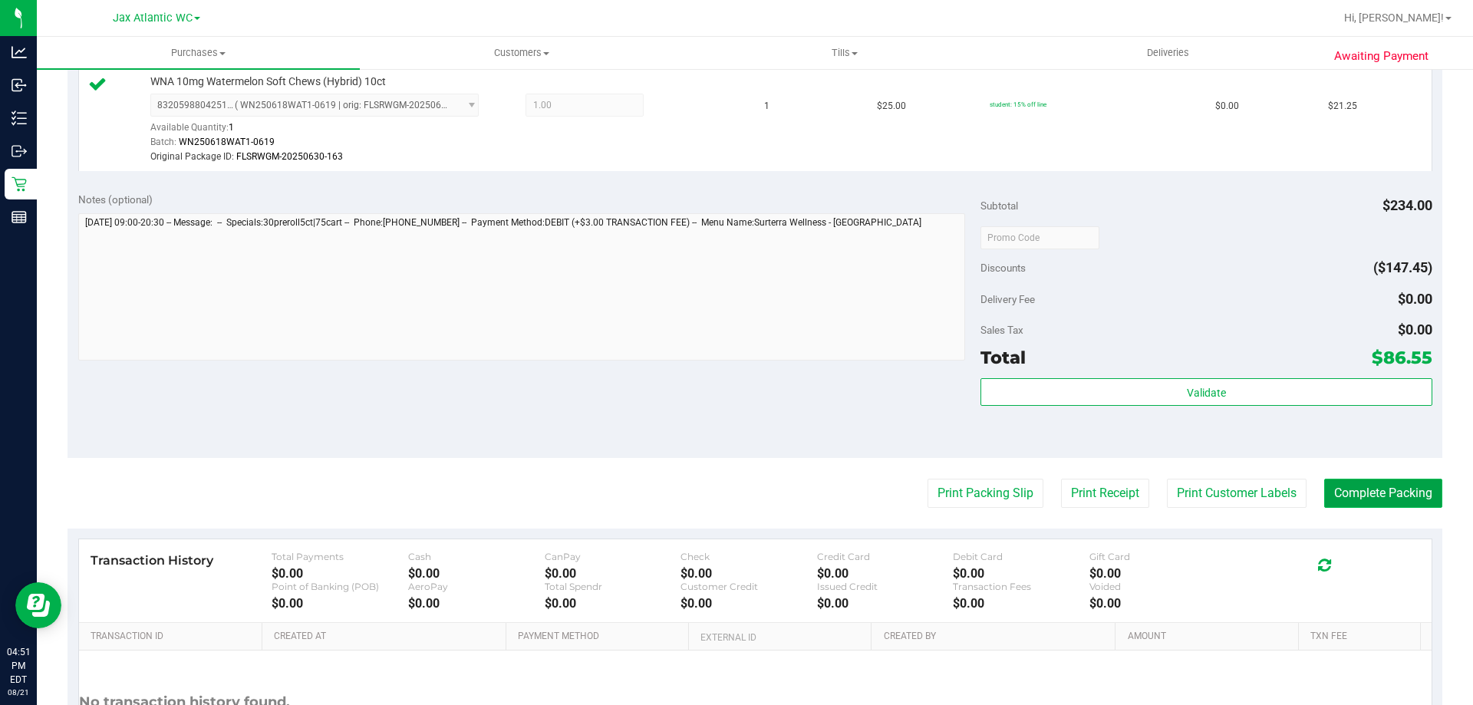
click at [1383, 506] on button "Complete Packing" at bounding box center [1383, 493] width 118 height 29
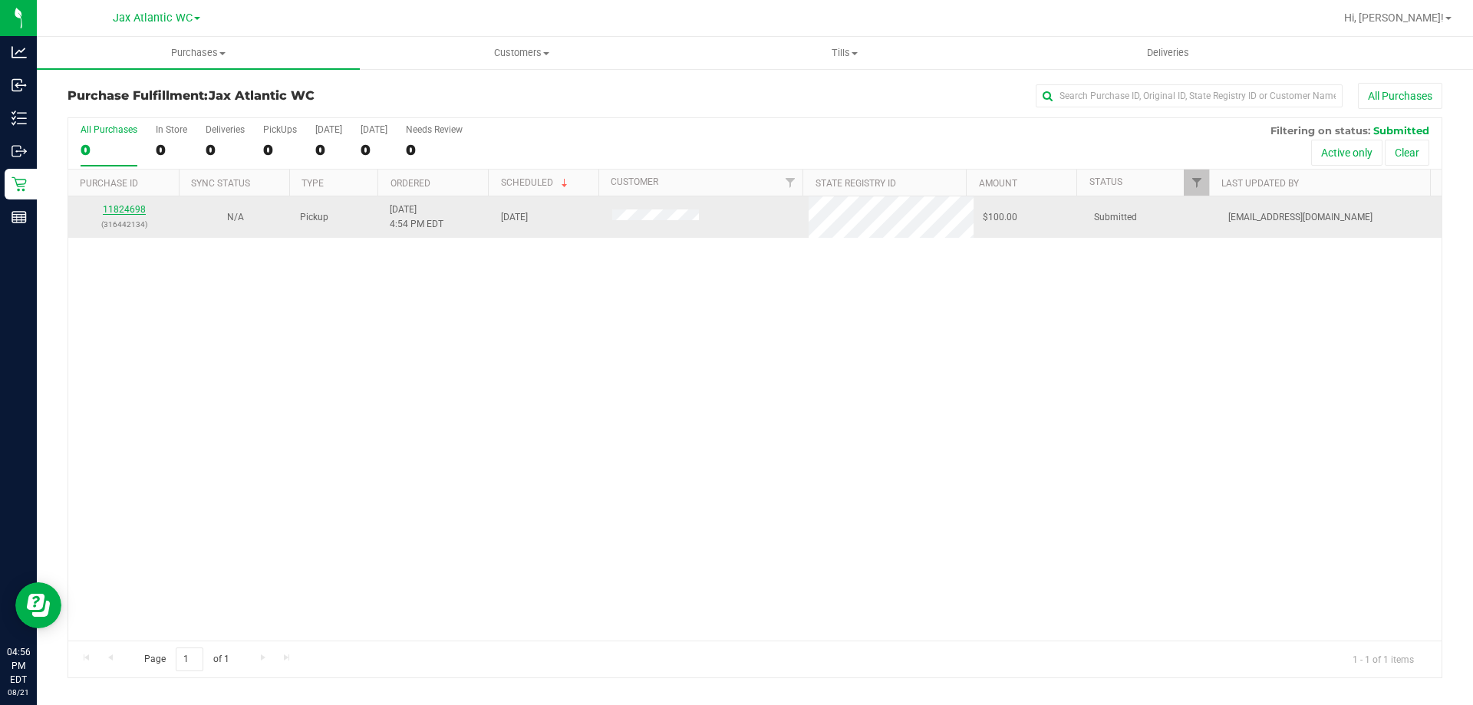
click at [137, 208] on link "11824698" at bounding box center [124, 209] width 43 height 11
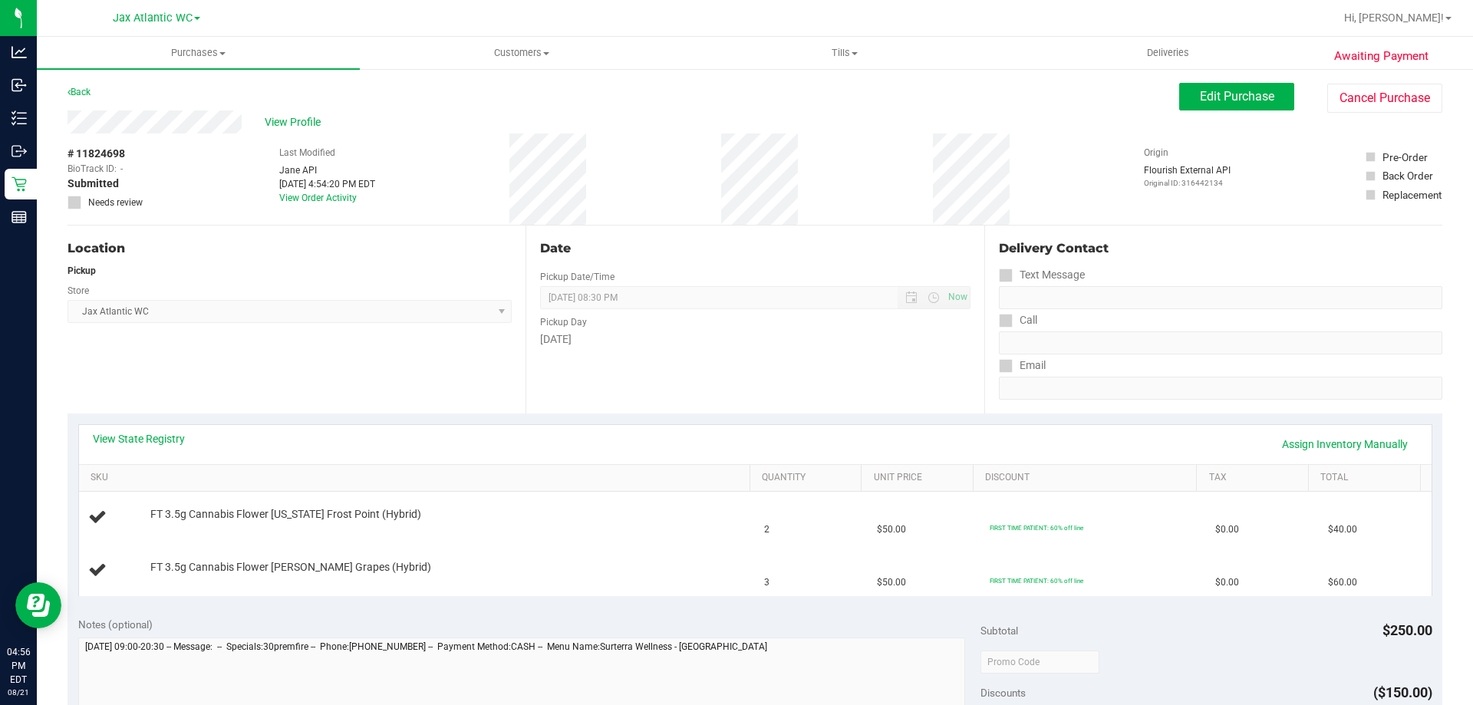
click at [126, 429] on div "View State Registry Assign Inventory Manually" at bounding box center [755, 444] width 1353 height 39
click at [126, 440] on link "View State Registry" at bounding box center [139, 438] width 92 height 15
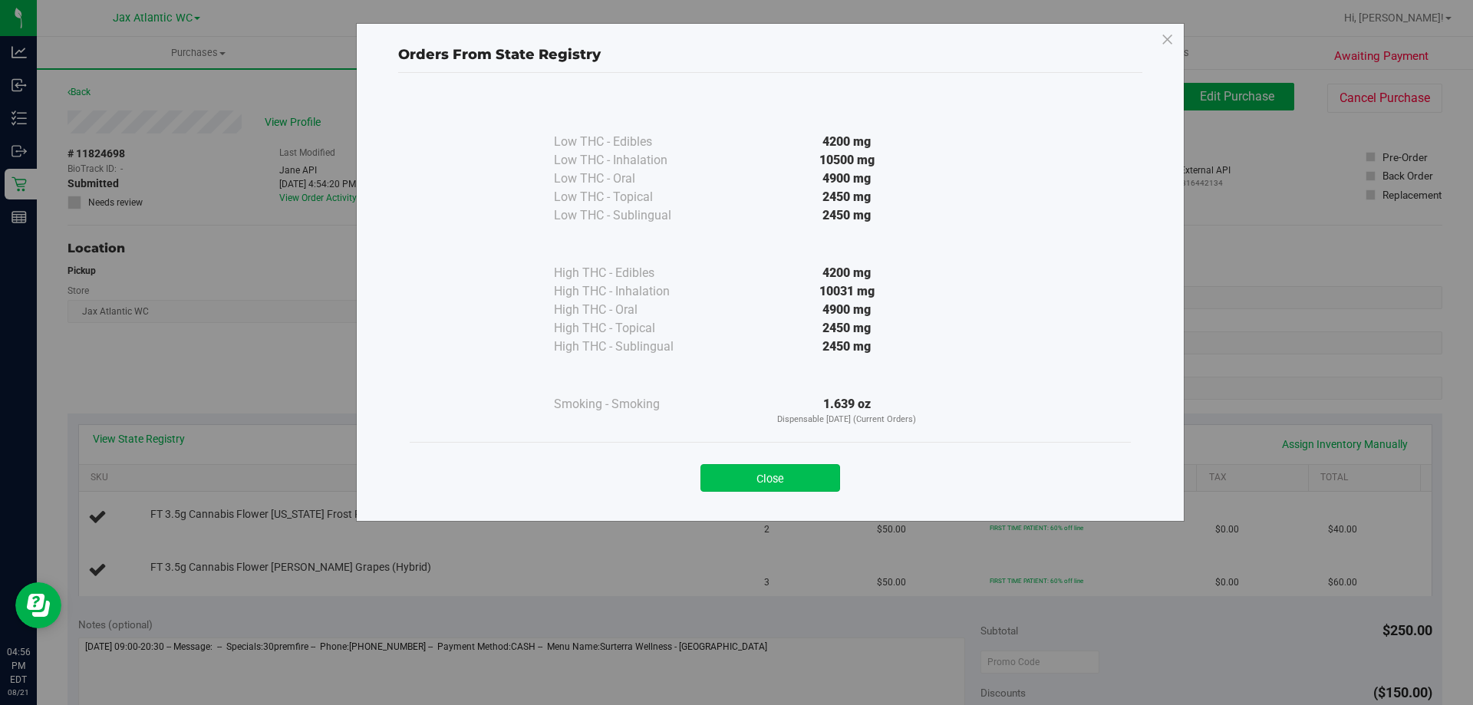
click at [768, 477] on button "Close" at bounding box center [771, 478] width 140 height 28
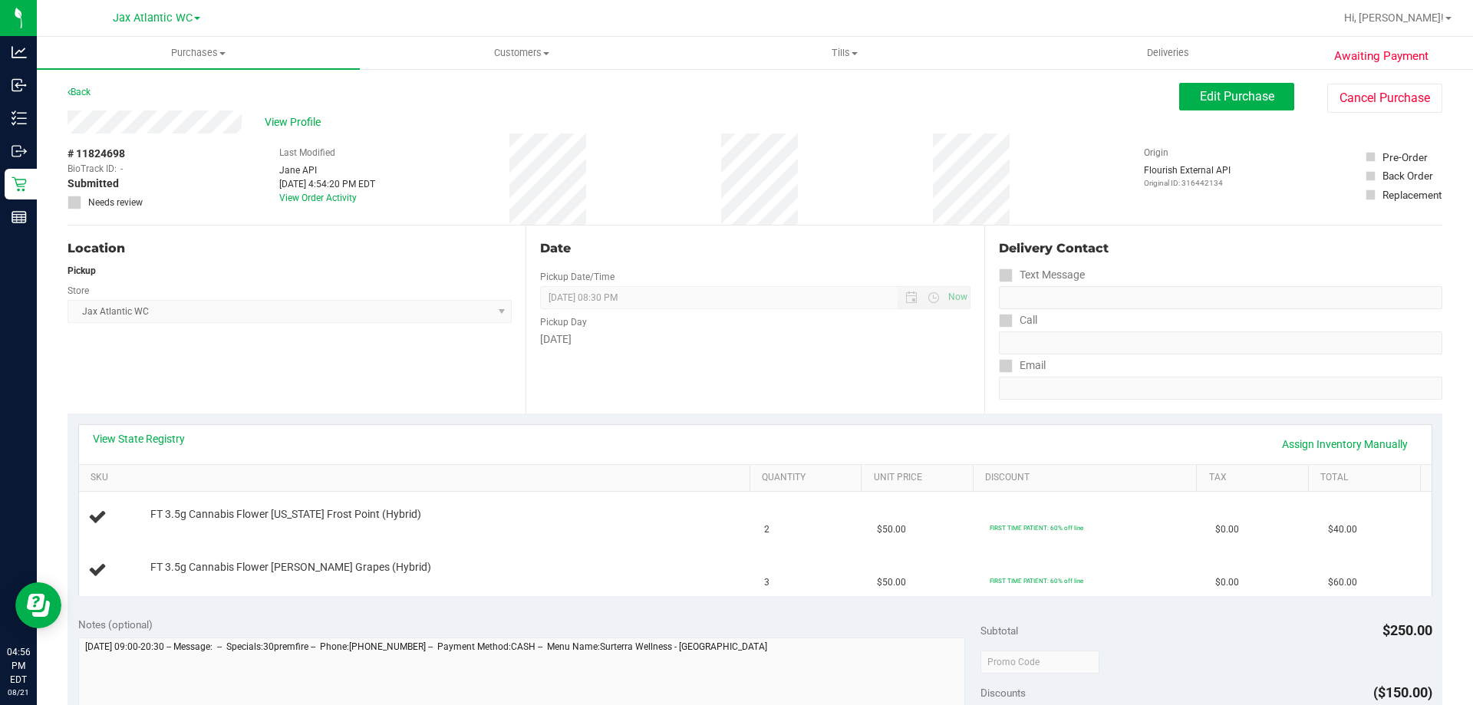
click at [576, 430] on div "View State Registry Assign Inventory Manually" at bounding box center [755, 444] width 1353 height 39
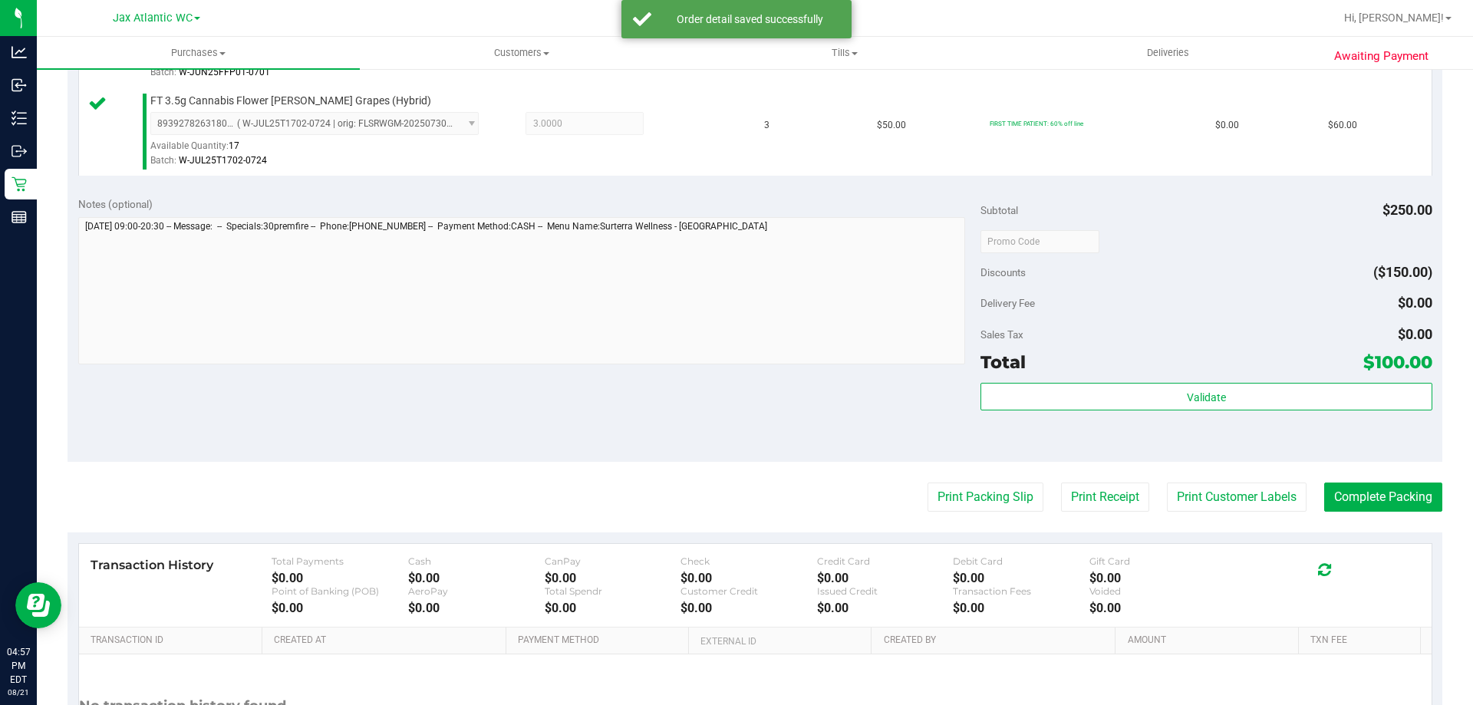
scroll to position [508, 0]
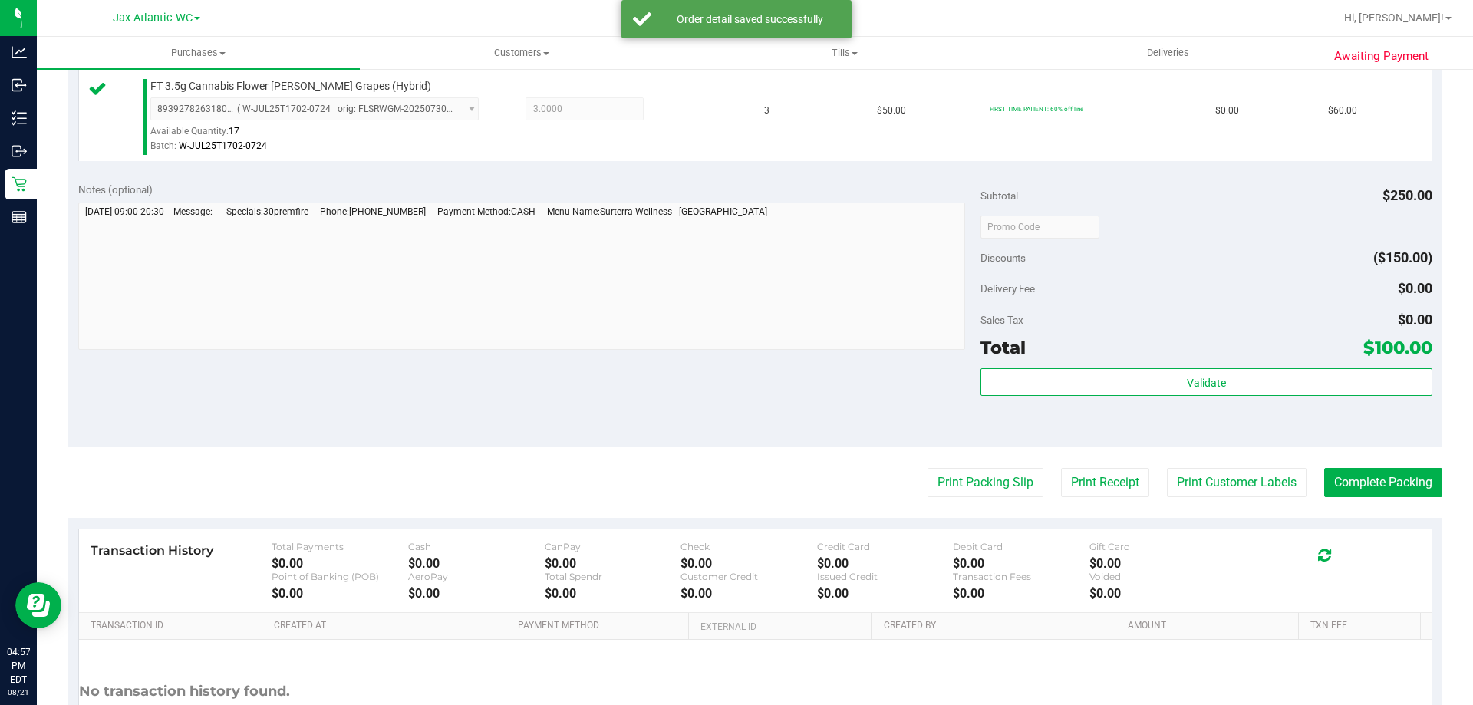
click at [1022, 360] on div "Total $100.00" at bounding box center [1206, 348] width 451 height 28
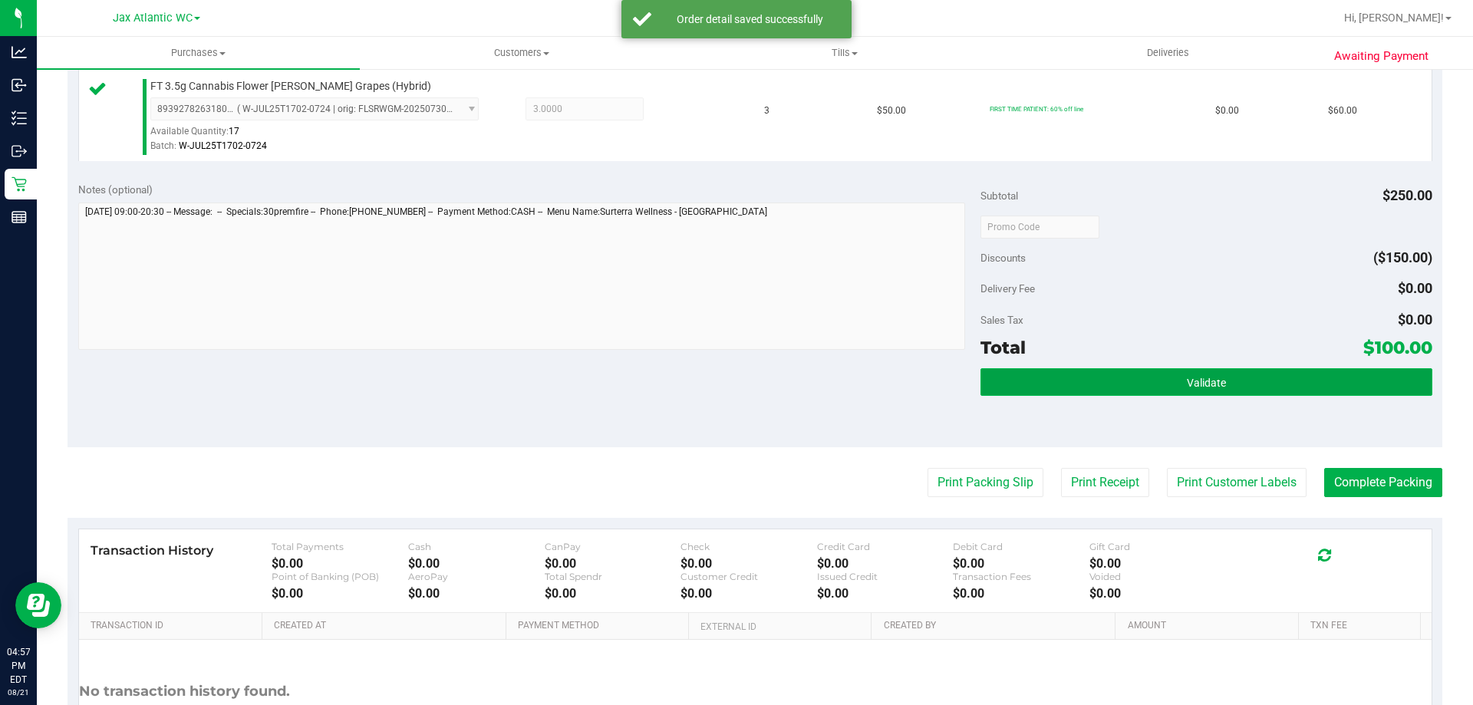
click at [1022, 390] on button "Validate" at bounding box center [1206, 382] width 451 height 28
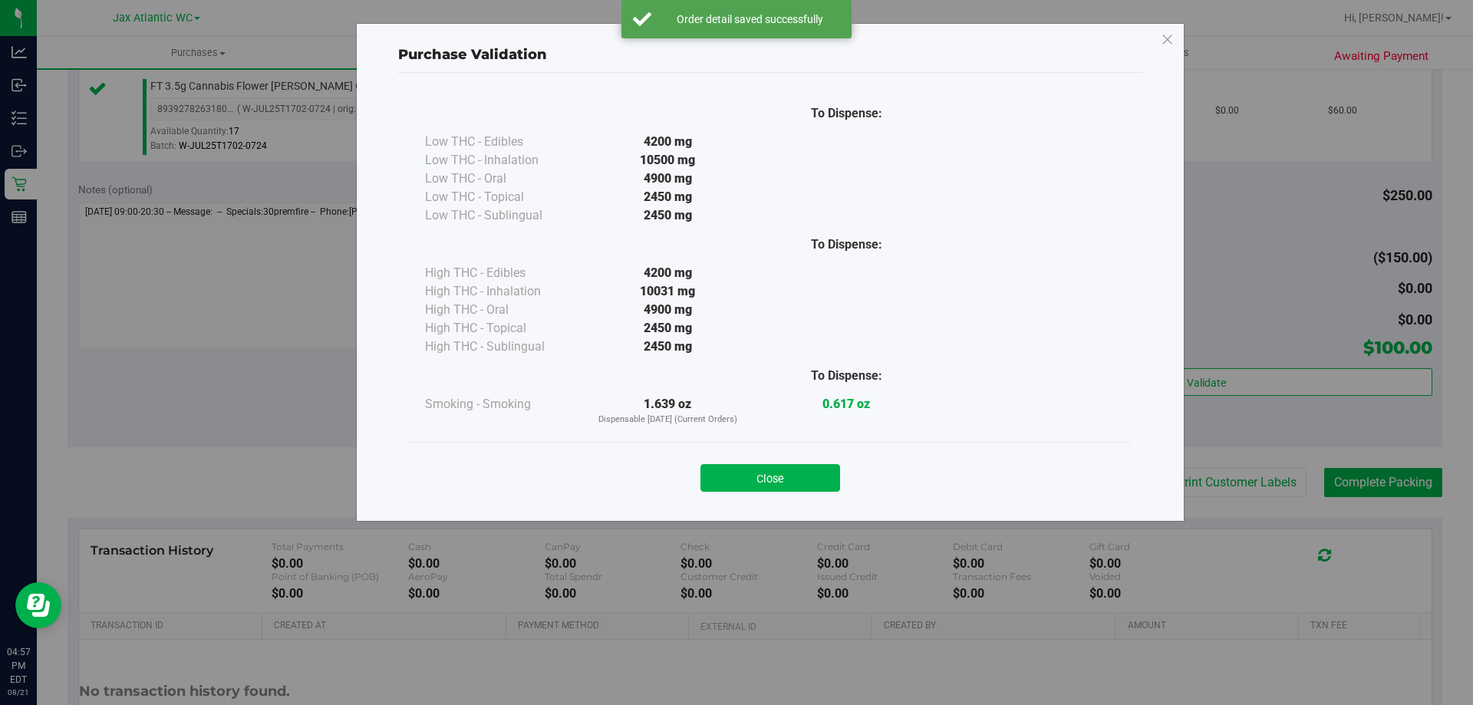
click at [814, 457] on div "Close" at bounding box center [770, 473] width 698 height 38
click at [800, 482] on button "Close" at bounding box center [771, 478] width 140 height 28
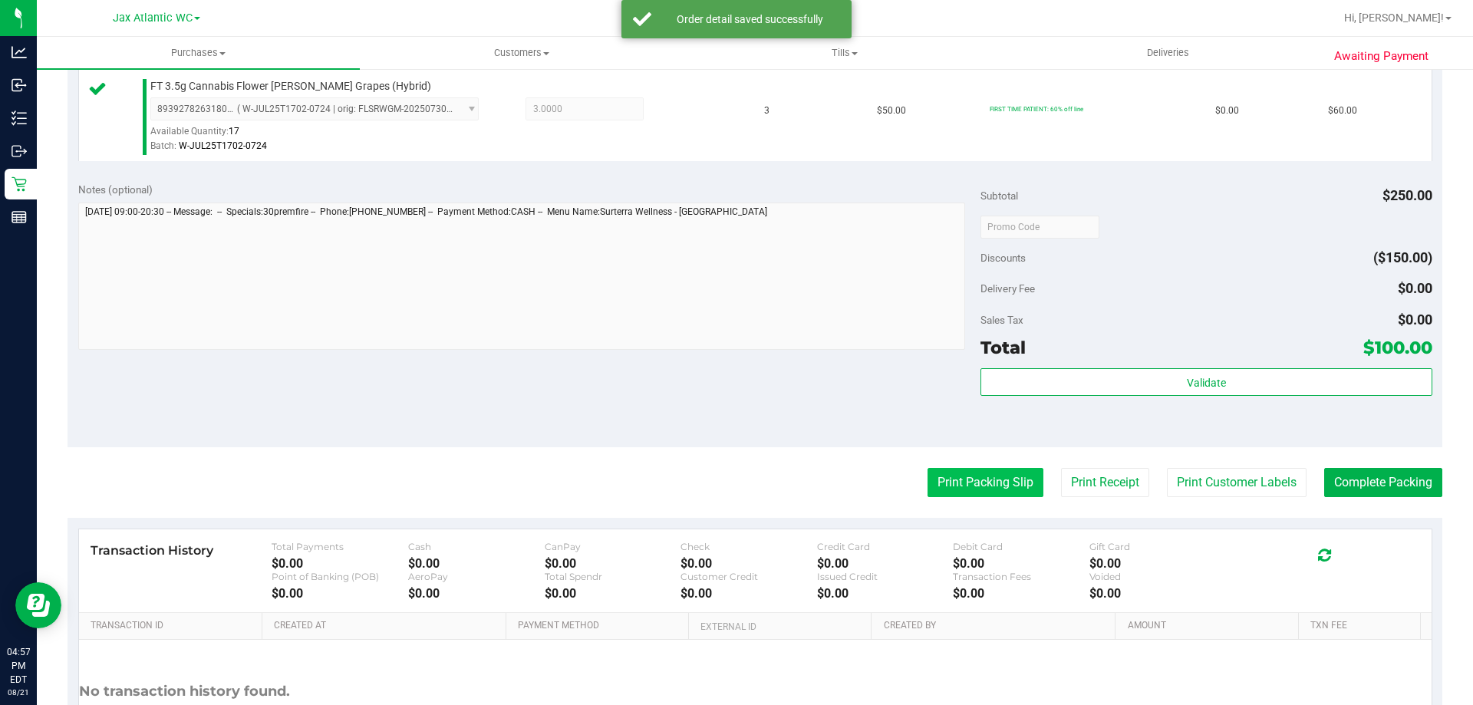
click at [971, 482] on button "Print Packing Slip" at bounding box center [986, 482] width 116 height 29
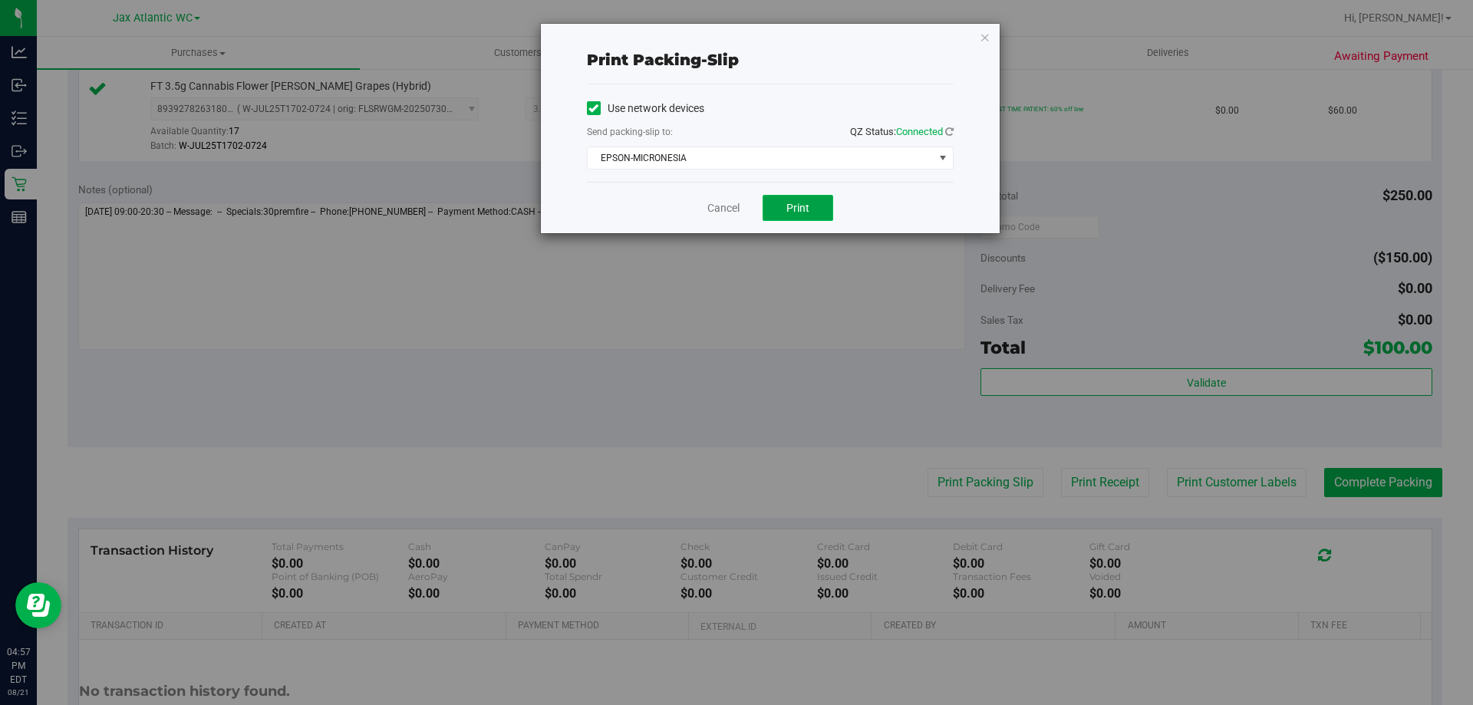
click at [806, 203] on span "Print" at bounding box center [798, 208] width 23 height 12
click at [711, 219] on div "Cancel Print" at bounding box center [770, 207] width 367 height 51
click at [721, 211] on link "Cancel" at bounding box center [724, 208] width 32 height 16
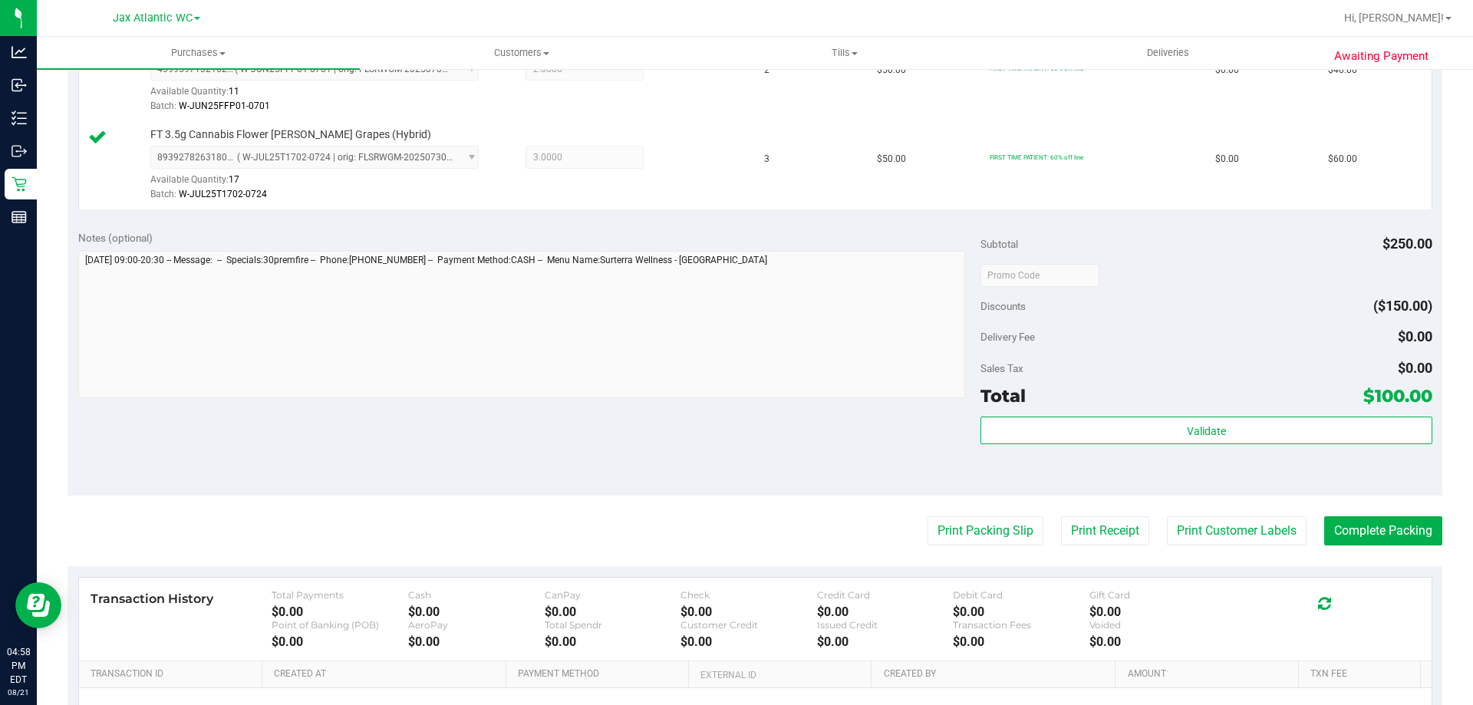
scroll to position [460, 0]
click at [1370, 532] on button "Complete Packing" at bounding box center [1383, 530] width 118 height 29
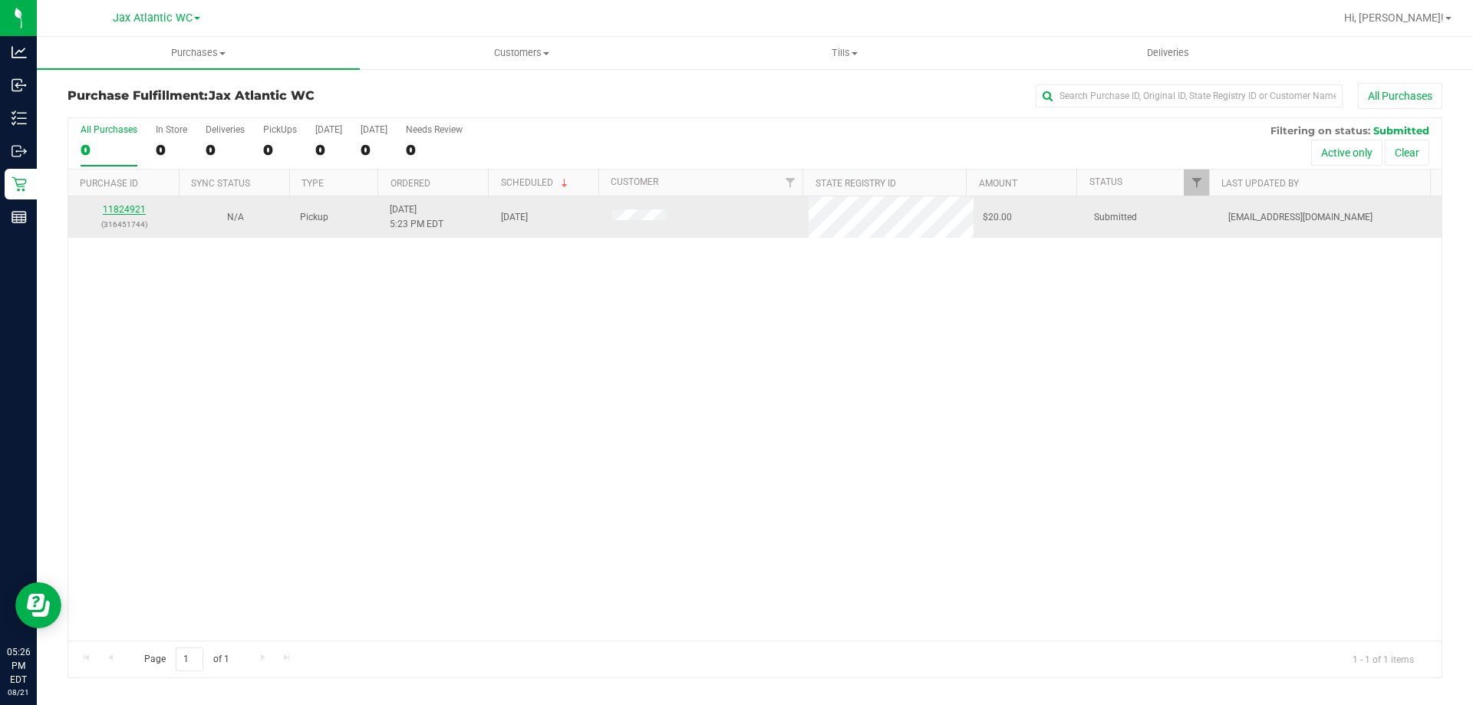
click at [140, 208] on link "11824921" at bounding box center [124, 209] width 43 height 11
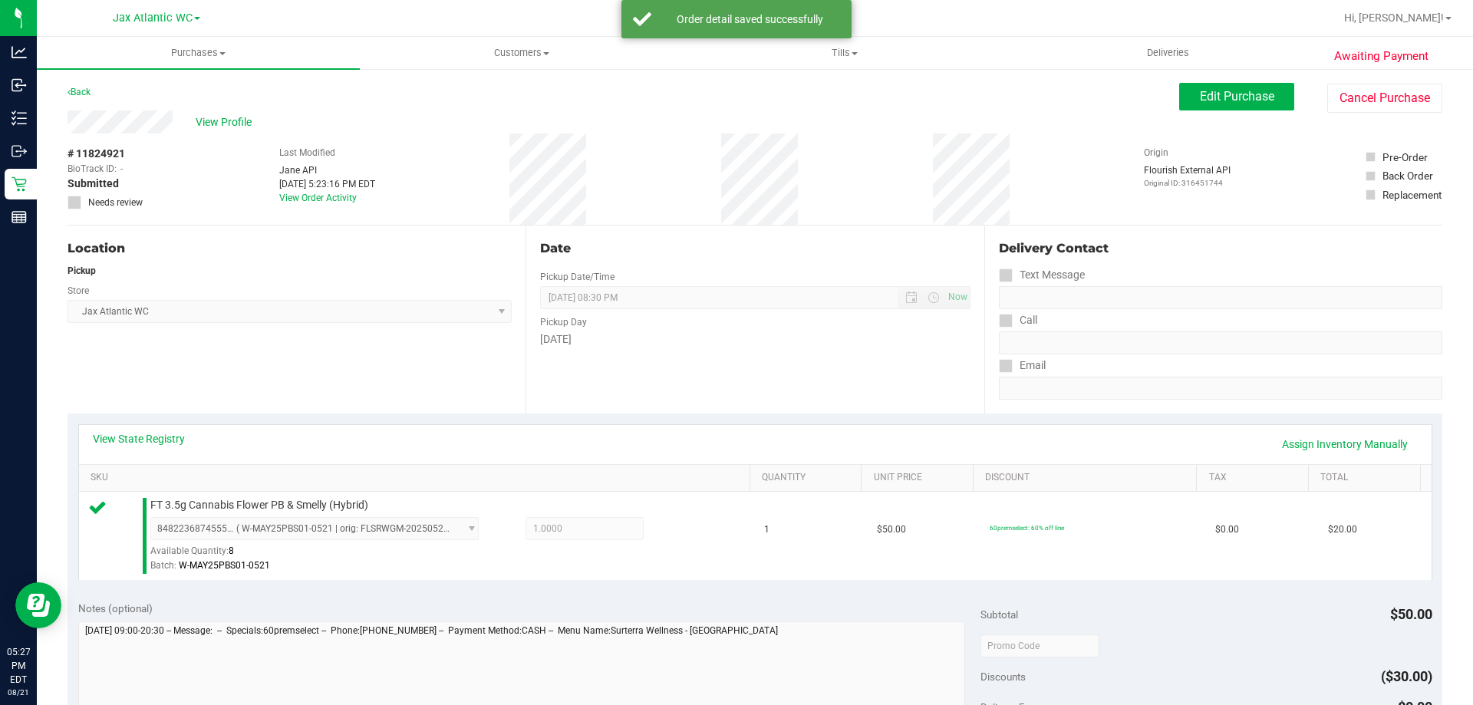
drag, startPoint x: 569, startPoint y: 370, endPoint x: 944, endPoint y: 394, distance: 376.0
click at [932, 395] on div "Date Pickup Date/Time 08/21/2025 Now 08/21/2025 08:30 PM Now Pickup Day Thursday" at bounding box center [755, 320] width 458 height 188
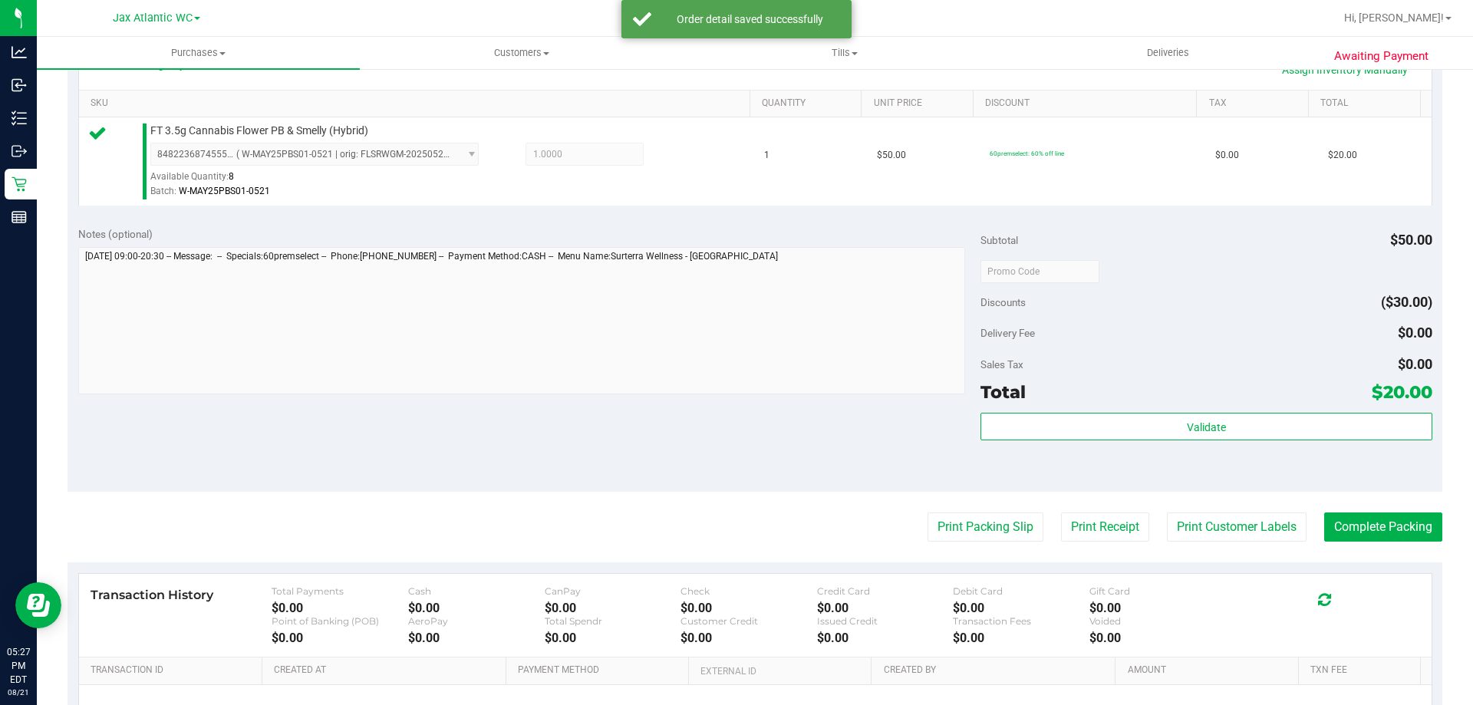
scroll to position [460, 0]
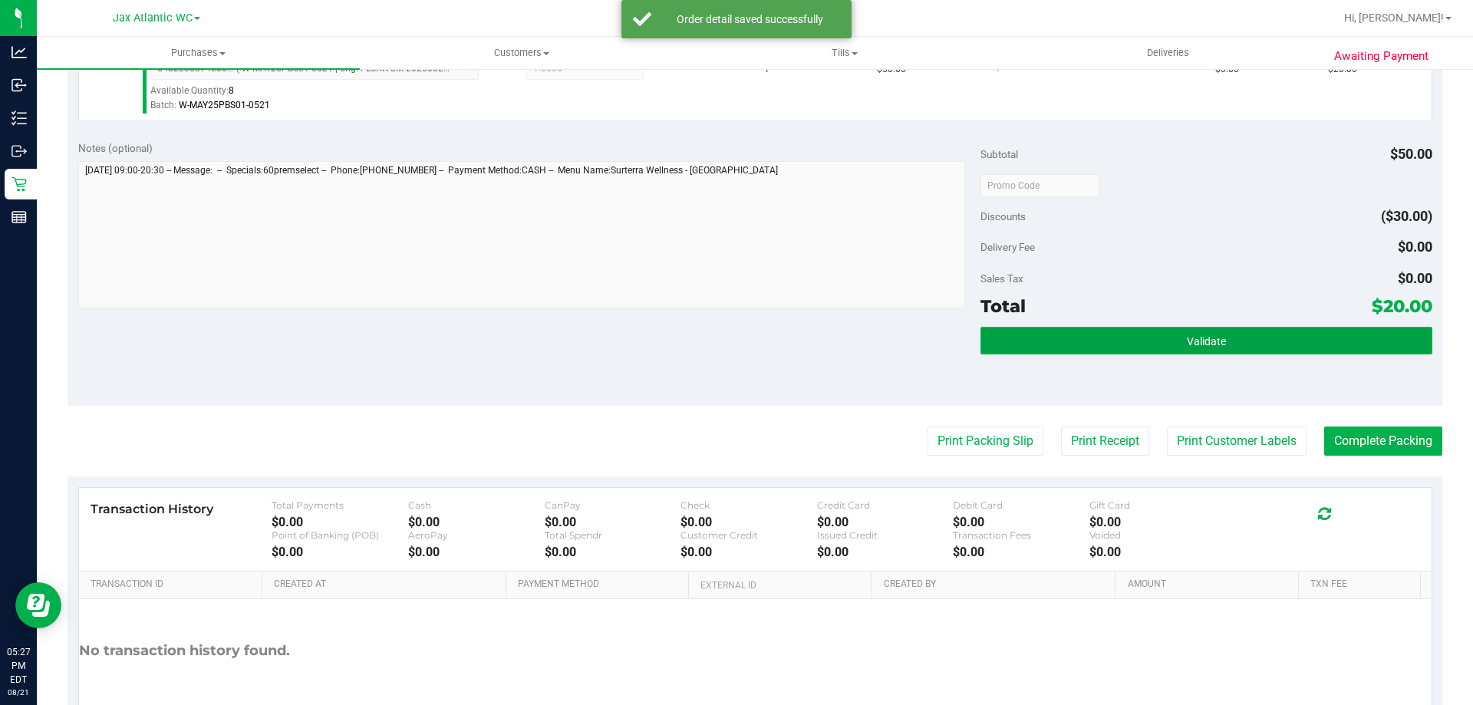
click at [1206, 338] on span "Validate" at bounding box center [1206, 341] width 39 height 12
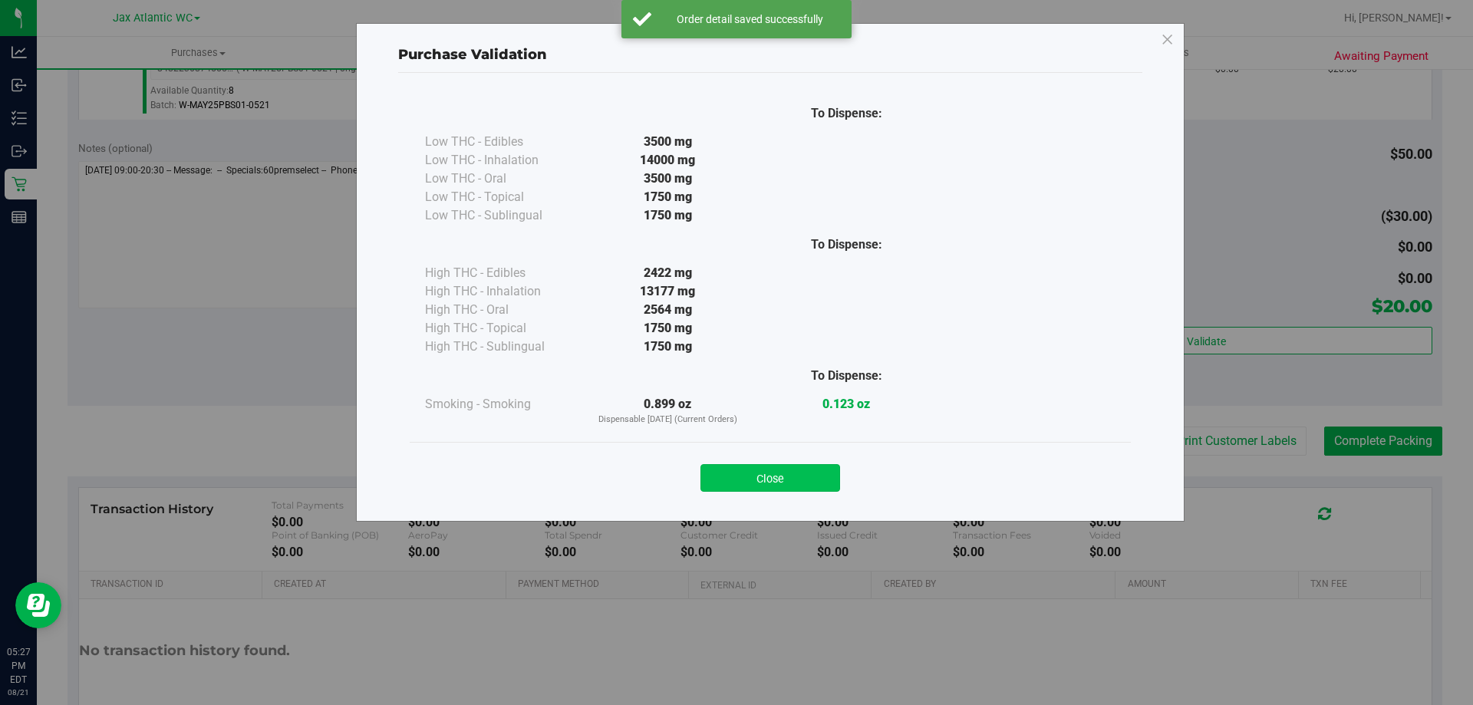
click at [797, 474] on button "Close" at bounding box center [771, 478] width 140 height 28
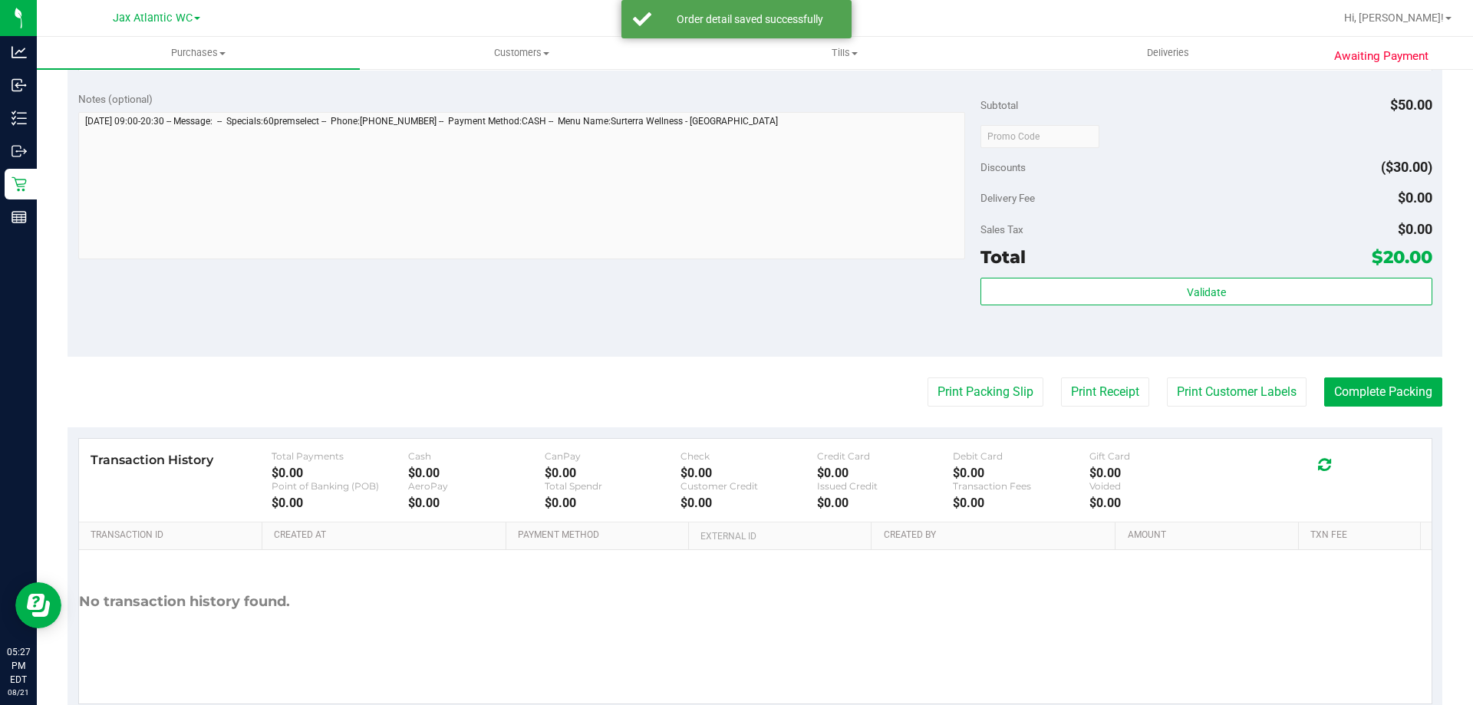
scroll to position [549, 0]
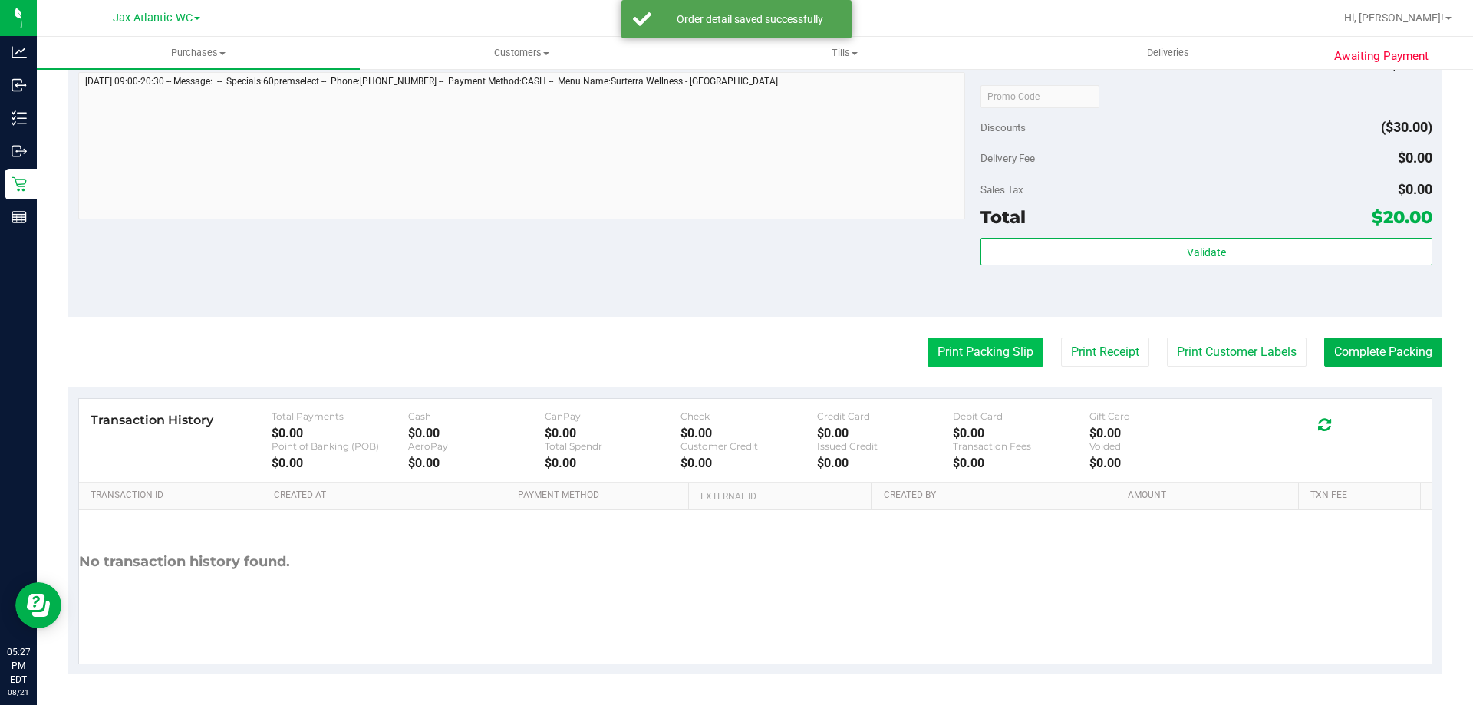
click at [952, 352] on button "Print Packing Slip" at bounding box center [986, 352] width 116 height 29
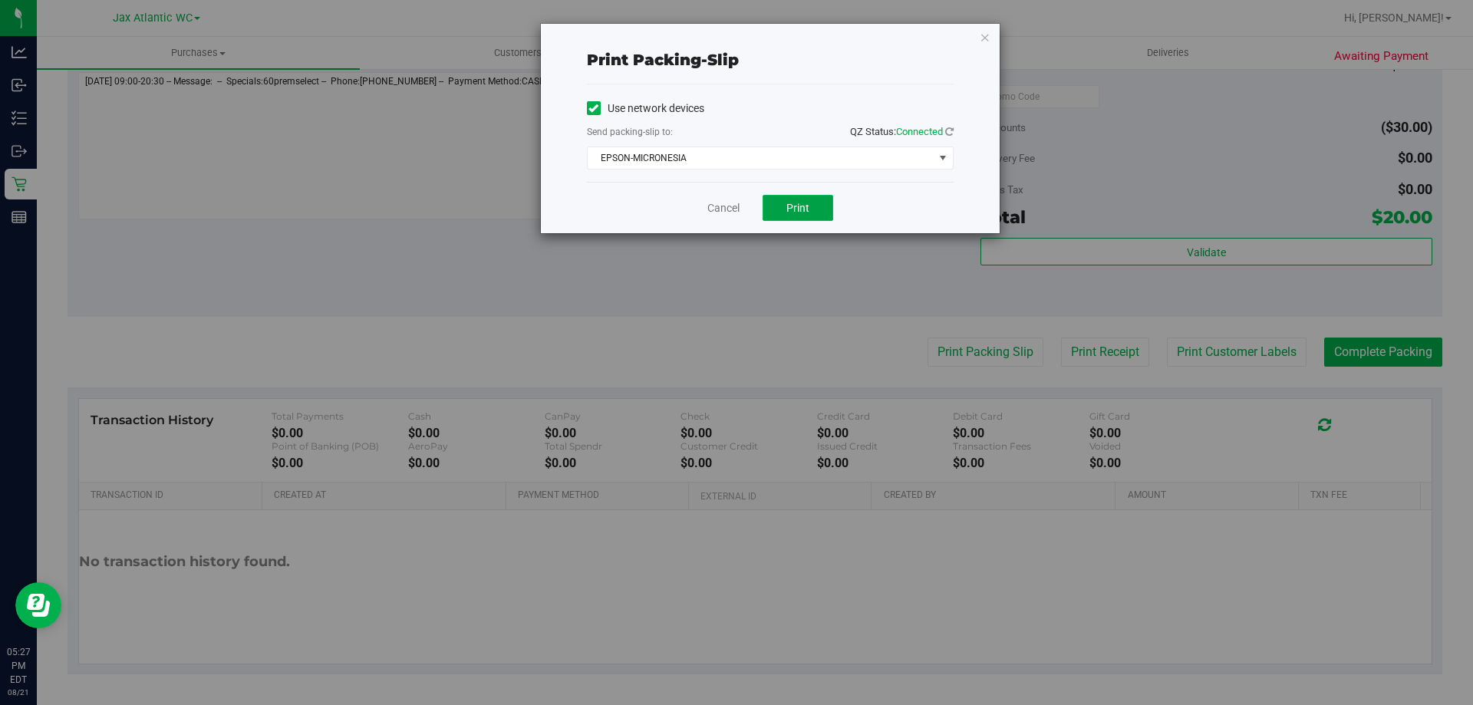
click at [790, 209] on span "Print" at bounding box center [798, 208] width 23 height 12
click at [736, 207] on link "Cancel" at bounding box center [724, 208] width 32 height 16
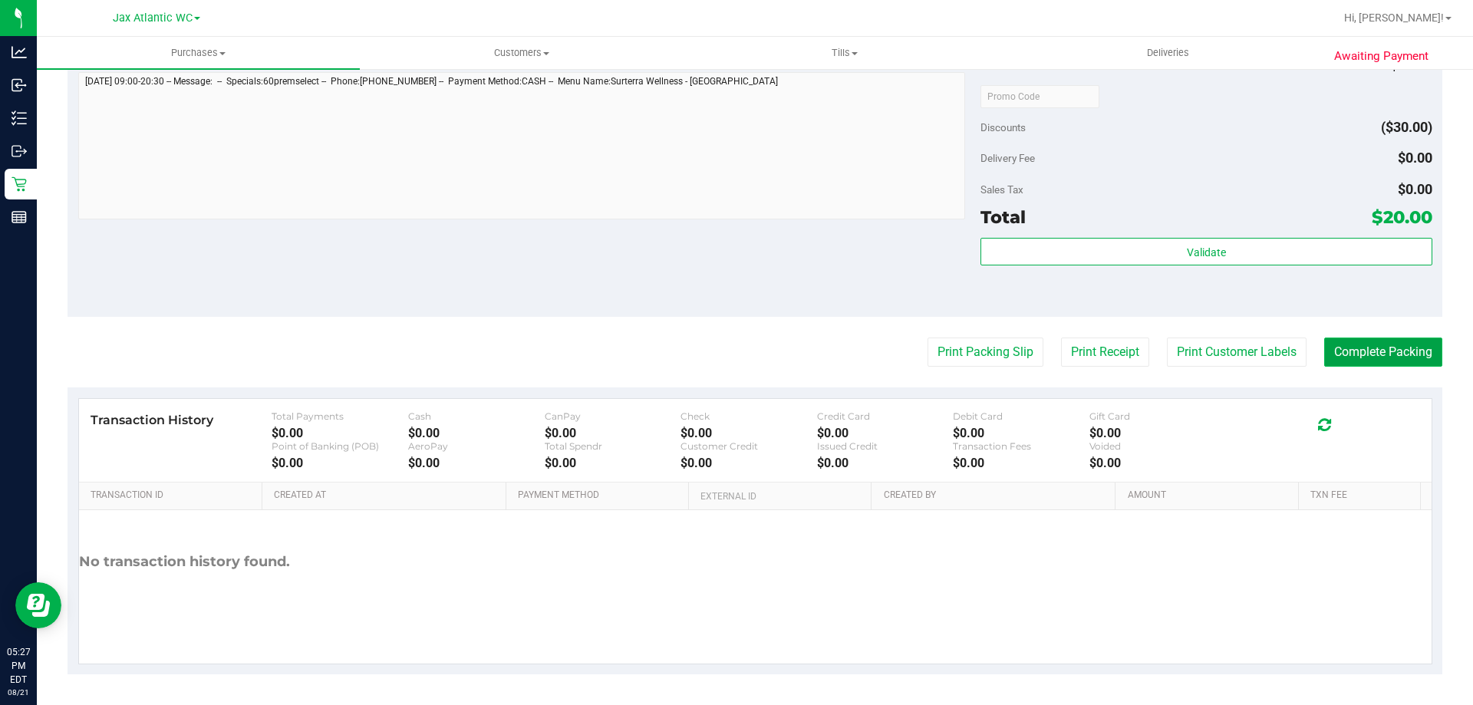
click at [1348, 345] on button "Complete Packing" at bounding box center [1383, 352] width 118 height 29
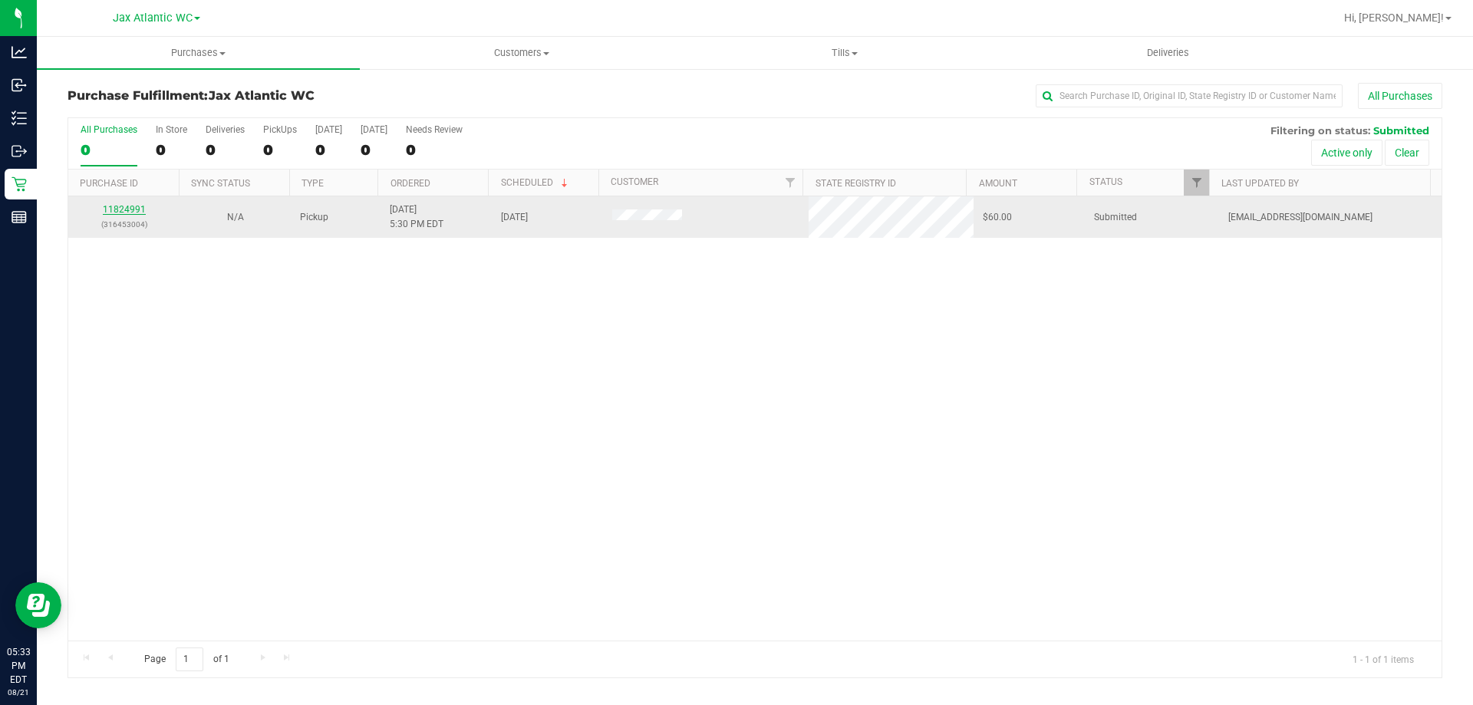
click at [124, 214] on link "11824991" at bounding box center [124, 209] width 43 height 11
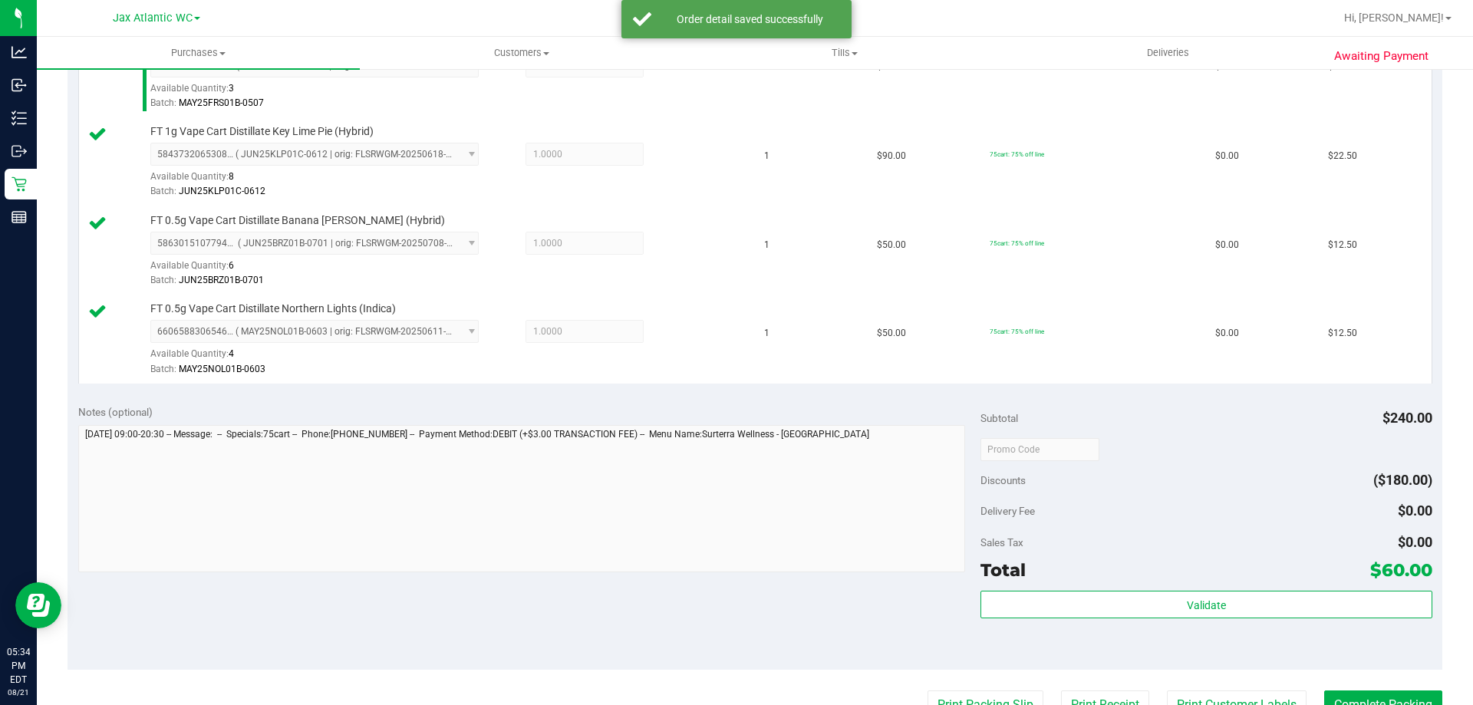
scroll to position [691, 0]
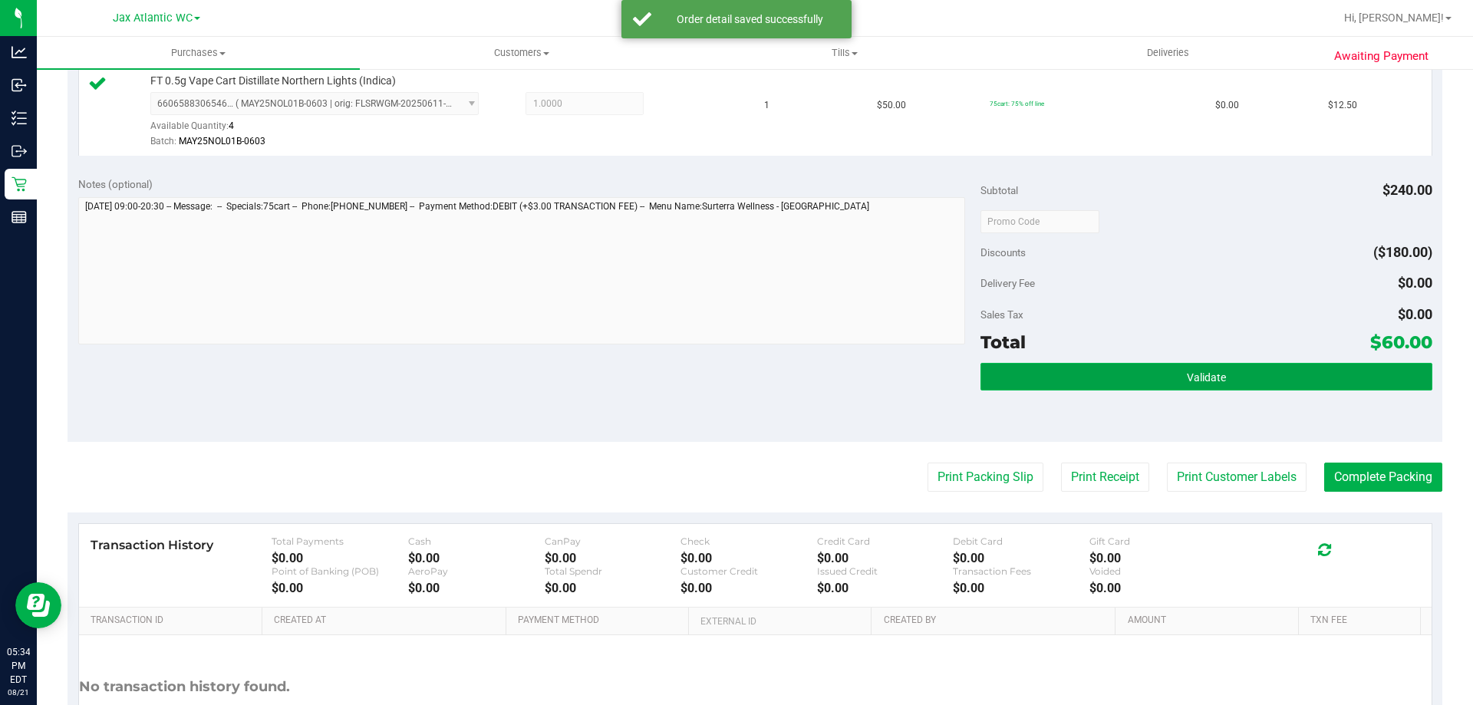
click at [1001, 382] on button "Validate" at bounding box center [1206, 377] width 451 height 28
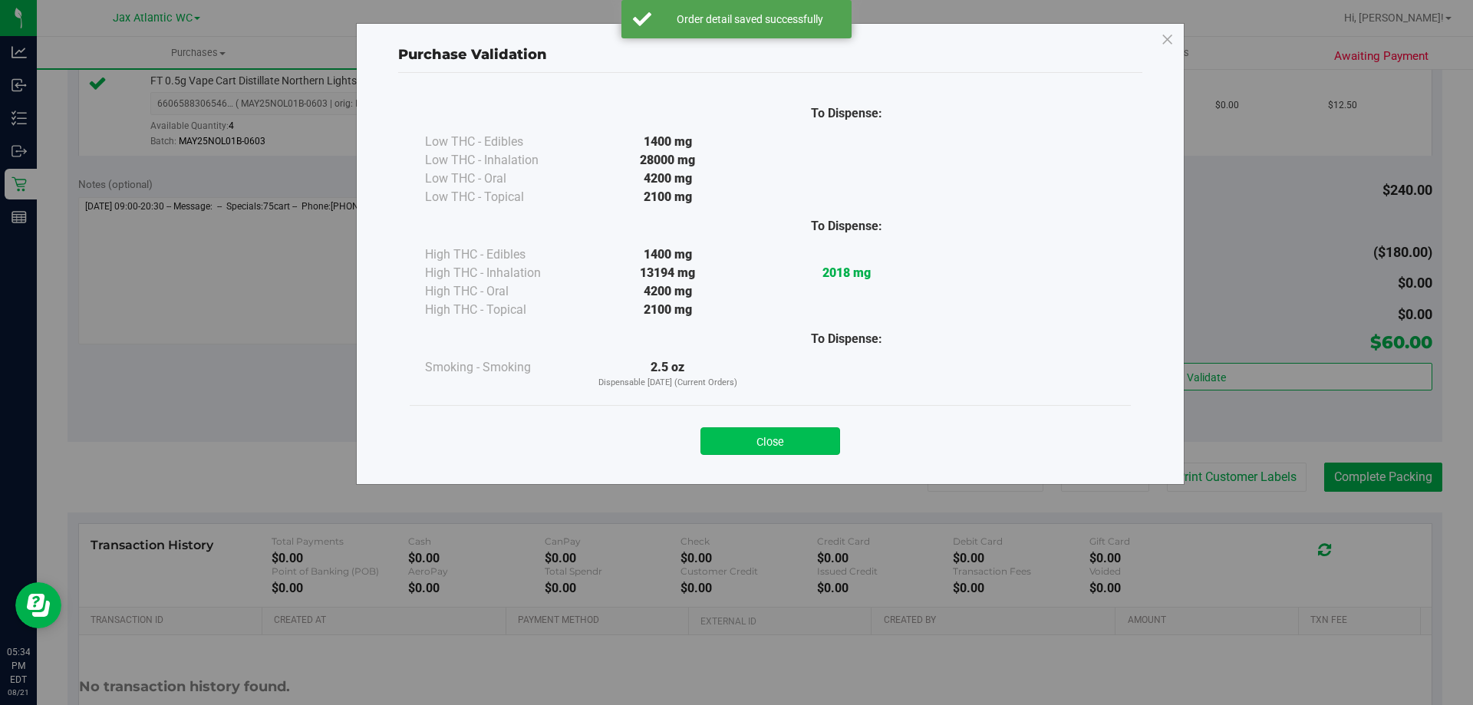
click at [771, 439] on button "Close" at bounding box center [771, 441] width 140 height 28
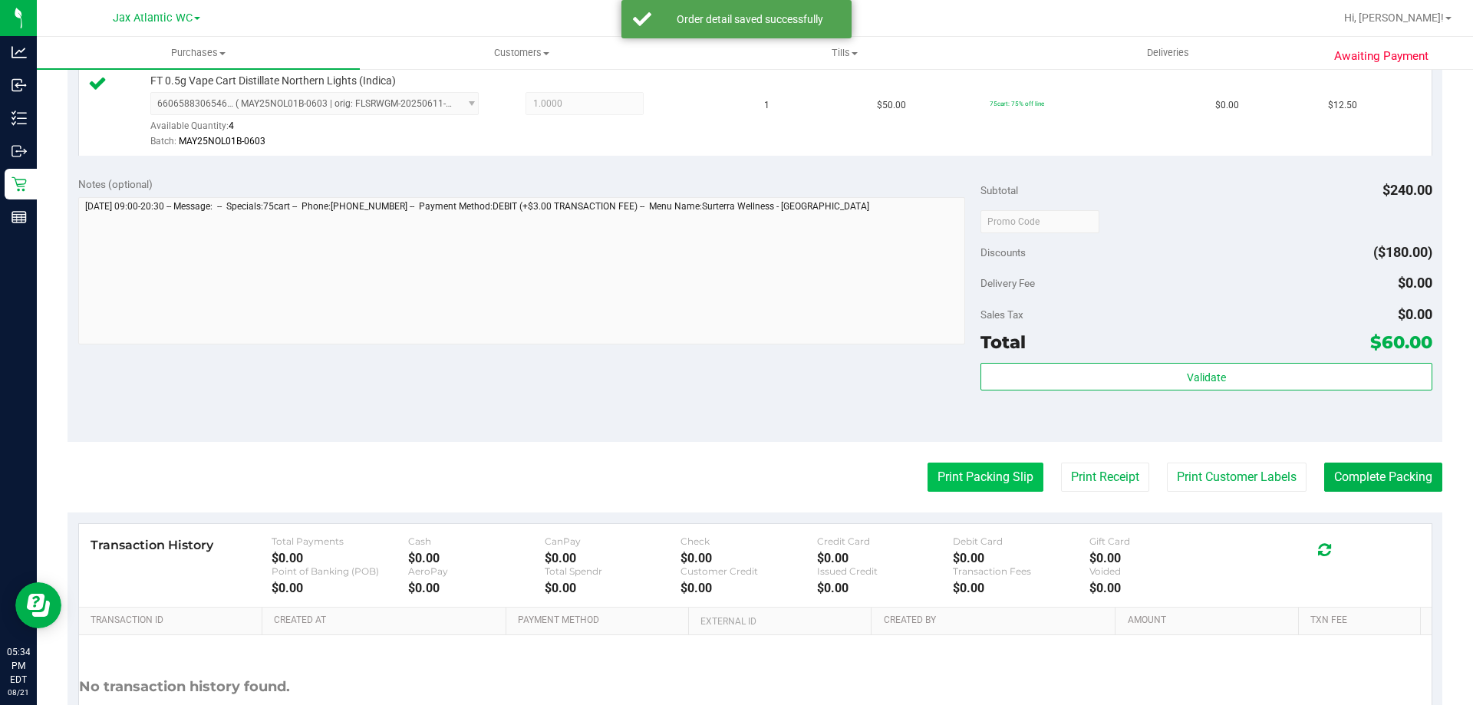
click at [932, 477] on button "Print Packing Slip" at bounding box center [986, 477] width 116 height 29
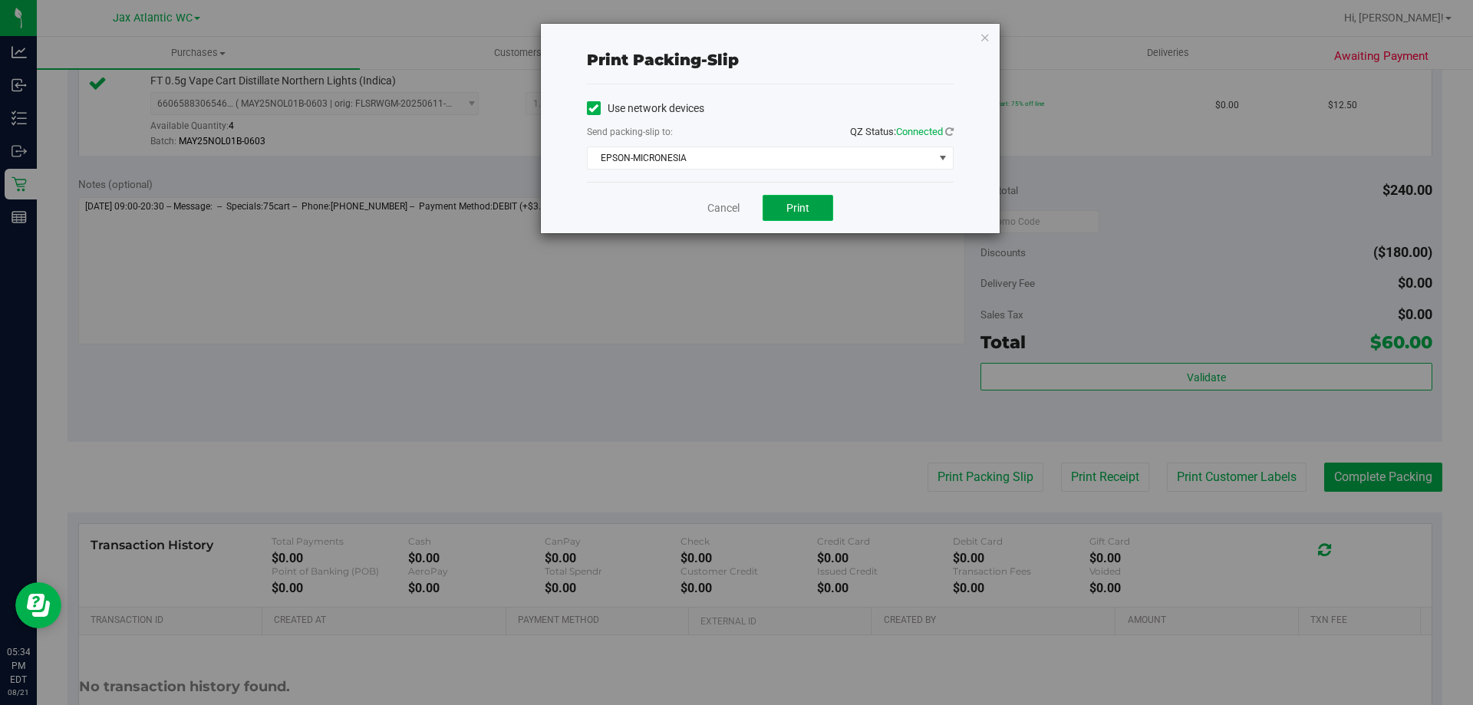
click at [801, 213] on span "Print" at bounding box center [798, 208] width 23 height 12
click at [713, 206] on link "Cancel" at bounding box center [724, 208] width 32 height 16
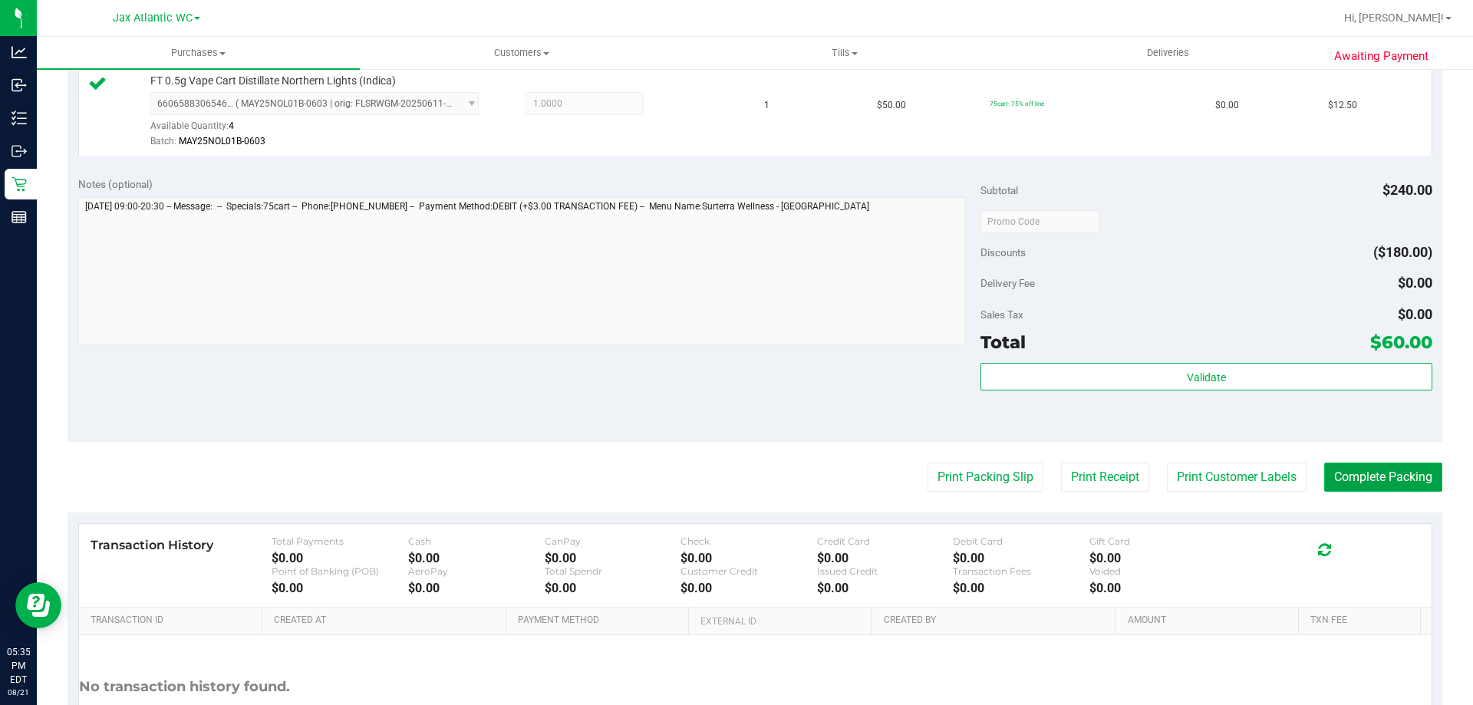
click at [1324, 469] on button "Complete Packing" at bounding box center [1383, 477] width 118 height 29
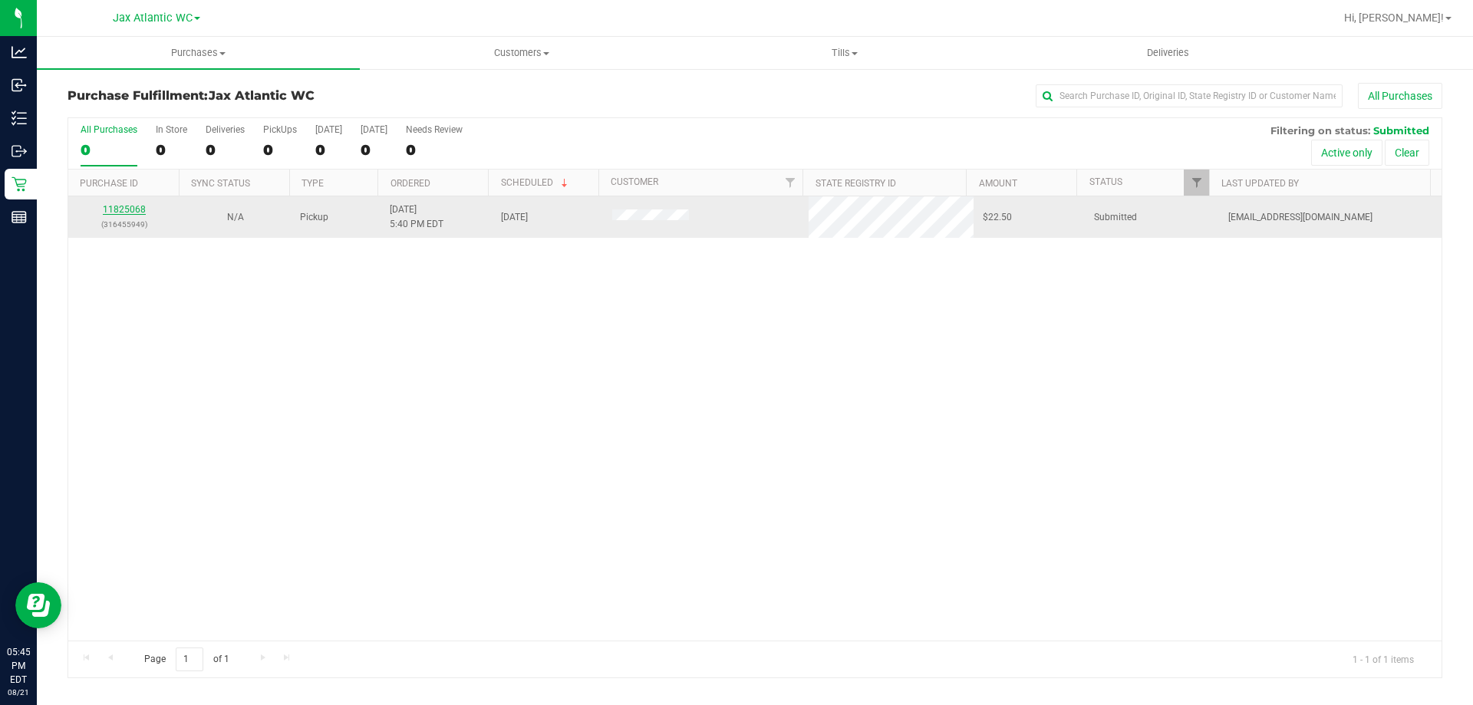
click at [134, 205] on link "11825068" at bounding box center [124, 209] width 43 height 11
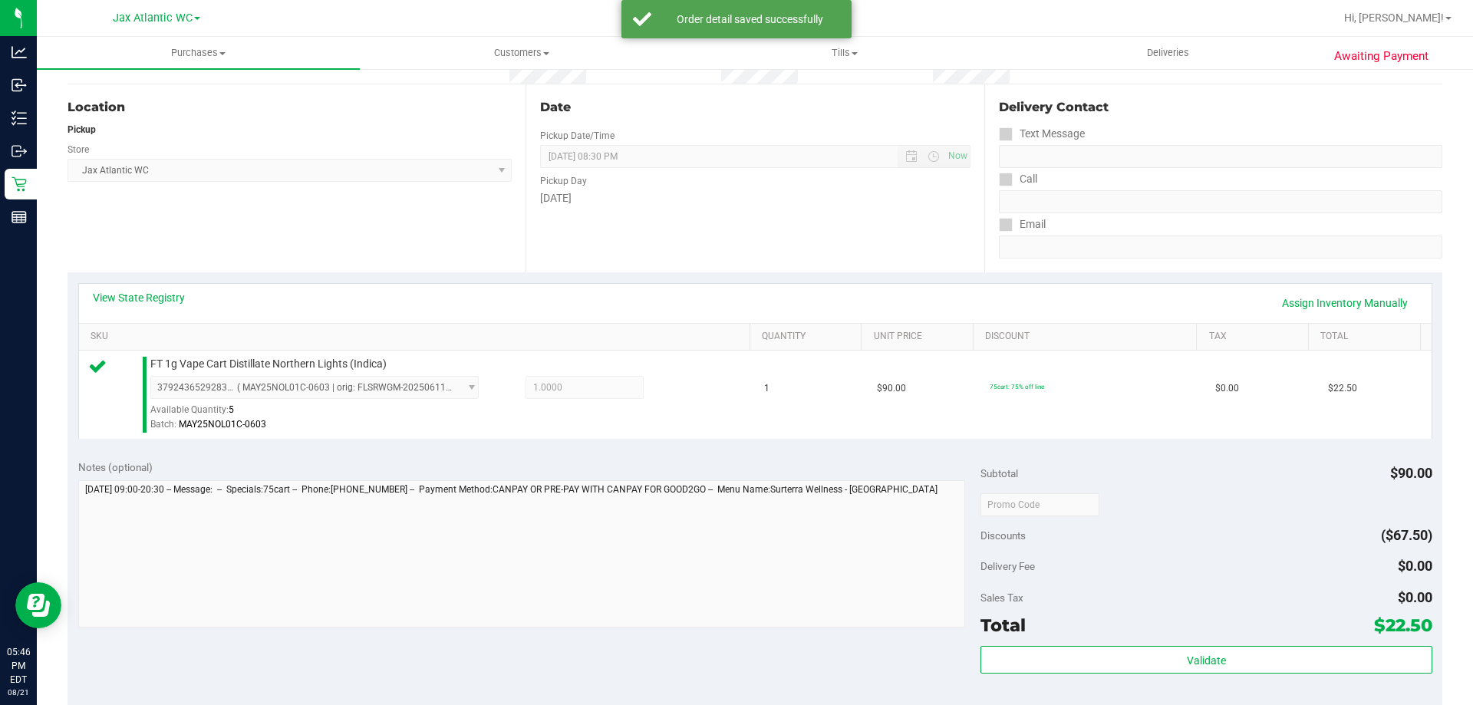
scroll to position [307, 0]
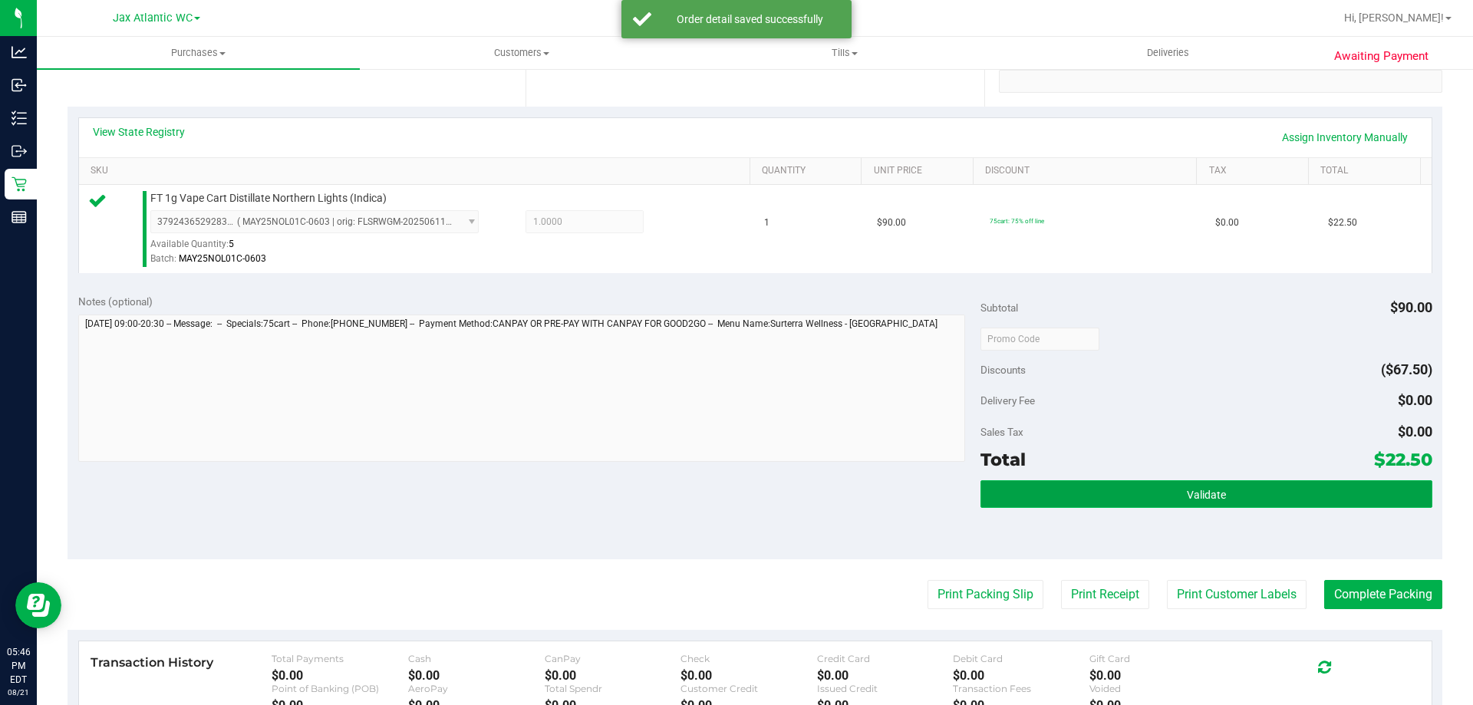
click at [1144, 499] on button "Validate" at bounding box center [1206, 494] width 451 height 28
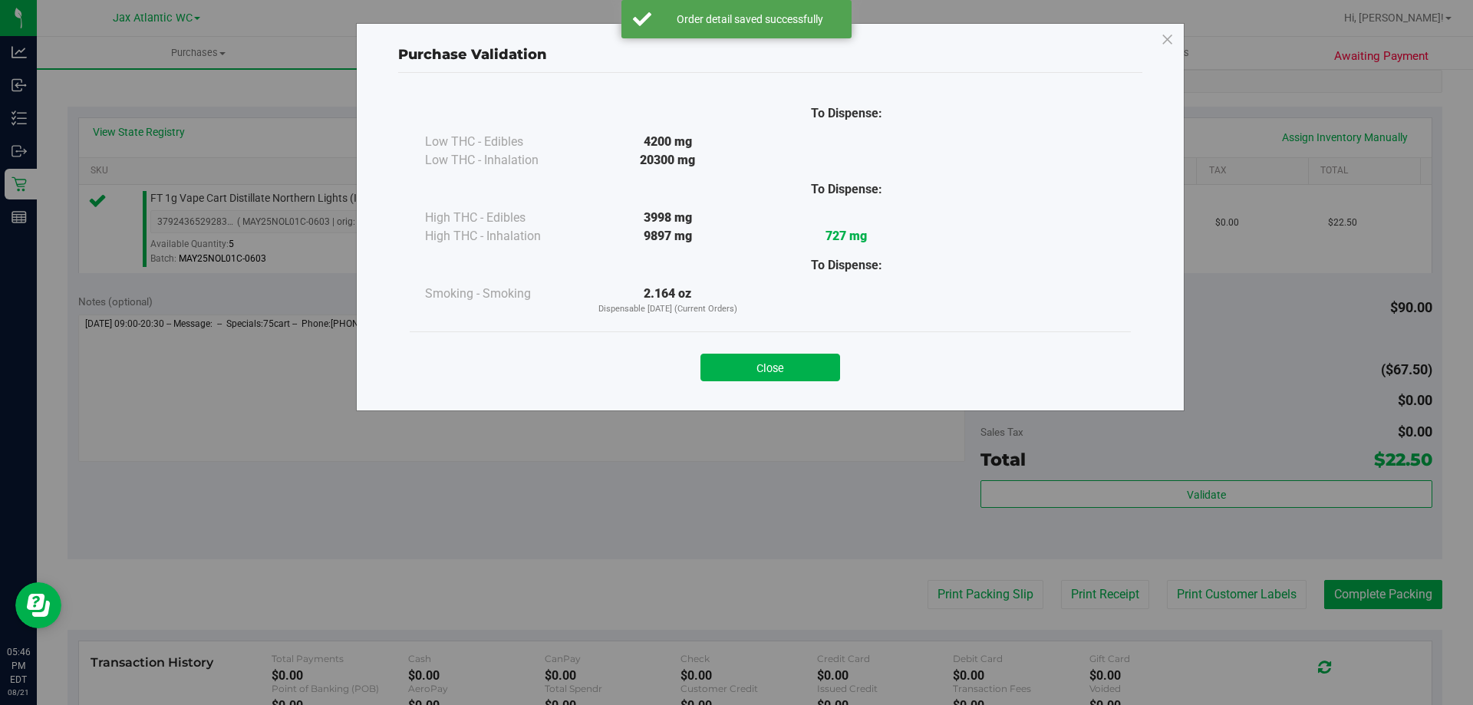
click at [741, 371] on button "Close" at bounding box center [771, 368] width 140 height 28
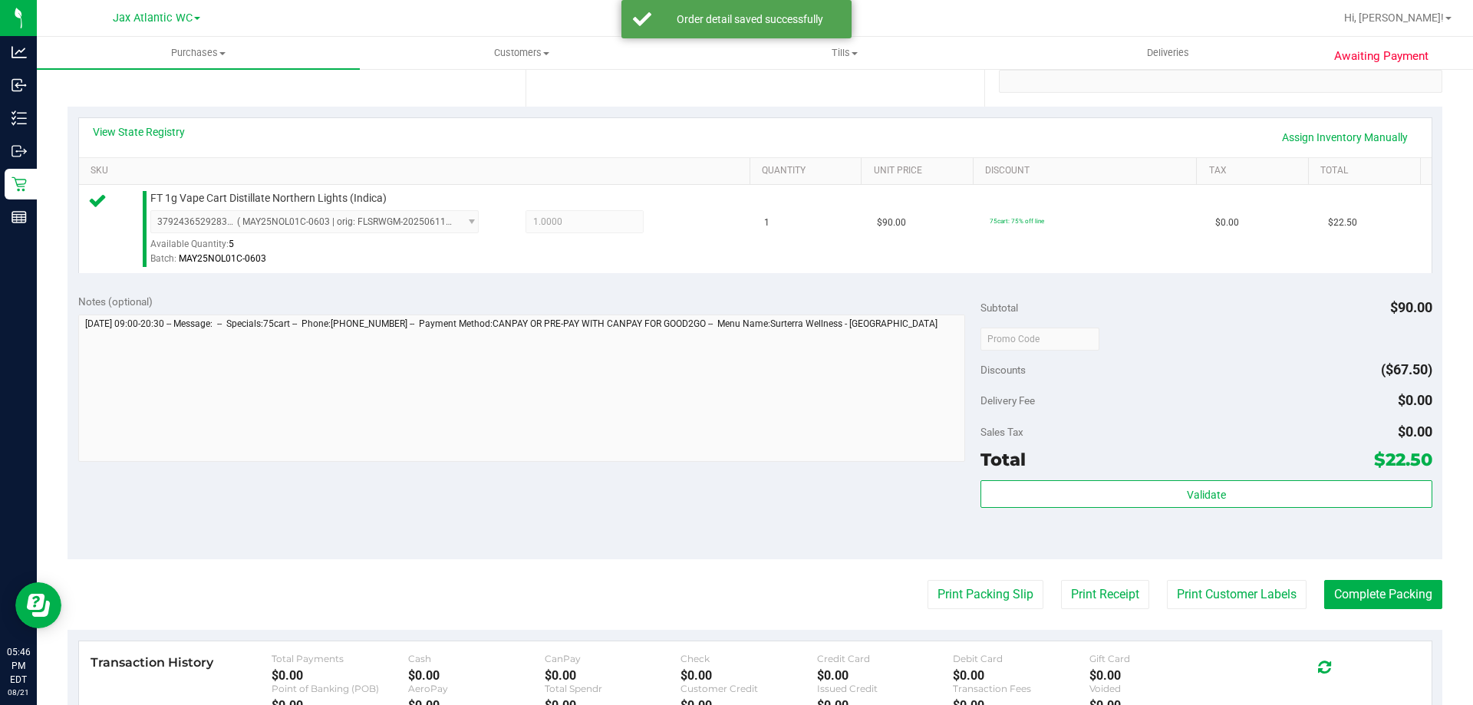
click at [935, 579] on purchase-details "Back Edit Purchase Cancel Purchase View Profile # 11825068 BioTrack ID: - Submi…" at bounding box center [755, 346] width 1375 height 1141
click at [958, 602] on button "Print Packing Slip" at bounding box center [986, 594] width 116 height 29
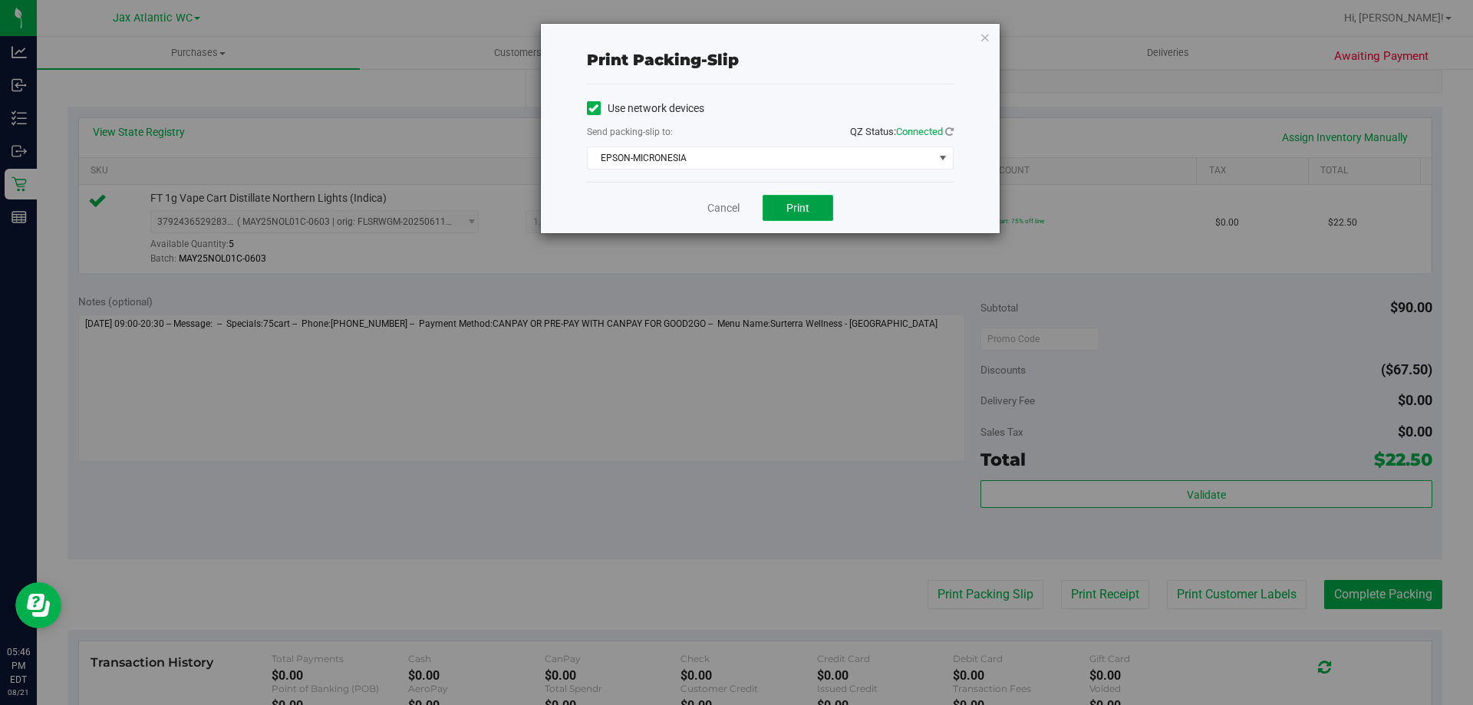
click at [802, 210] on span "Print" at bounding box center [798, 208] width 23 height 12
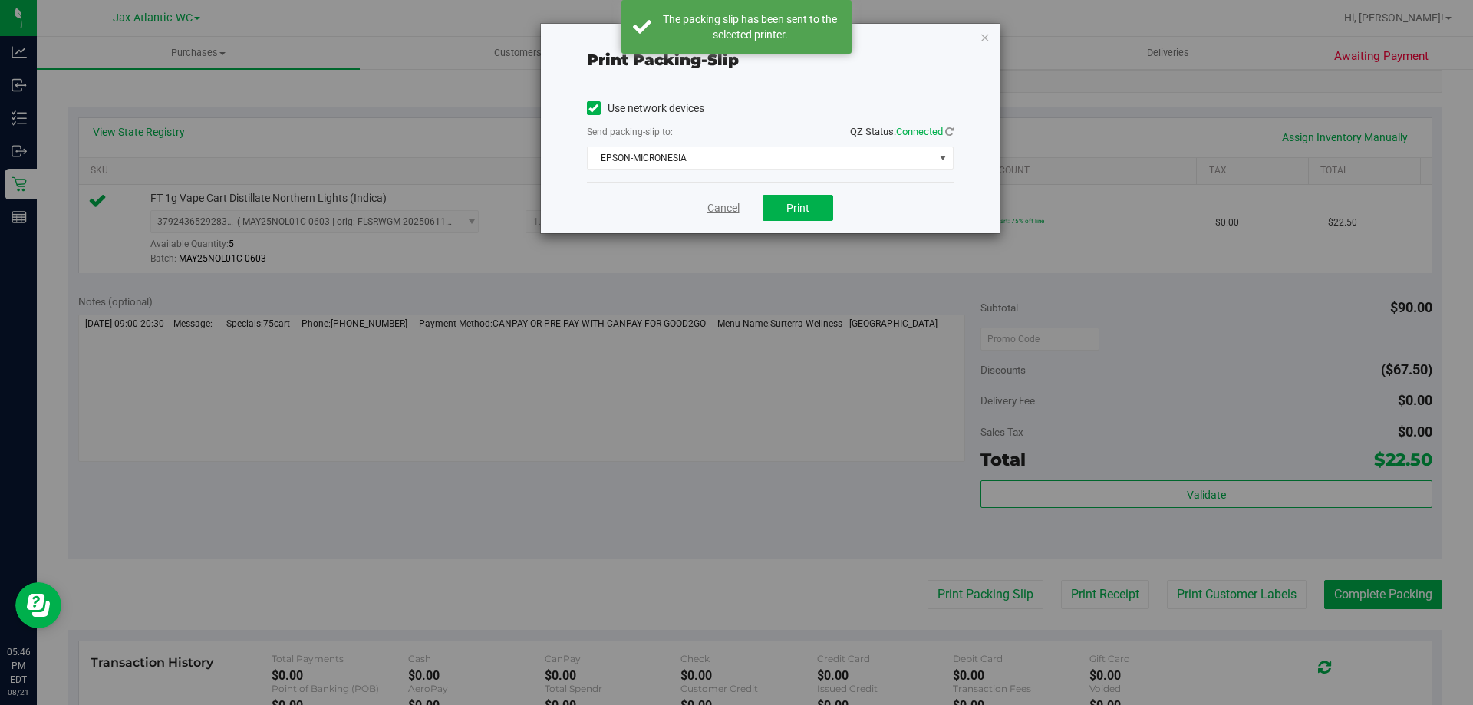
click at [726, 210] on link "Cancel" at bounding box center [724, 208] width 32 height 16
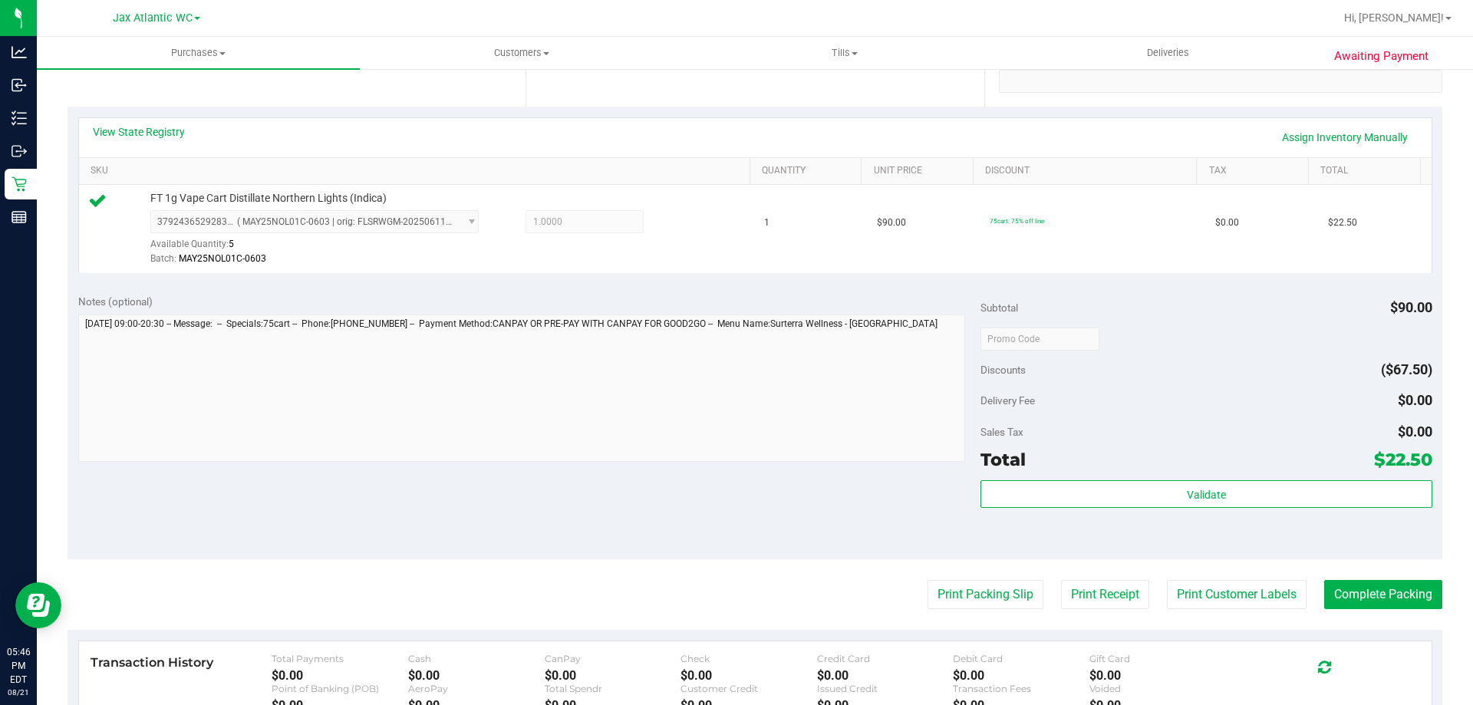
scroll to position [537, 0]
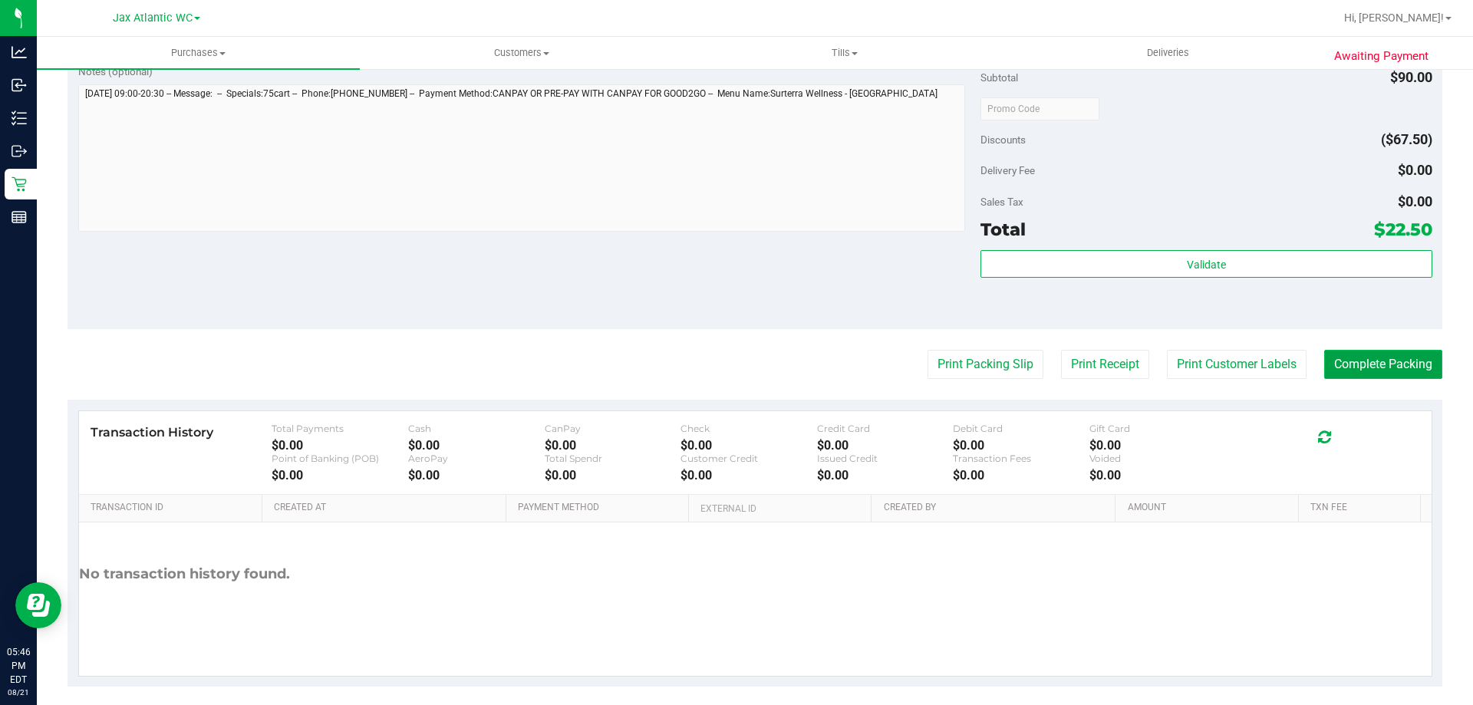
drag, startPoint x: 1344, startPoint y: 364, endPoint x: 1334, endPoint y: 363, distance: 10.0
click at [1336, 364] on button "Complete Packing" at bounding box center [1383, 364] width 118 height 29
